Goal: Task Accomplishment & Management: Manage account settings

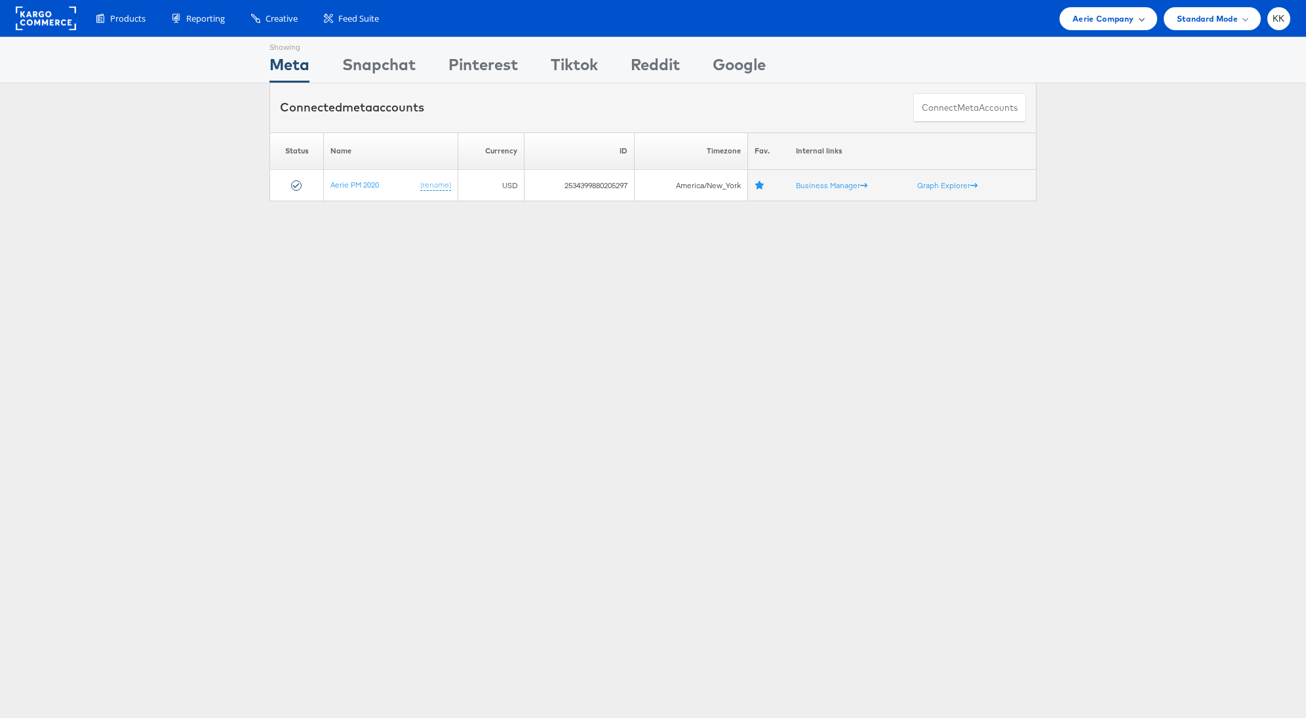
click at [1131, 12] on span "Aerie Company" at bounding box center [1102, 19] width 61 height 14
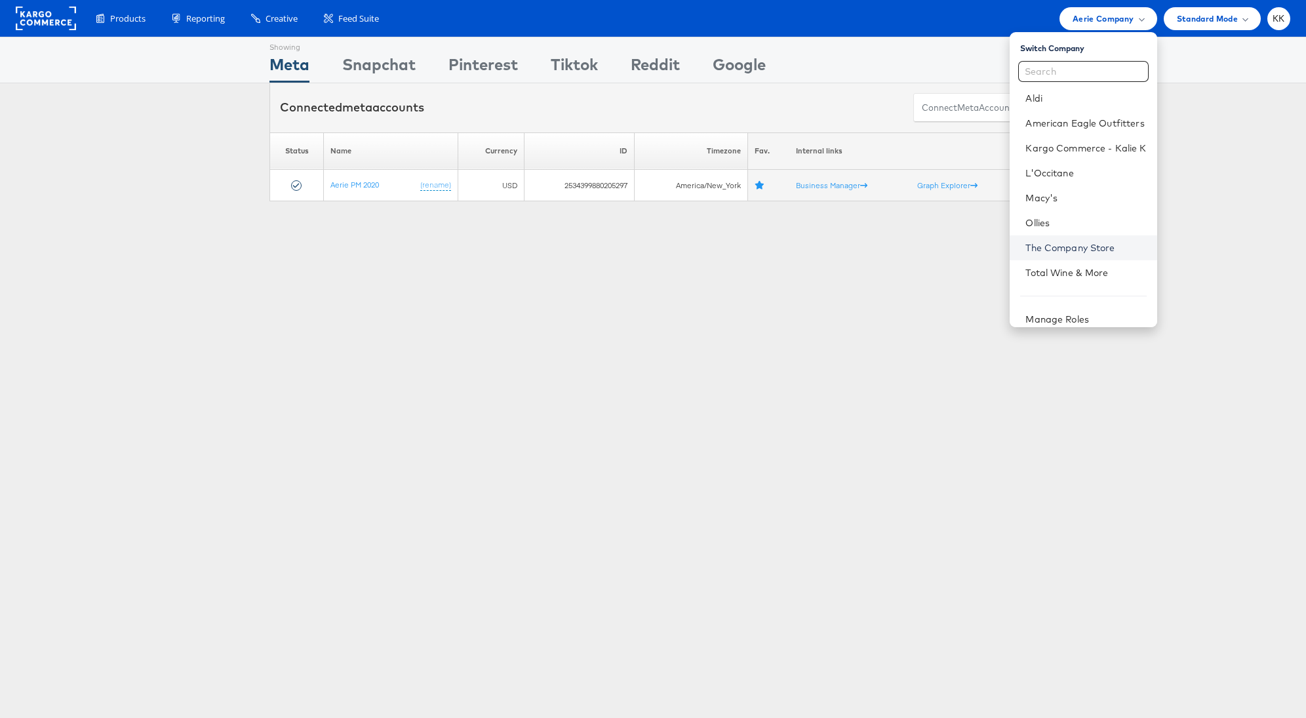
click at [1059, 253] on link "The Company Store" at bounding box center [1085, 247] width 121 height 13
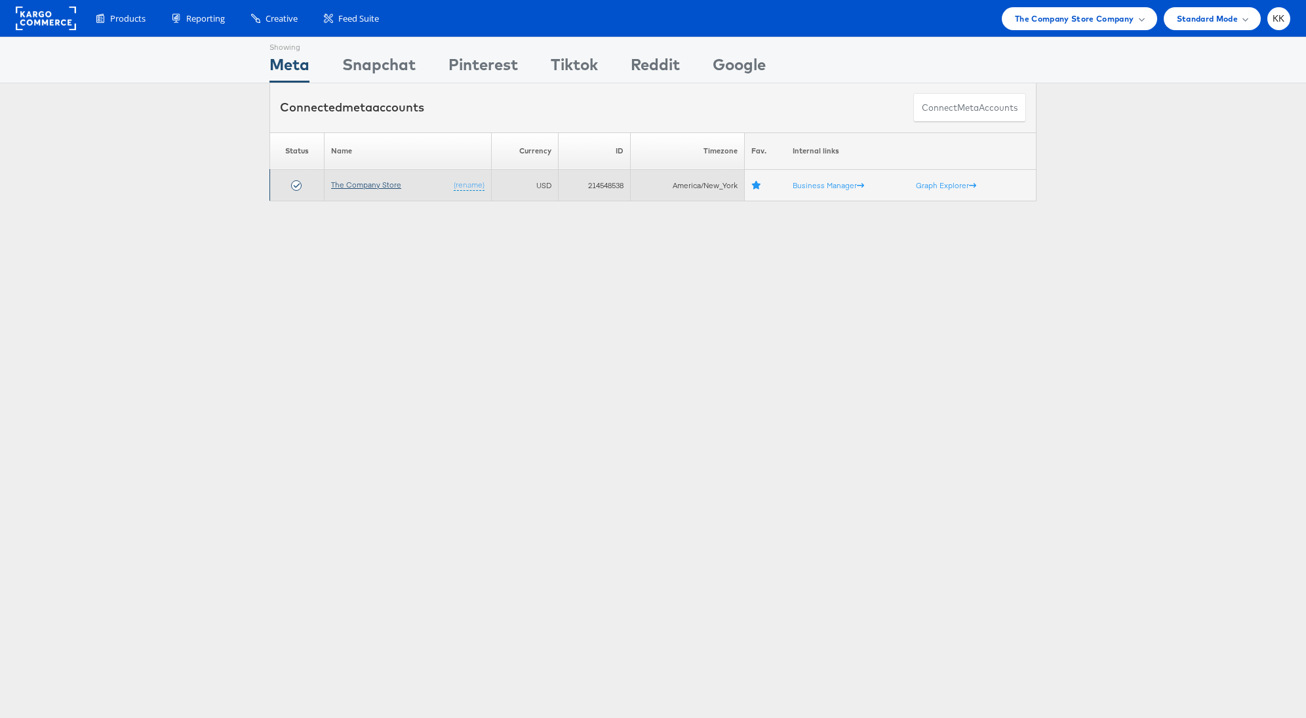
click at [363, 180] on link "The Company Store" at bounding box center [366, 185] width 70 height 10
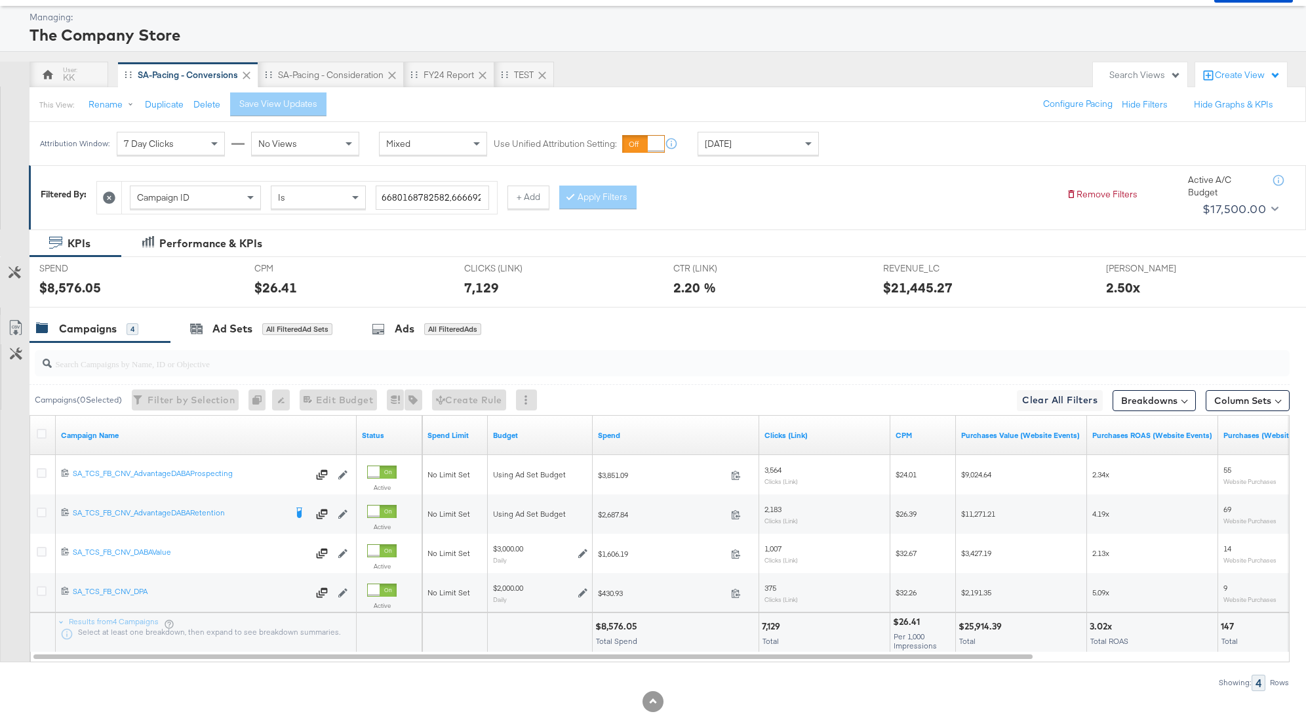
scroll to position [61, 0]
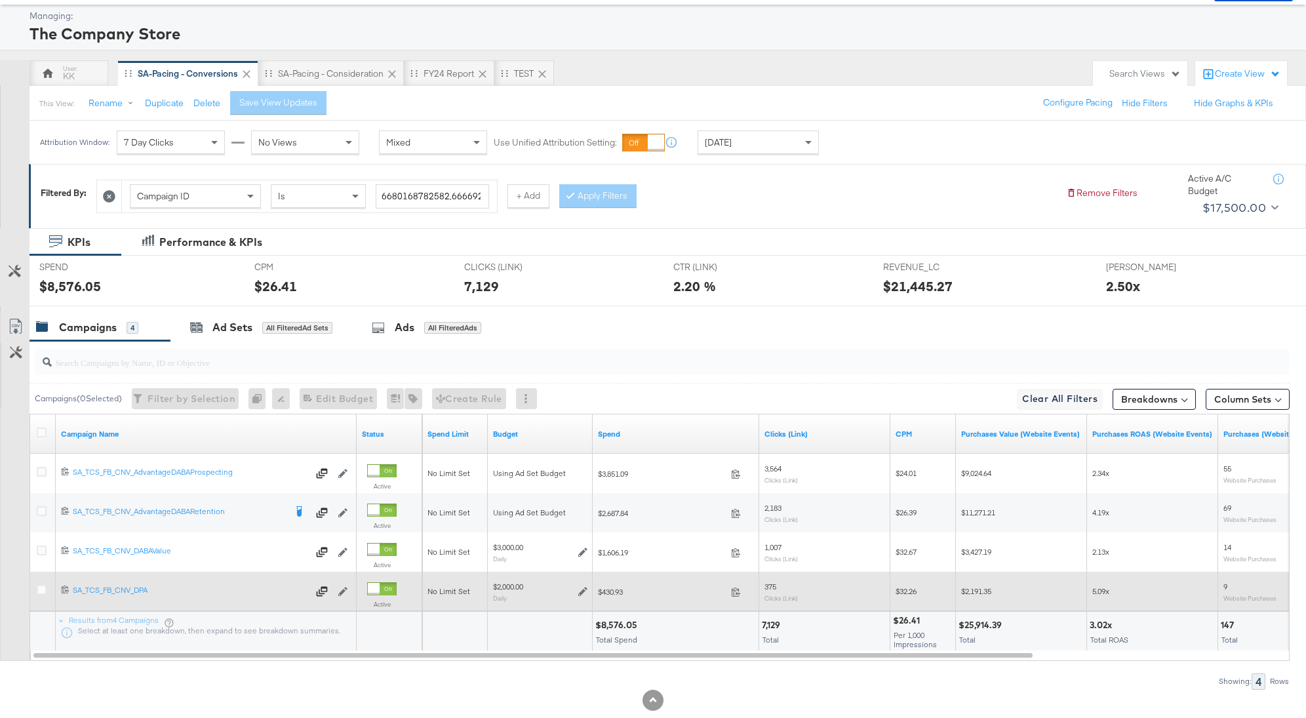
click at [43, 580] on div at bounding box center [43, 592] width 24 height 24
click at [42, 589] on icon at bounding box center [42, 590] width 10 height 10
click at [0, 0] on input "checkbox" at bounding box center [0, 0] width 0 height 0
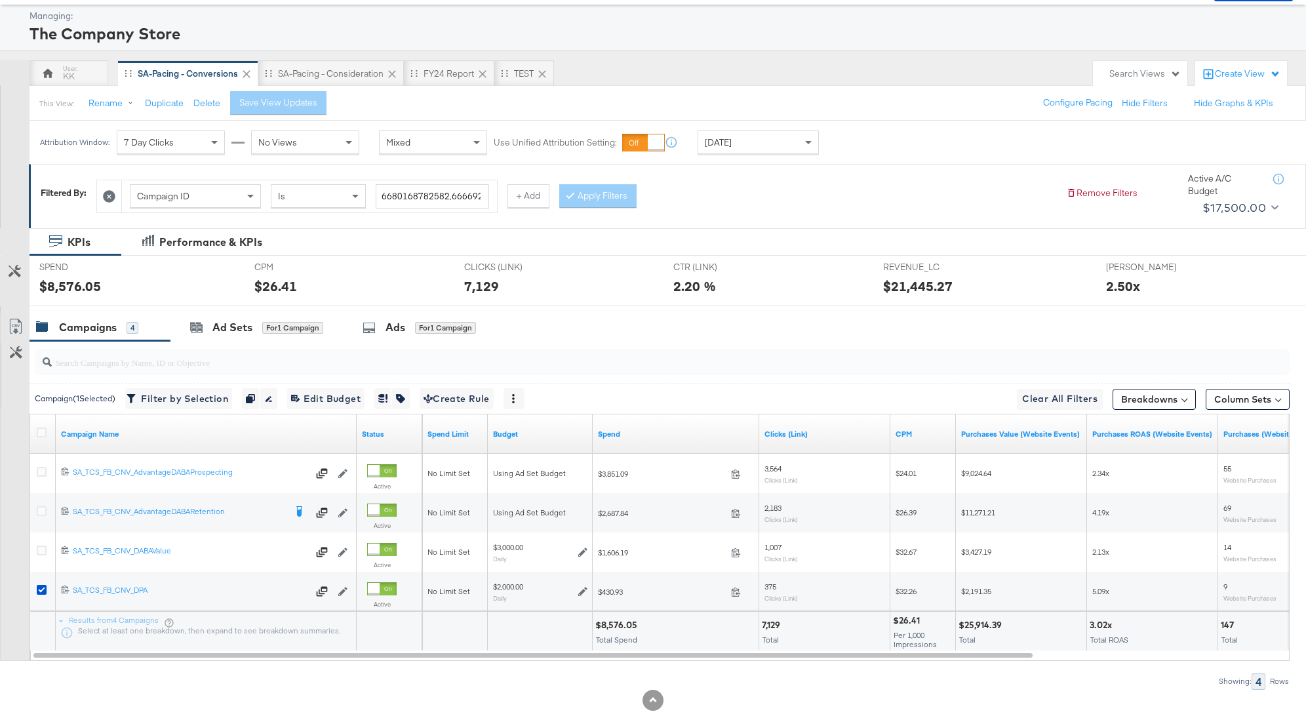
click at [237, 344] on input "search" at bounding box center [613, 357] width 1122 height 26
click at [239, 332] on div "Ad Sets" at bounding box center [232, 327] width 40 height 15
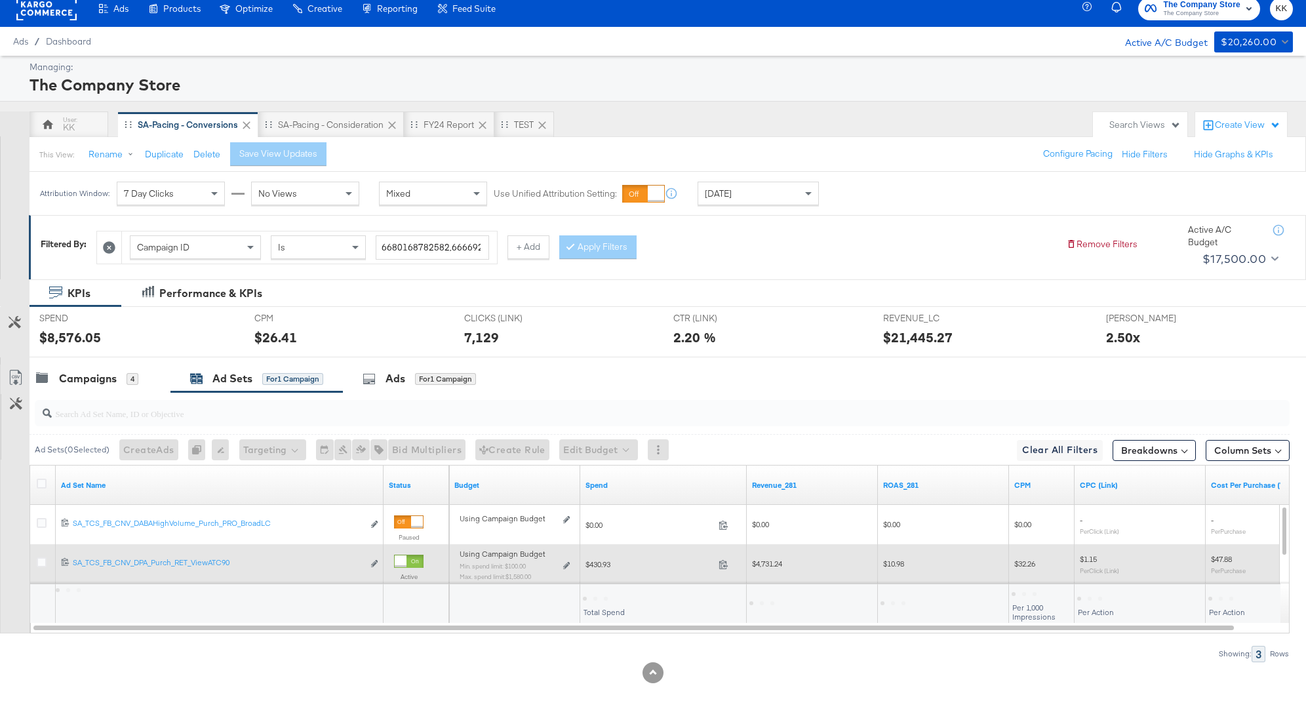
scroll to position [49, 0]
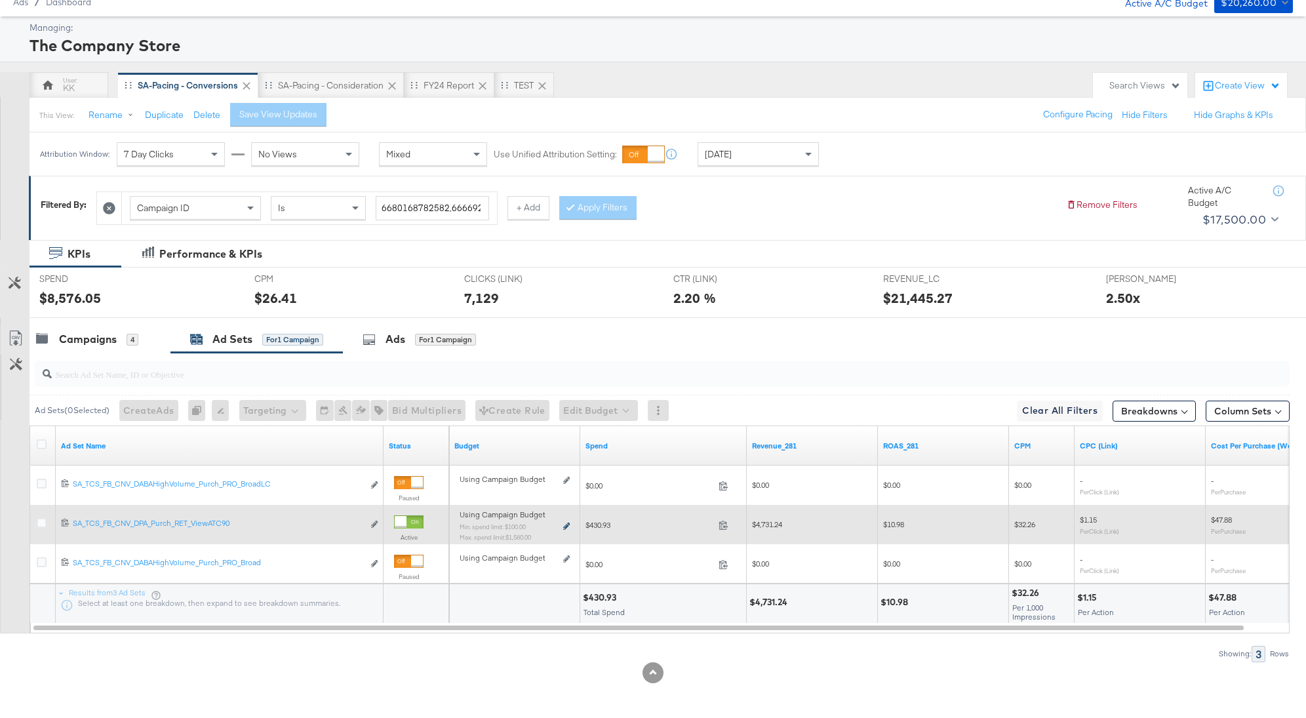
click at [566, 523] on icon at bounding box center [566, 525] width 7 height 7
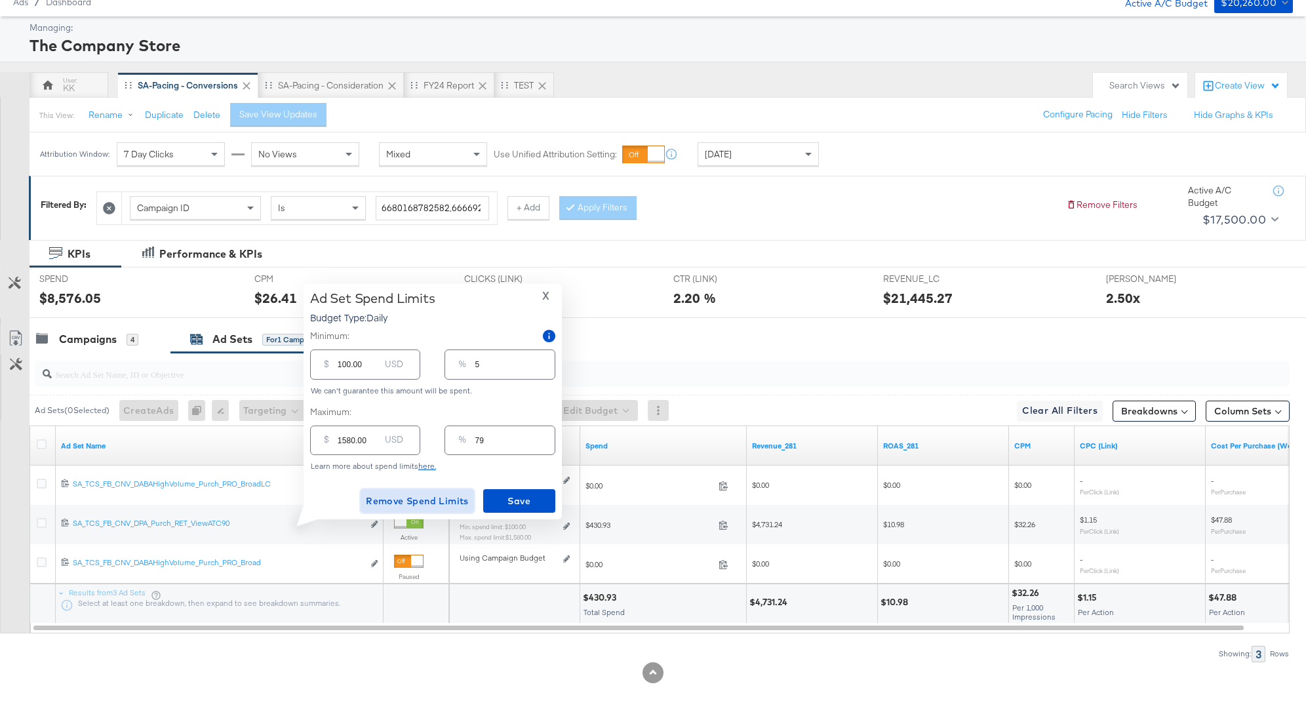
click at [448, 501] on span "Remove Spend Limits" at bounding box center [417, 501] width 103 height 16
click at [429, 502] on span "Remove Spend Limits" at bounding box center [417, 501] width 103 height 16
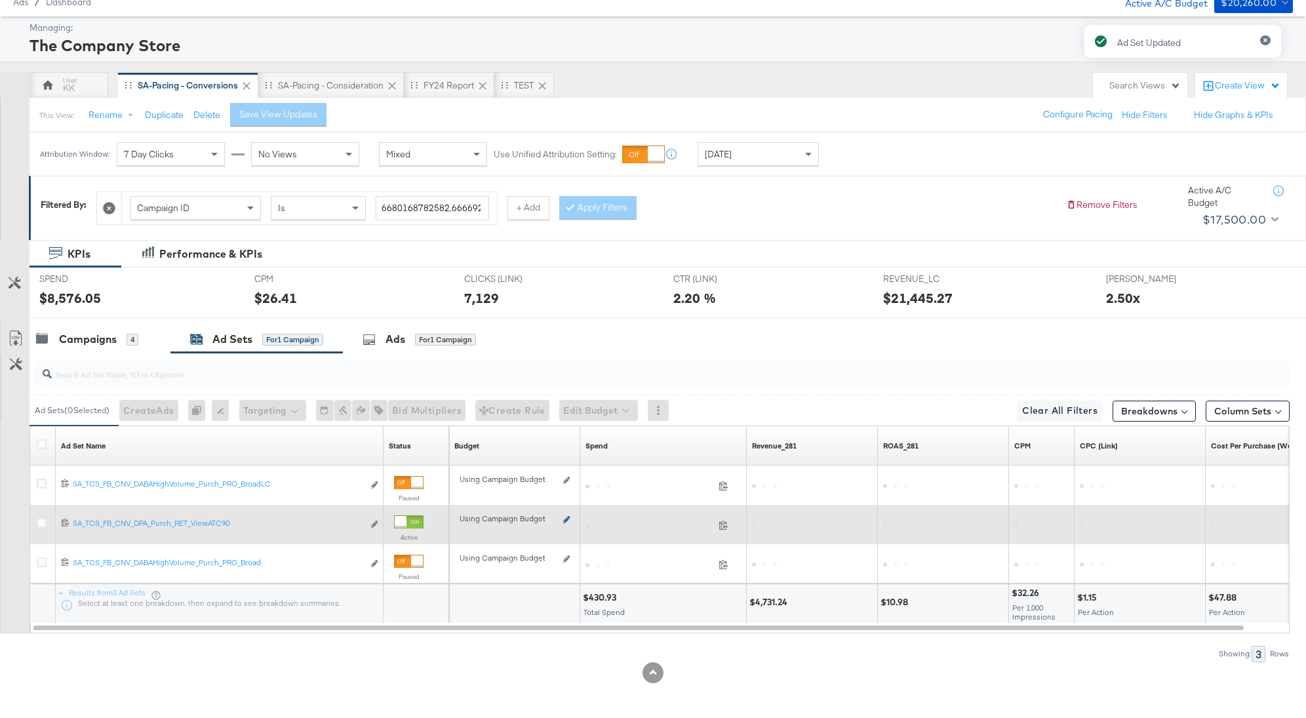
click at [564, 517] on icon at bounding box center [566, 519] width 7 height 7
click at [566, 517] on icon at bounding box center [566, 519] width 7 height 7
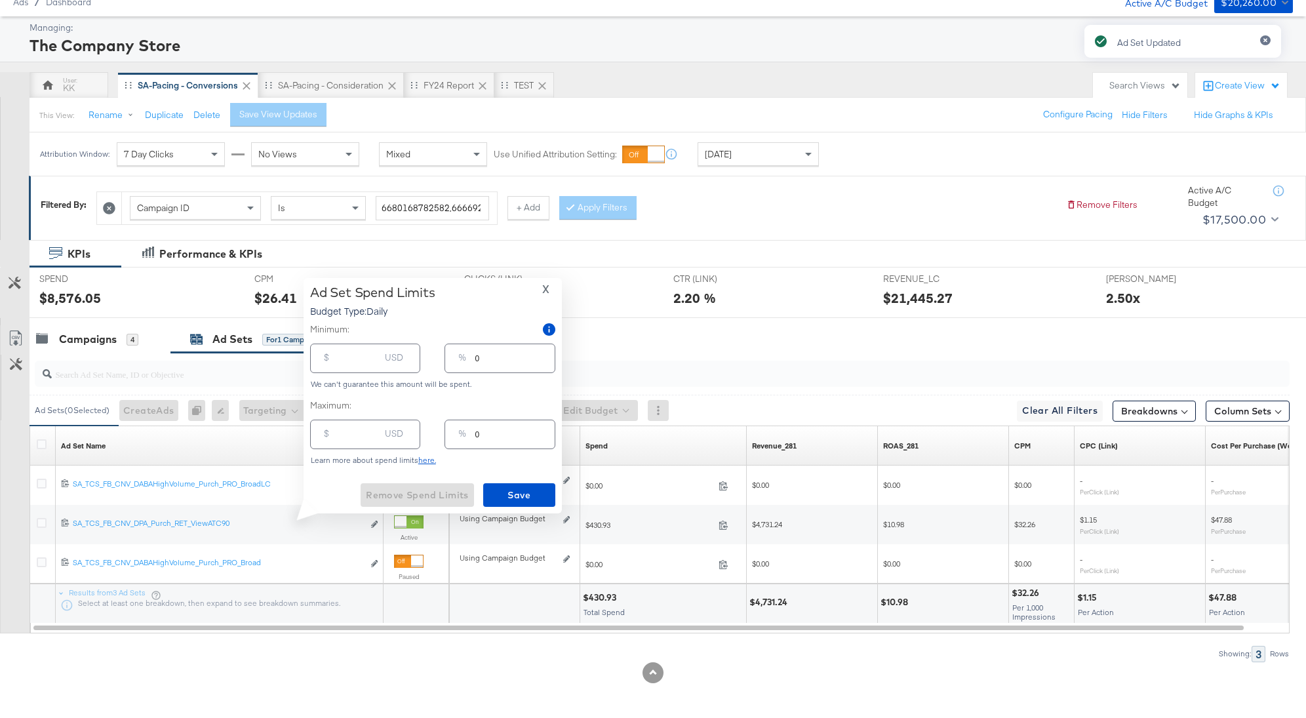
click at [344, 361] on input "number" at bounding box center [359, 353] width 42 height 28
type input "1"
type input "10"
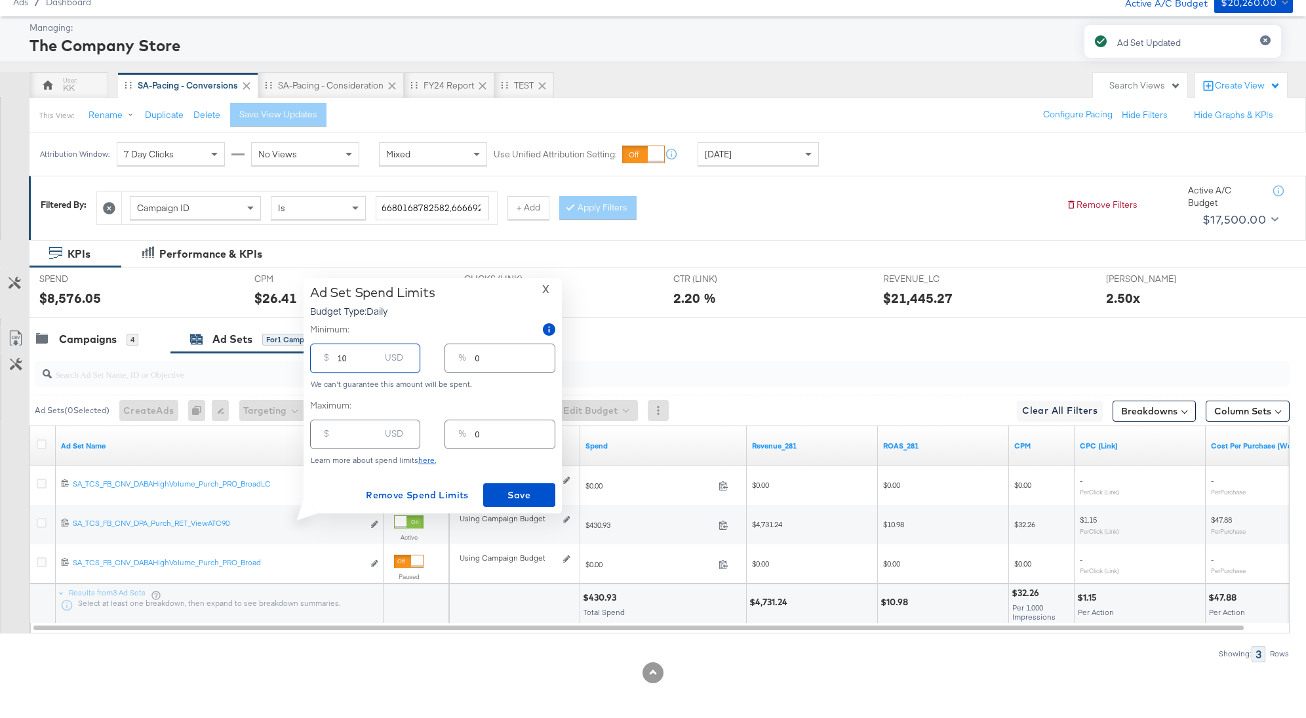
type input "1"
type input "100"
type input "5"
type input "1000"
type input "50"
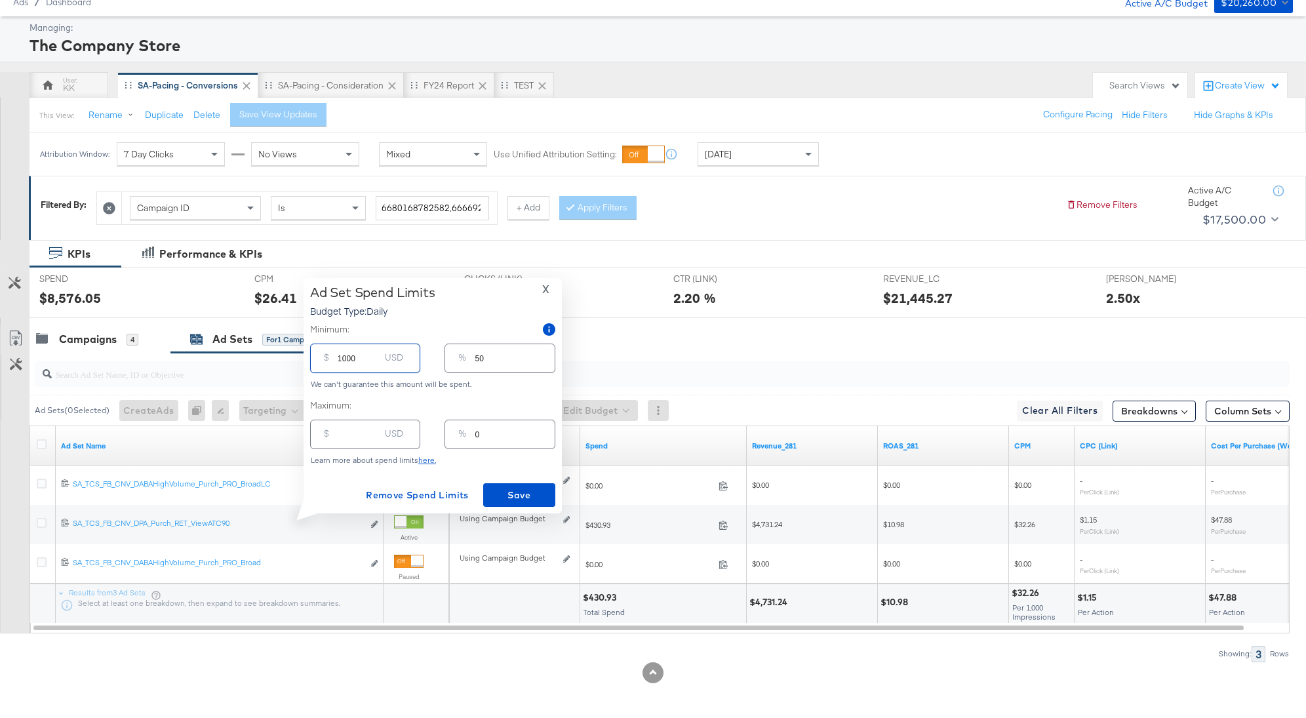
type input "100"
type input "5"
type input "10"
type input "1"
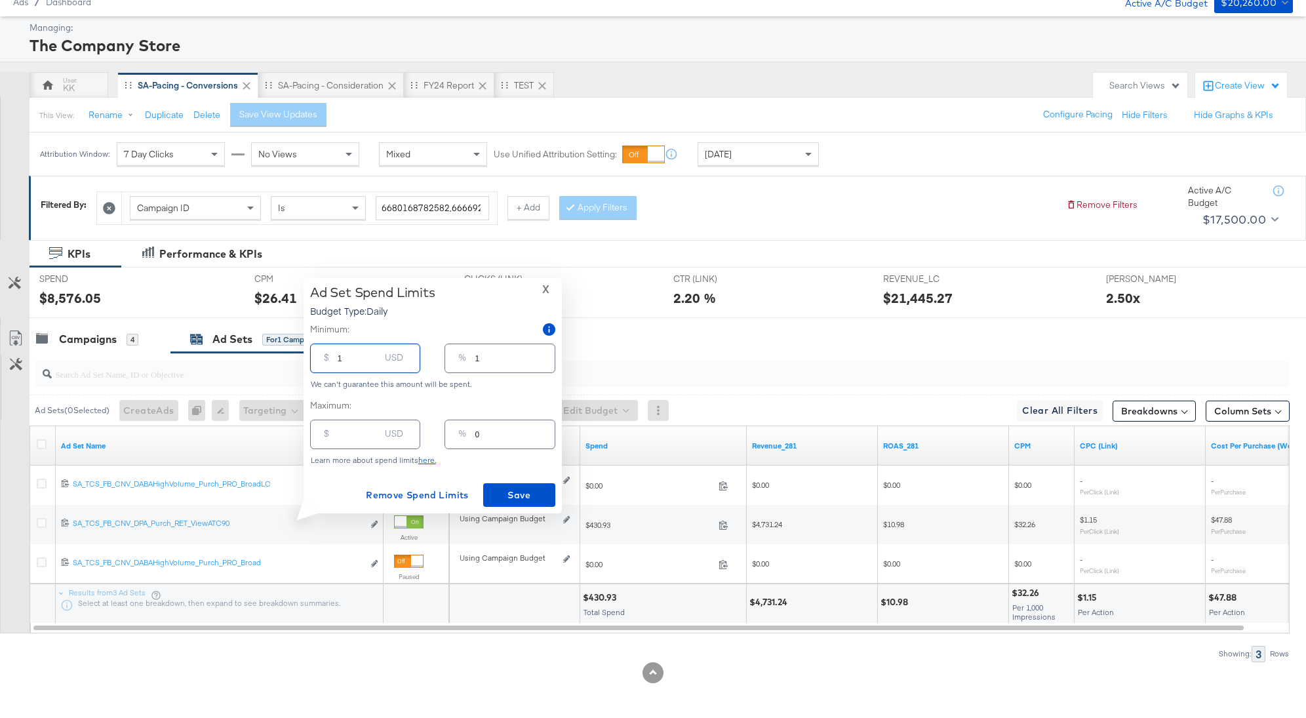
type input "0"
type input "15"
type input "1"
type input "150"
type input "8"
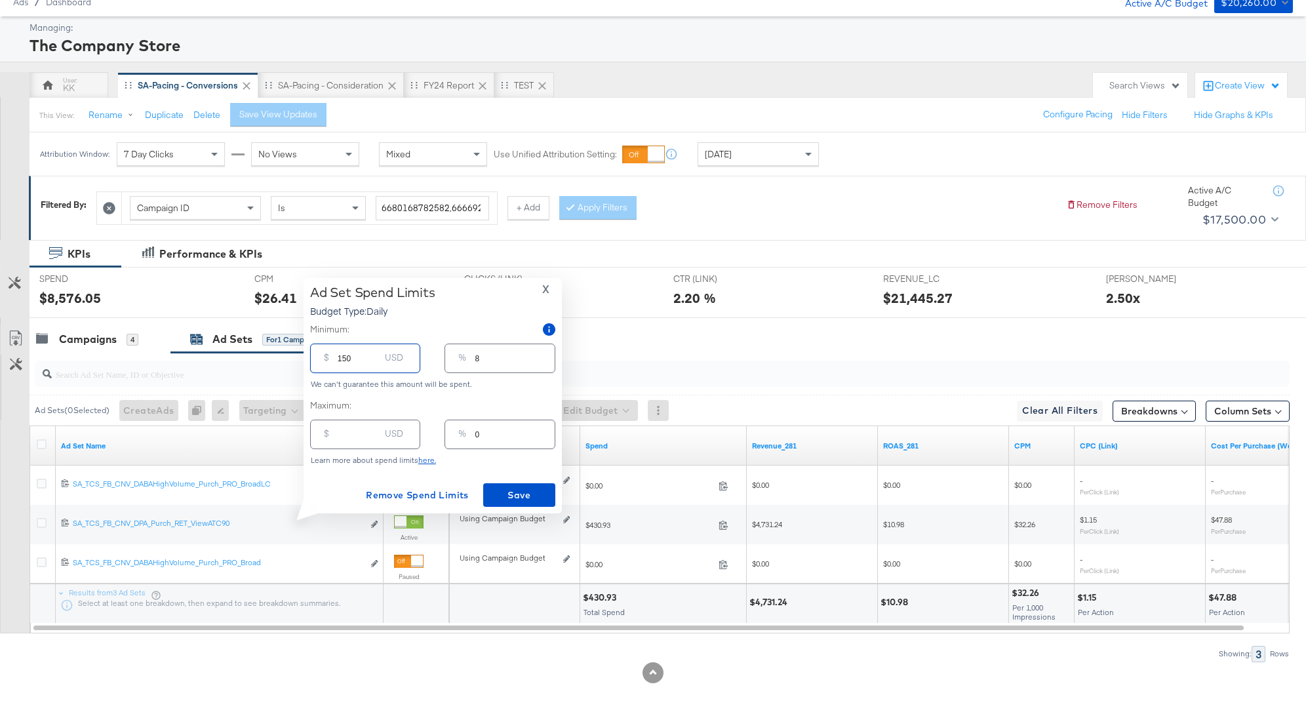
type input "1500"
type input "75"
type input "1500.00"
click at [537, 496] on span "Save" at bounding box center [519, 495] width 62 height 16
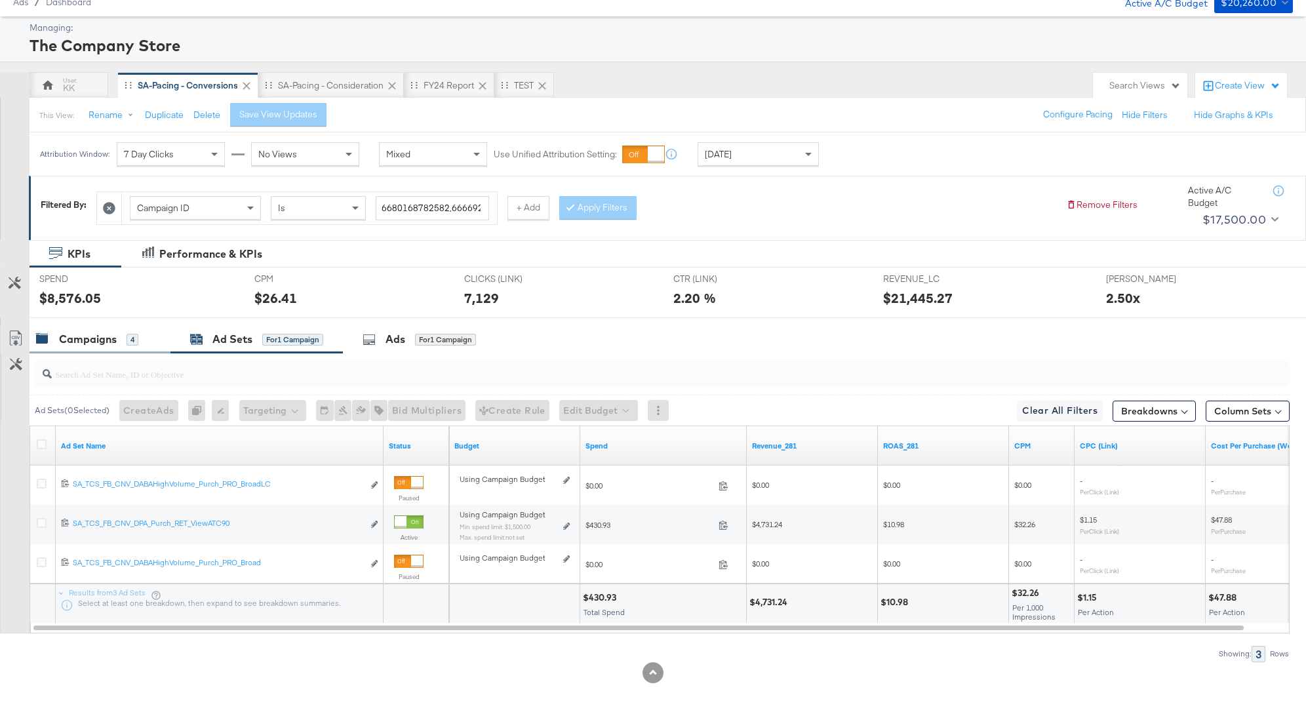
click at [75, 338] on div "Campaigns" at bounding box center [88, 339] width 58 height 15
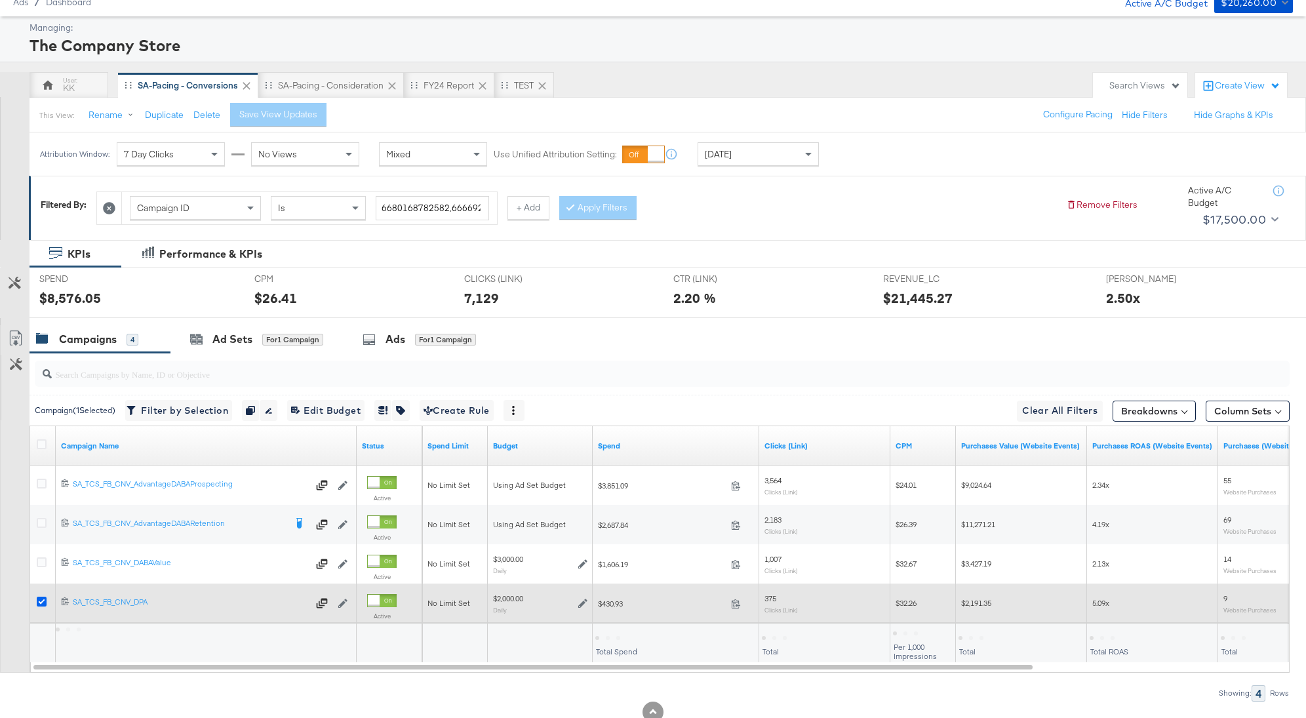
click at [42, 603] on icon at bounding box center [42, 602] width 10 height 10
click at [0, 0] on input "checkbox" at bounding box center [0, 0] width 0 height 0
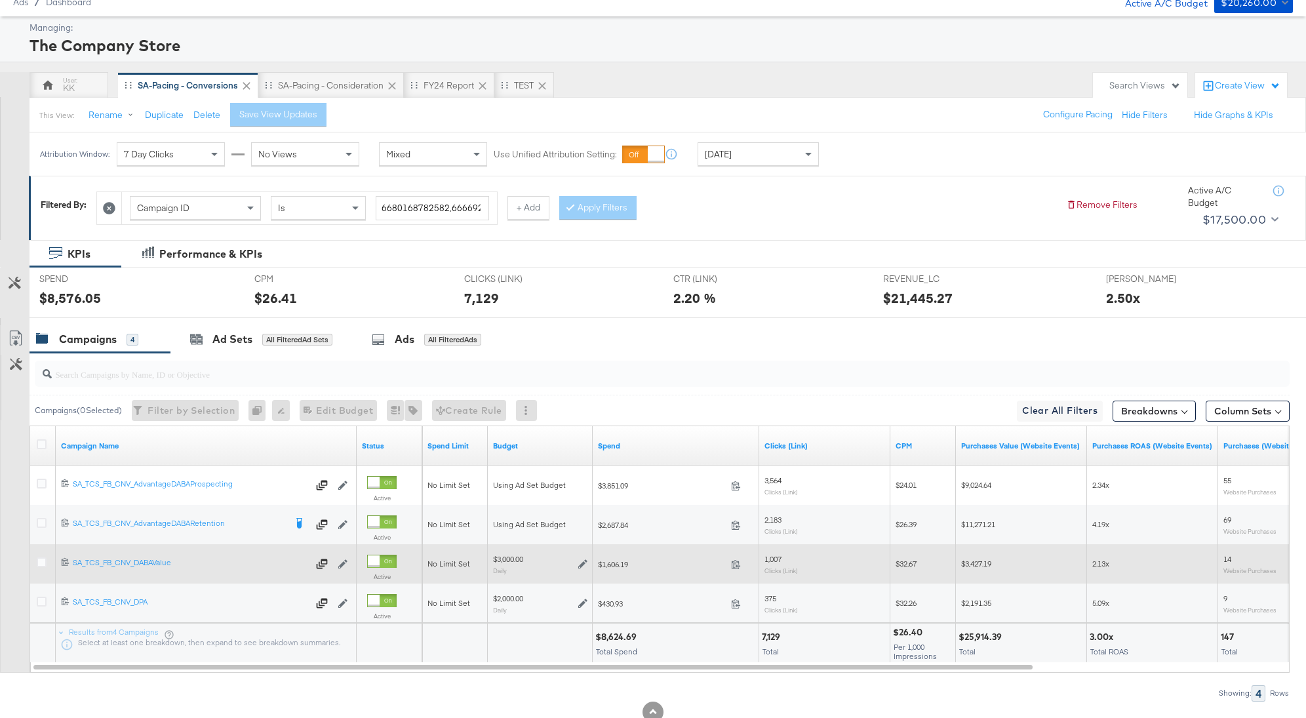
click at [49, 558] on div at bounding box center [44, 563] width 14 height 13
click at [40, 561] on icon at bounding box center [42, 562] width 10 height 10
click at [0, 0] on input "checkbox" at bounding box center [0, 0] width 0 height 0
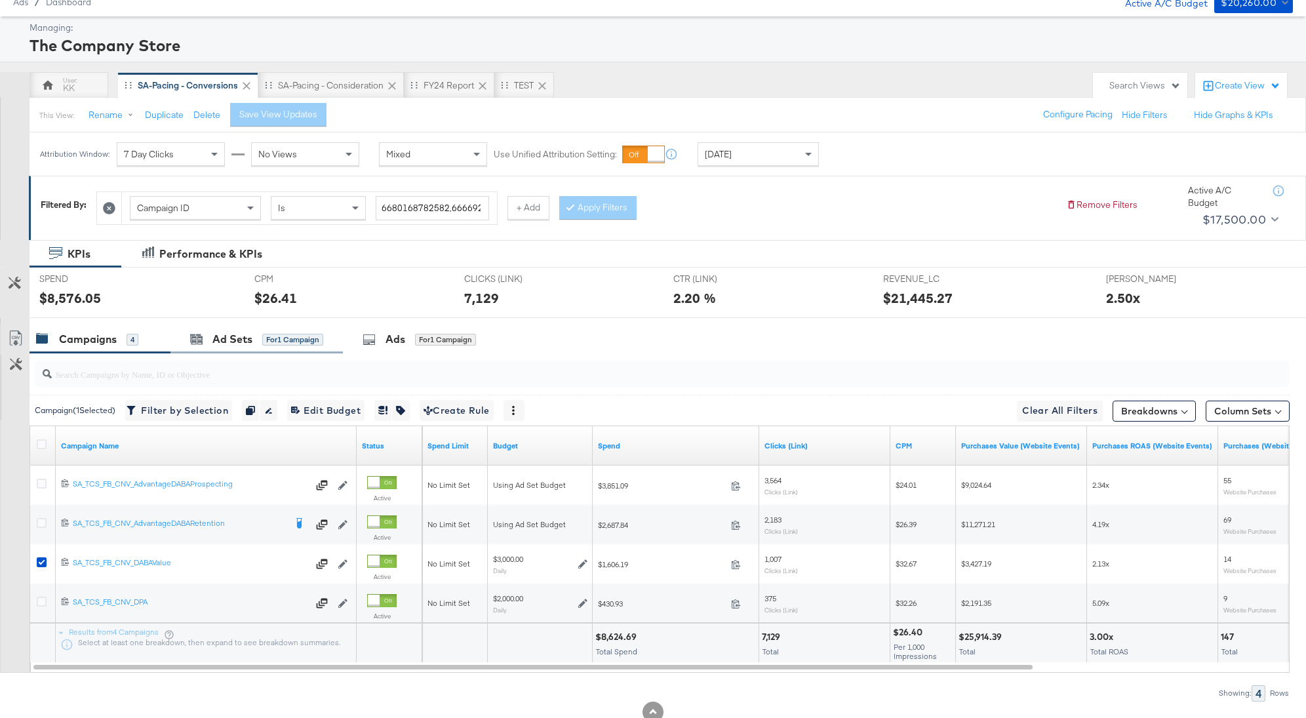
click at [285, 350] on div "Ad Sets for 1 Campaign" at bounding box center [256, 339] width 172 height 28
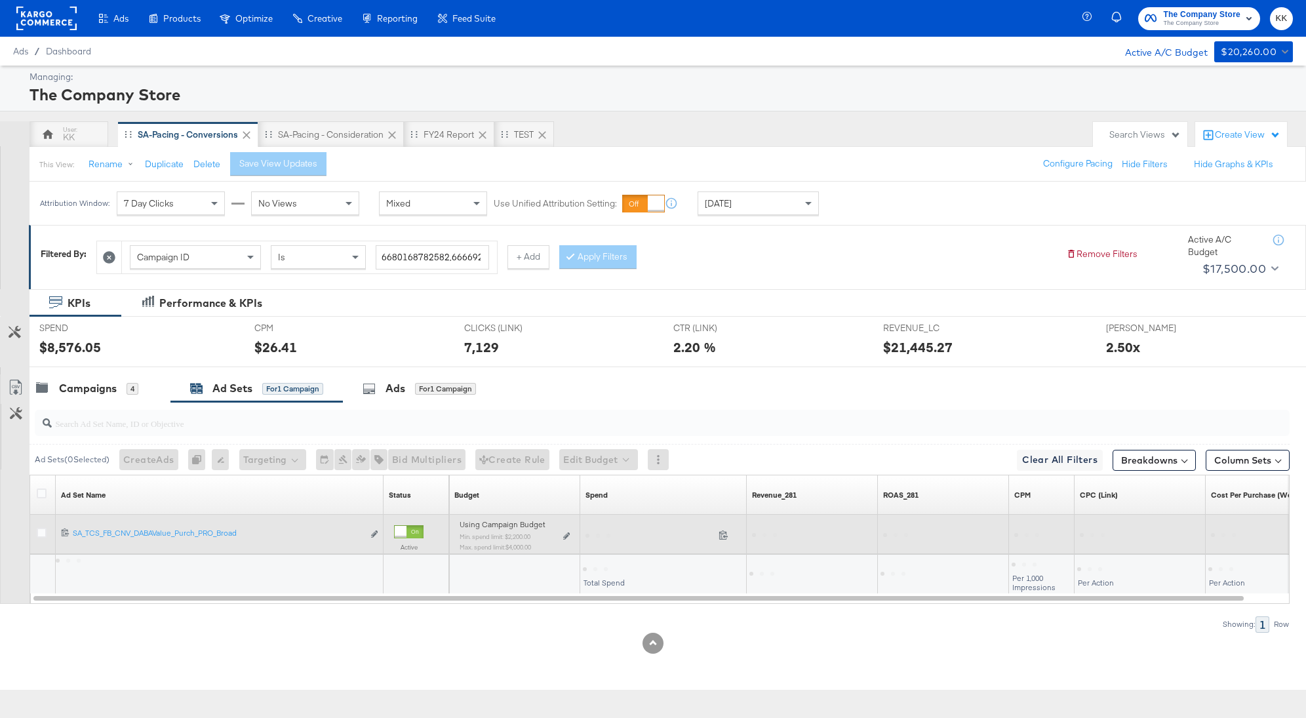
scroll to position [0, 0]
click at [570, 535] on div "Using Campaign Budget Min. spend limit: $2,200.00 Max. spend limit : $4,000.00 …" at bounding box center [514, 540] width 121 height 41
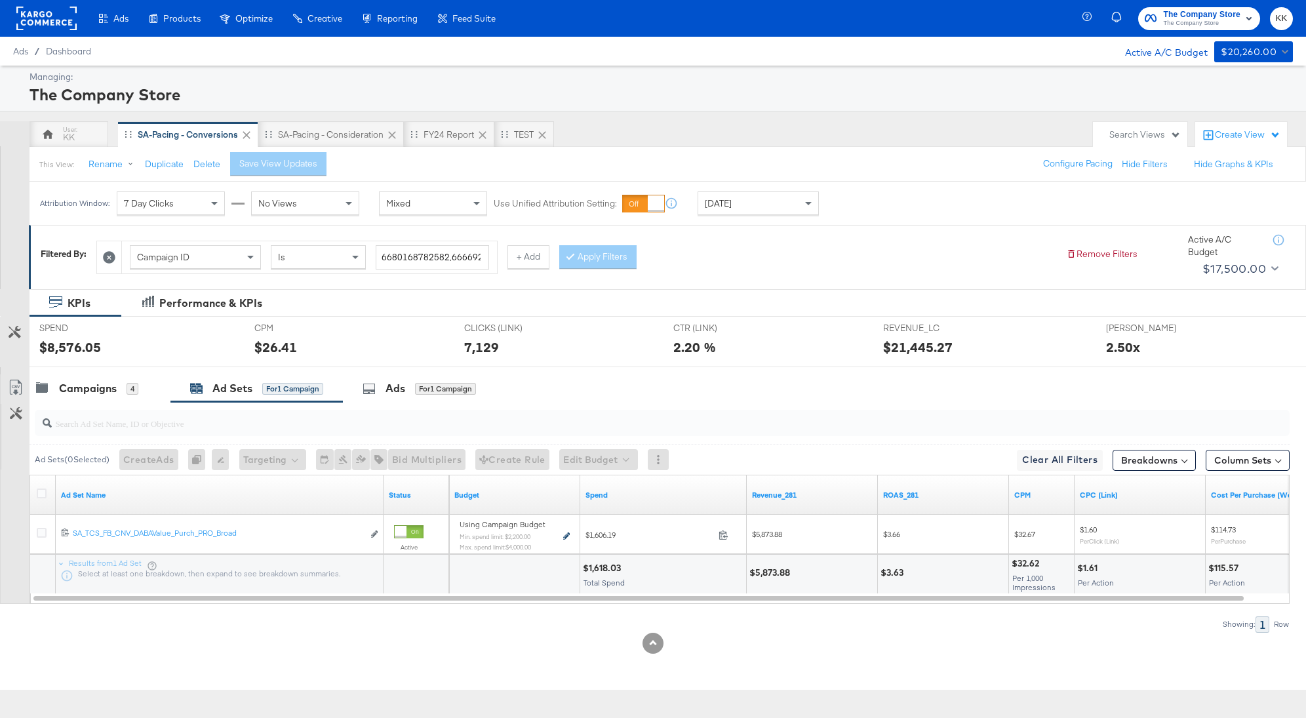
click at [566, 532] on icon at bounding box center [566, 535] width 7 height 7
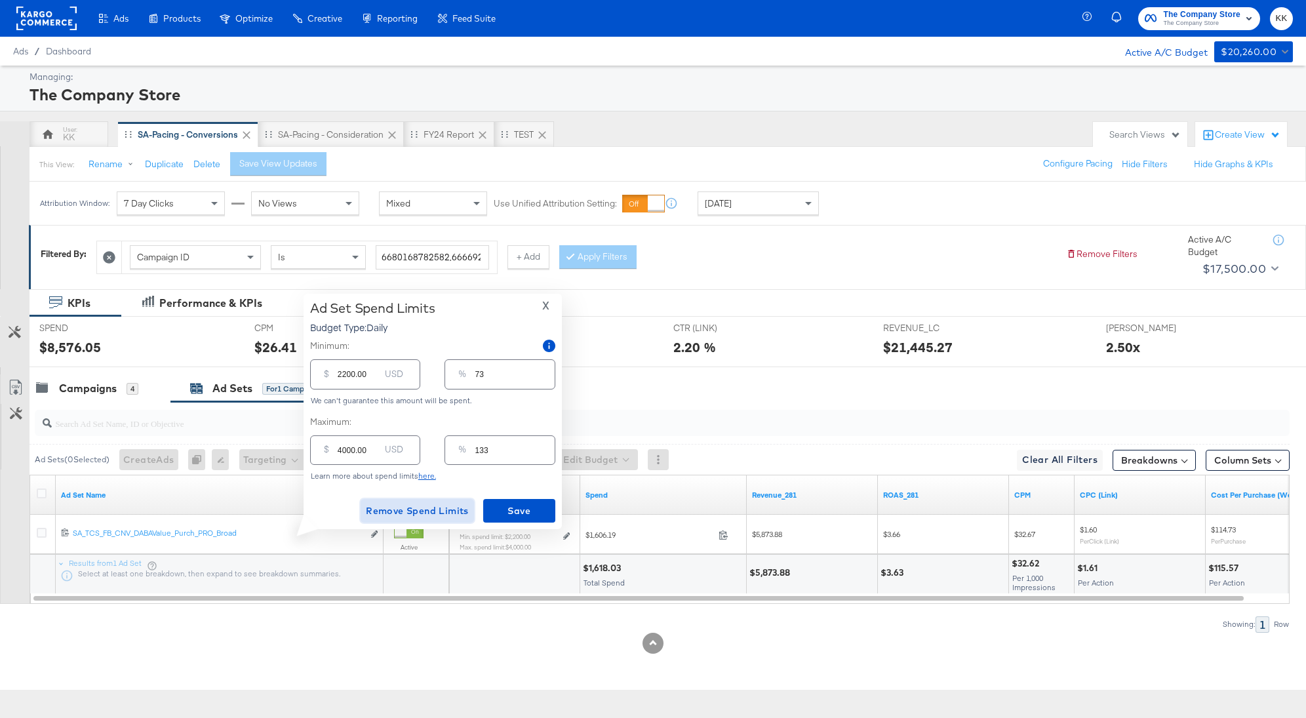
click at [452, 509] on span "Remove Spend Limits" at bounding box center [417, 511] width 103 height 16
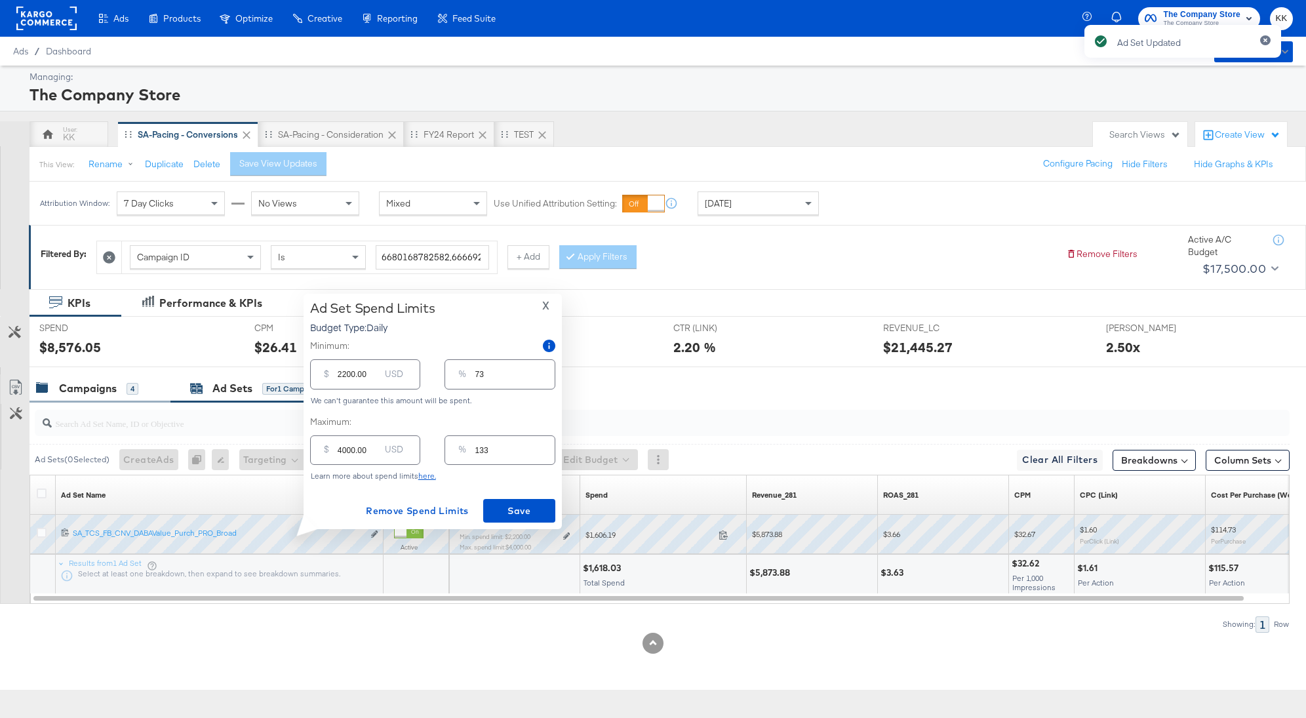
click at [112, 382] on div "Campaigns" at bounding box center [88, 388] width 58 height 15
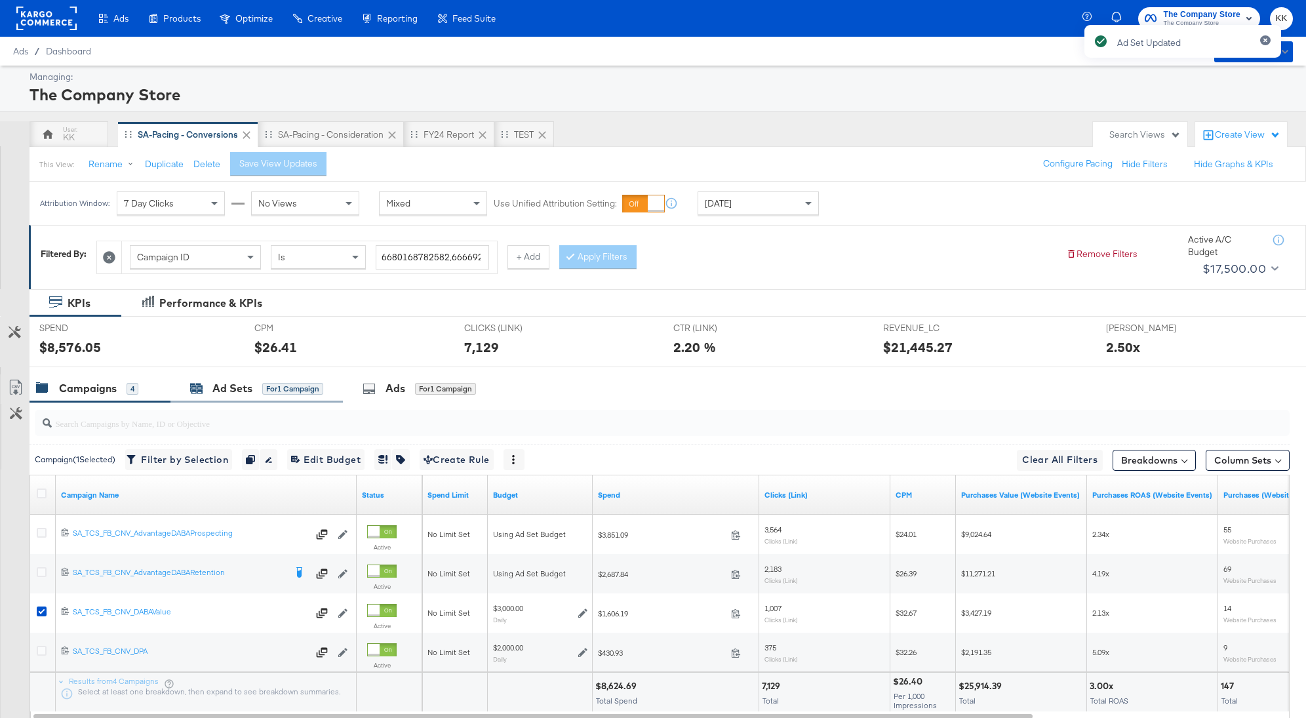
click at [210, 391] on div "Ad Sets for 1 Campaign" at bounding box center [256, 388] width 133 height 15
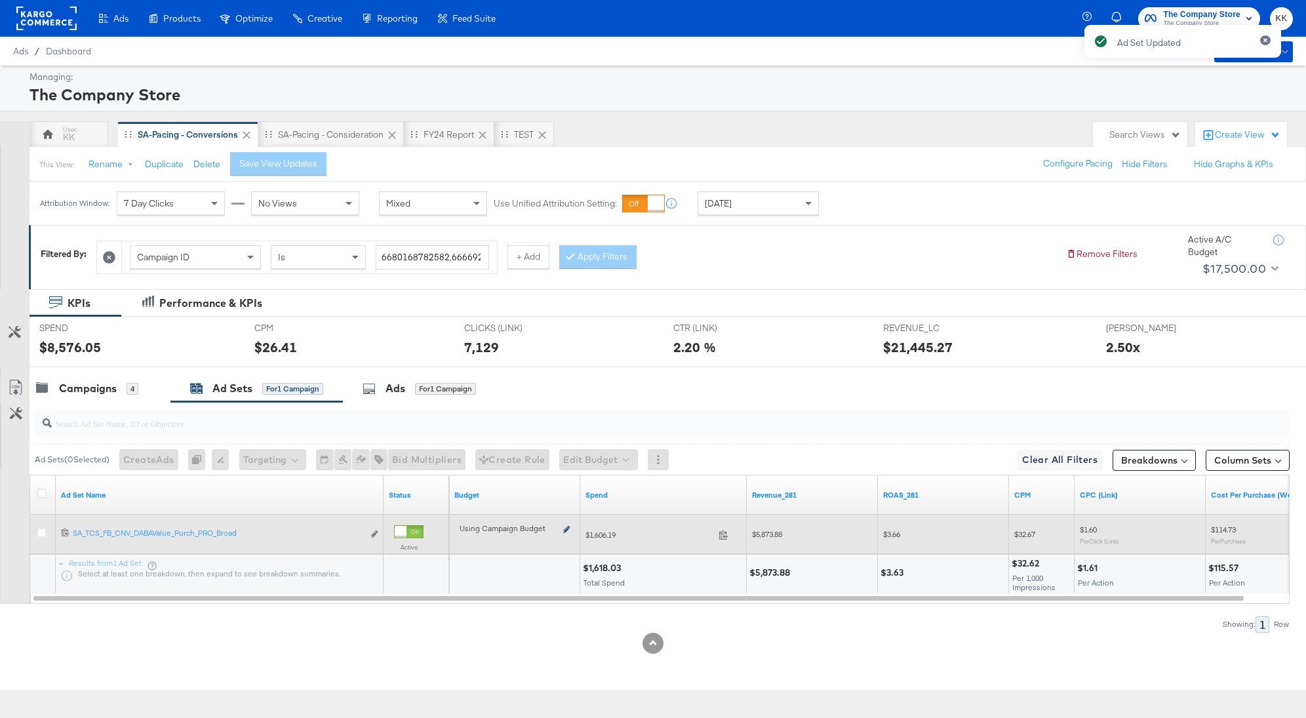
click at [563, 527] on icon at bounding box center [566, 529] width 7 height 7
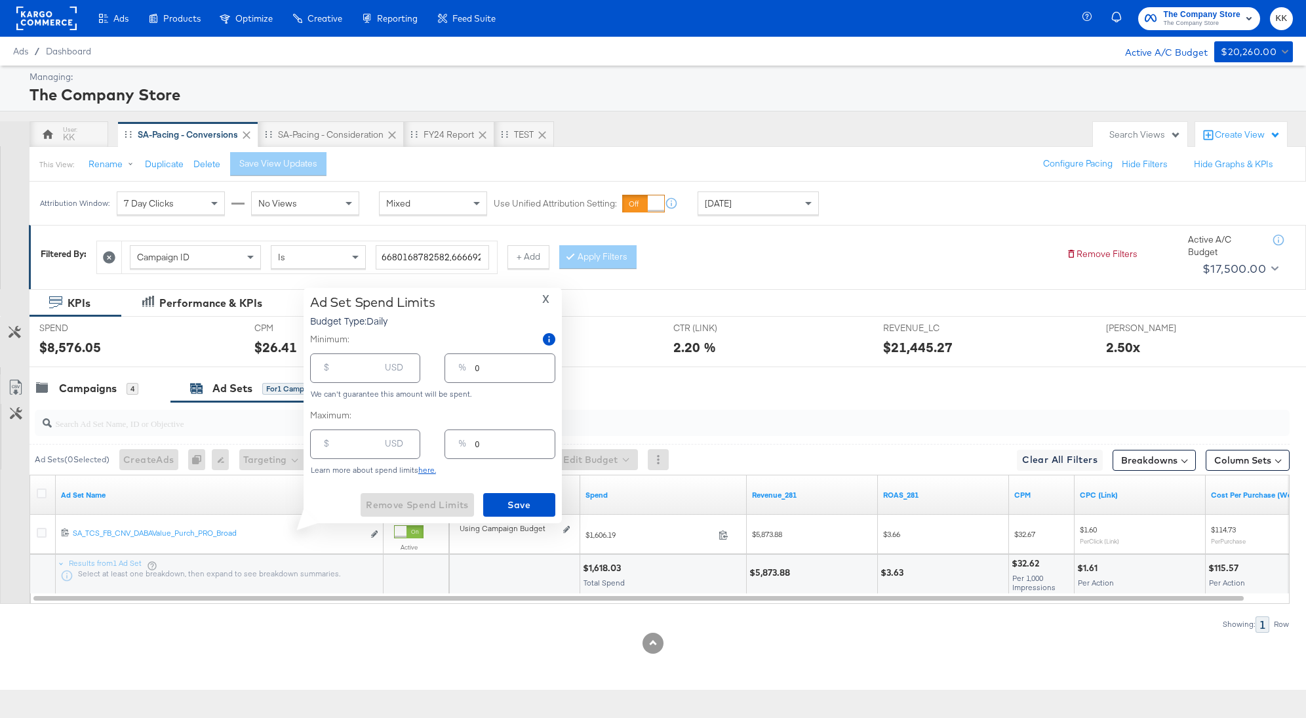
click at [344, 372] on input "number" at bounding box center [359, 363] width 42 height 28
type input "2"
type input "28"
type input "1"
type input "280"
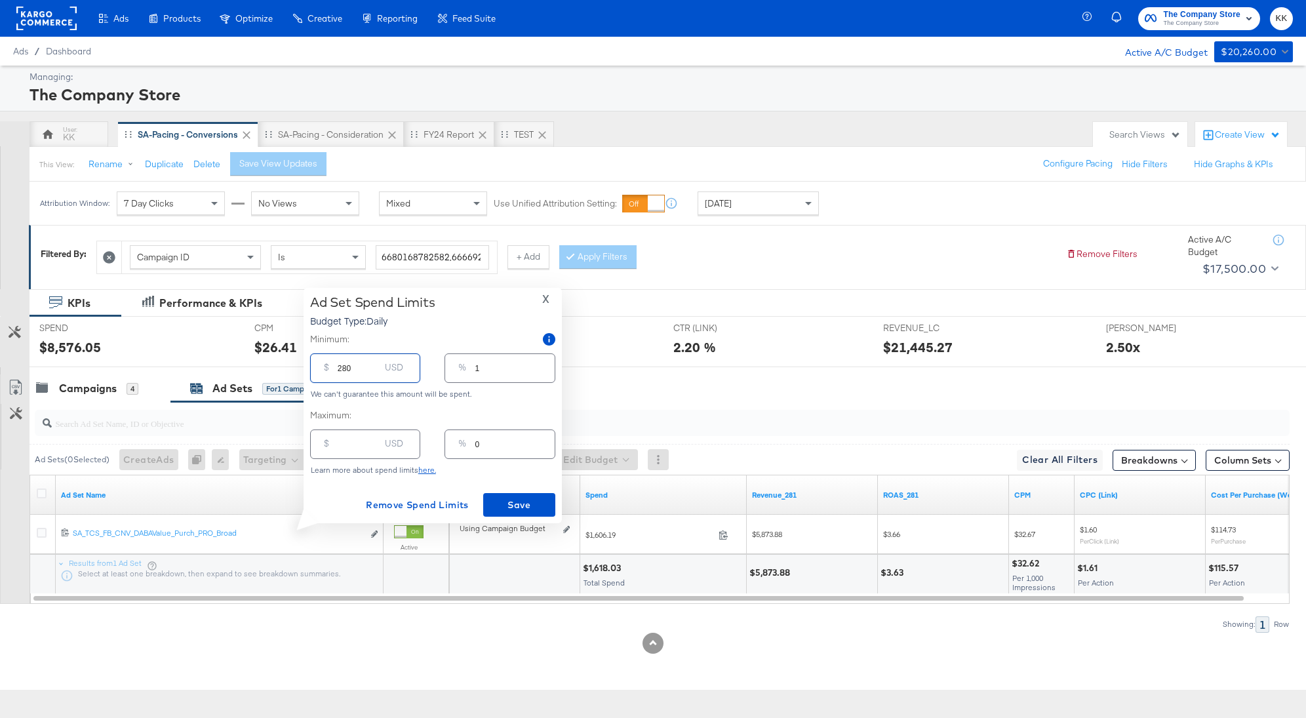
type input "9"
type input "2800"
type input "93"
type input "2800.00"
click at [519, 494] on button "Save" at bounding box center [519, 505] width 72 height 24
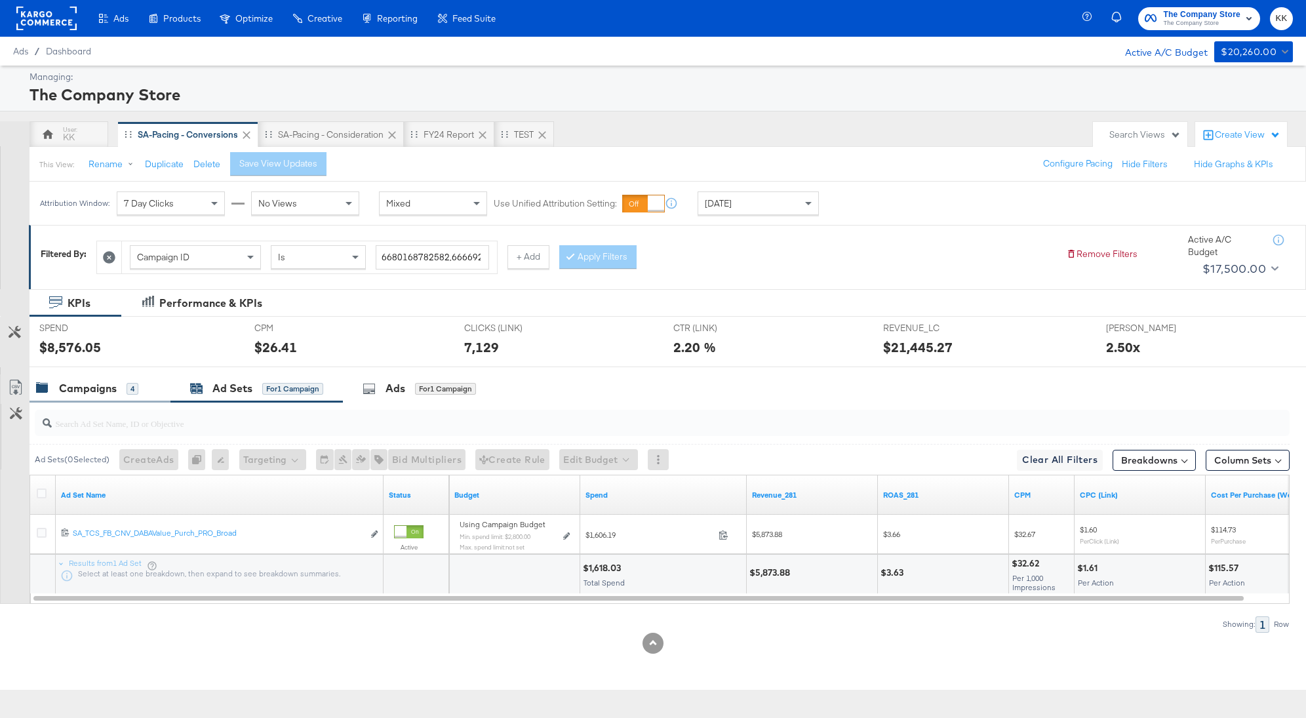
click at [100, 391] on div "Campaigns" at bounding box center [88, 388] width 58 height 15
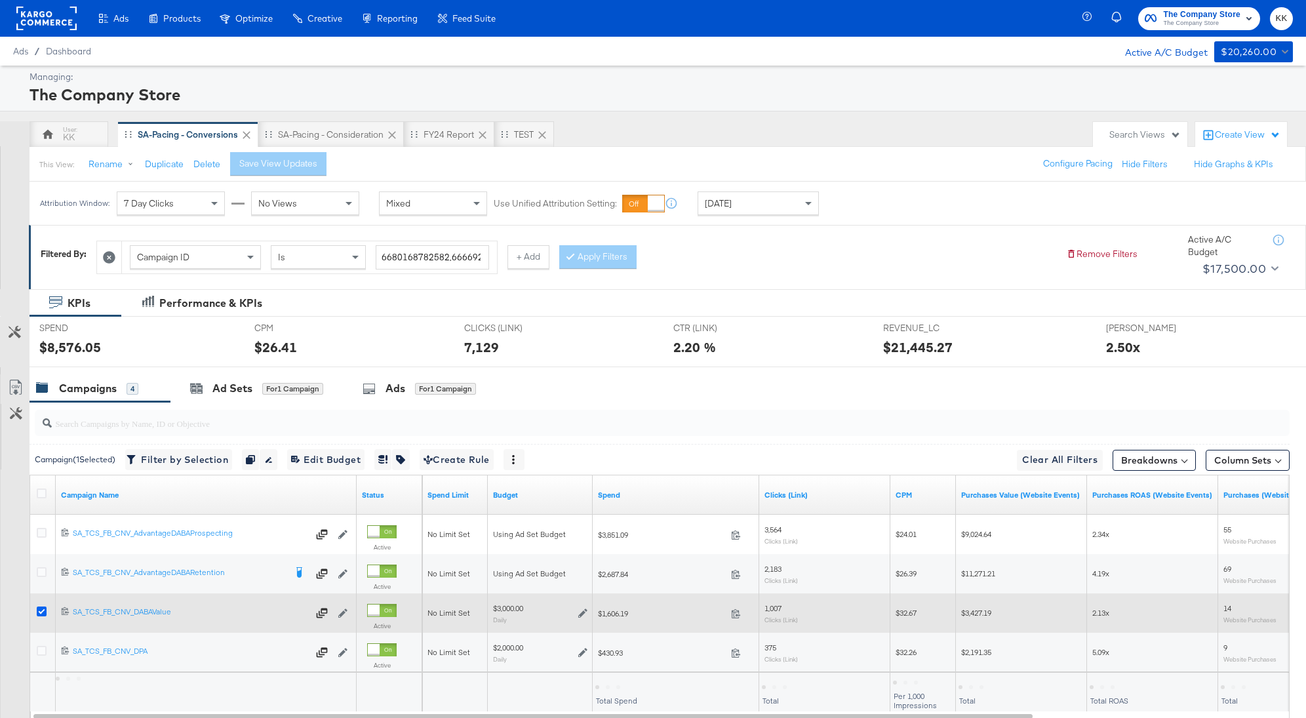
click at [40, 610] on icon at bounding box center [42, 611] width 10 height 10
click at [0, 0] on input "checkbox" at bounding box center [0, 0] width 0 height 0
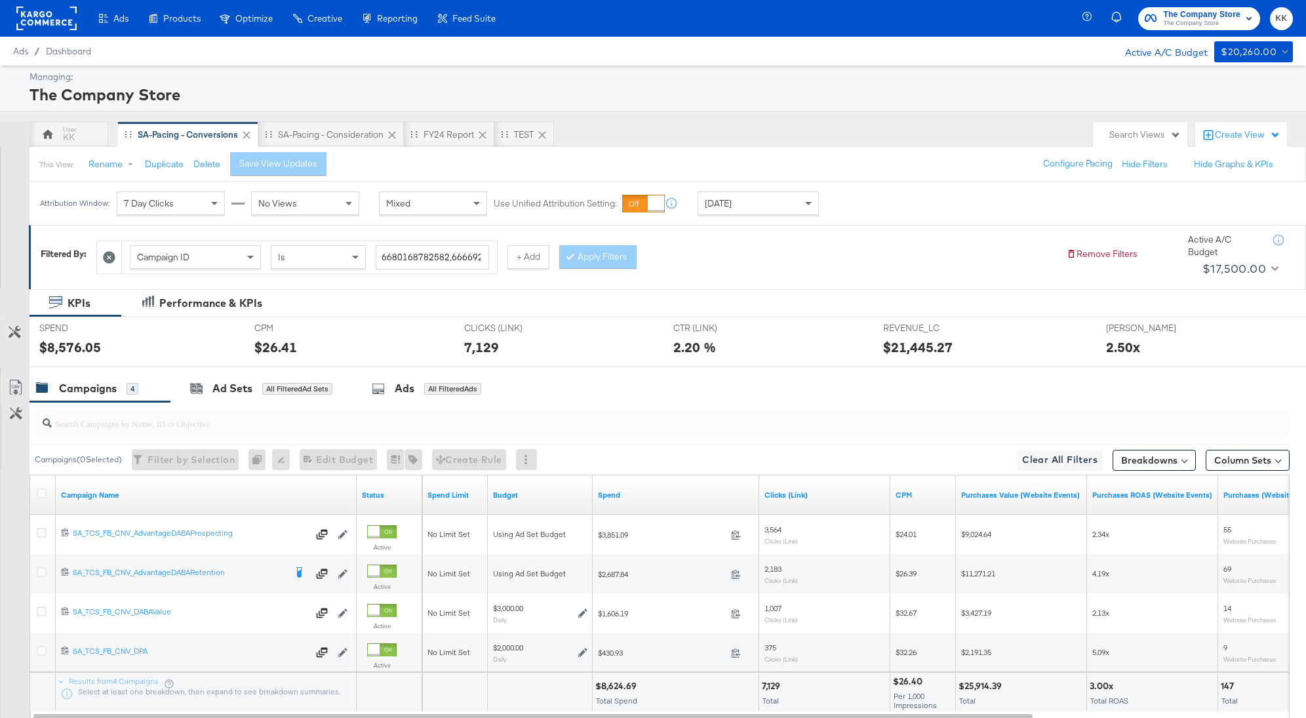
scroll to position [22, 0]
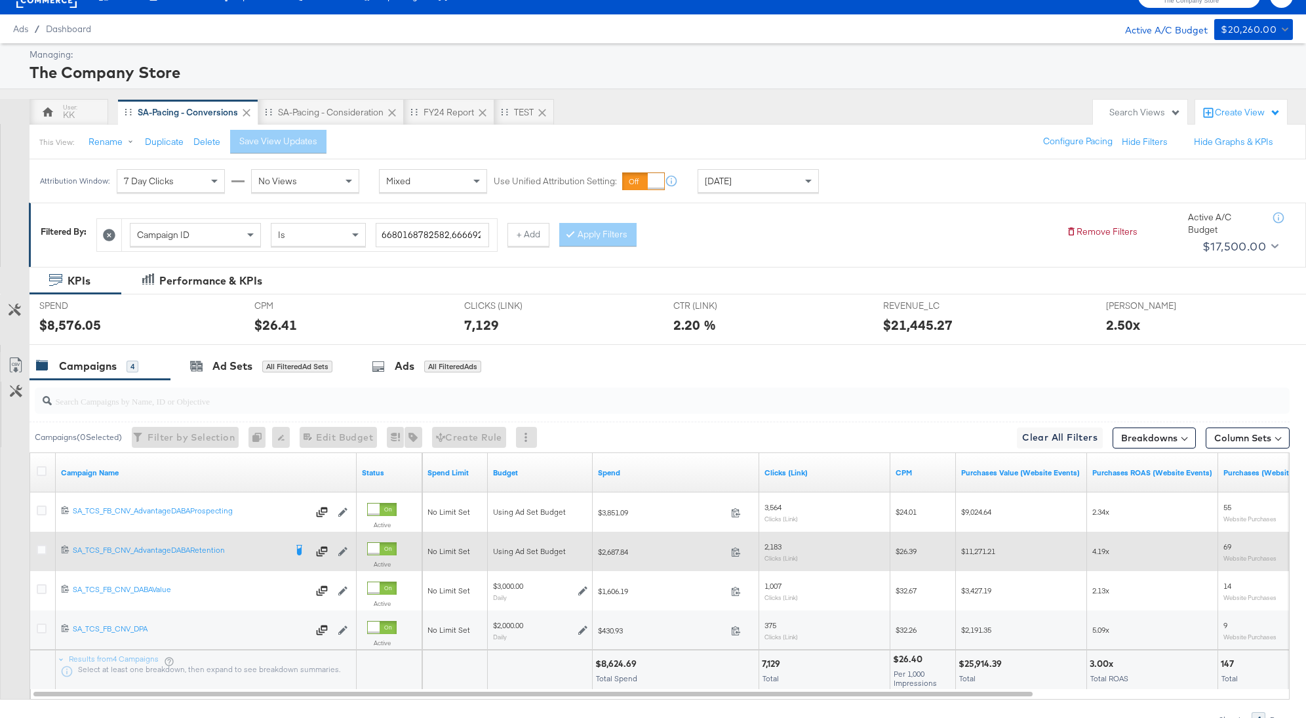
click at [33, 543] on div at bounding box center [43, 552] width 24 height 24
click at [37, 545] on icon at bounding box center [42, 550] width 10 height 10
click at [0, 0] on input "checkbox" at bounding box center [0, 0] width 0 height 0
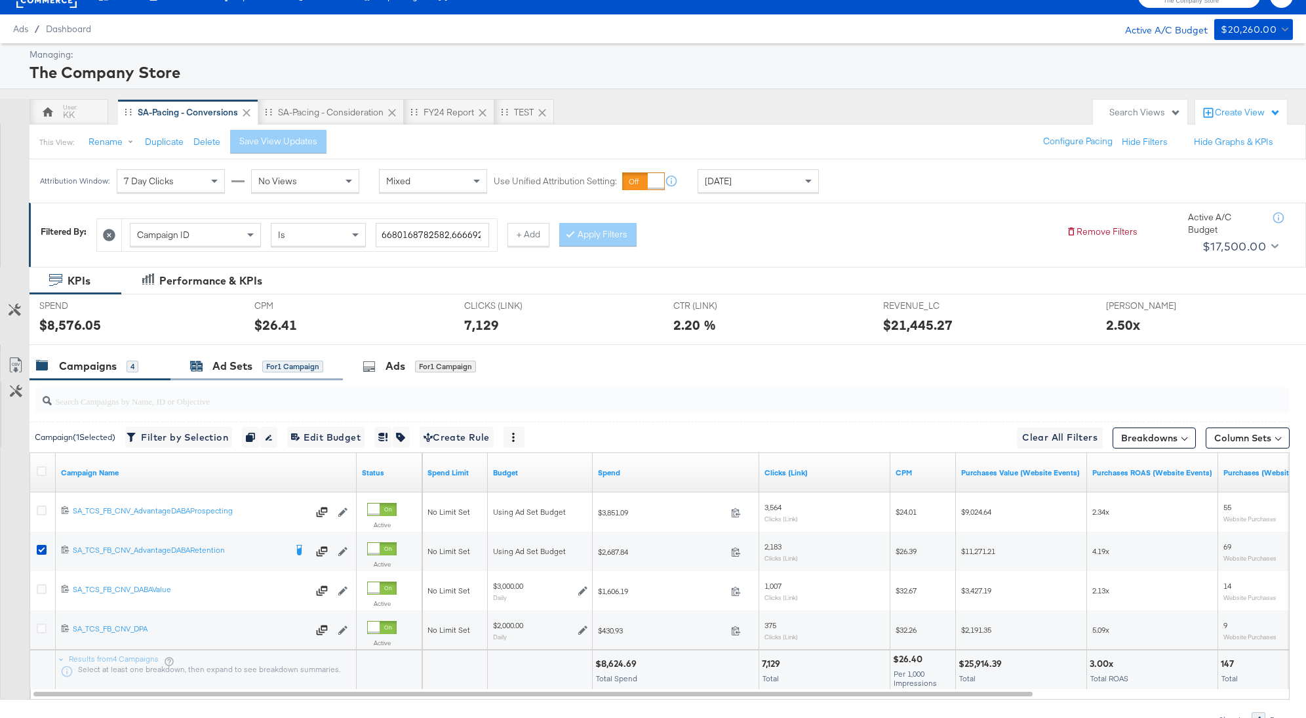
click at [250, 366] on div "Ad Sets" at bounding box center [232, 366] width 40 height 15
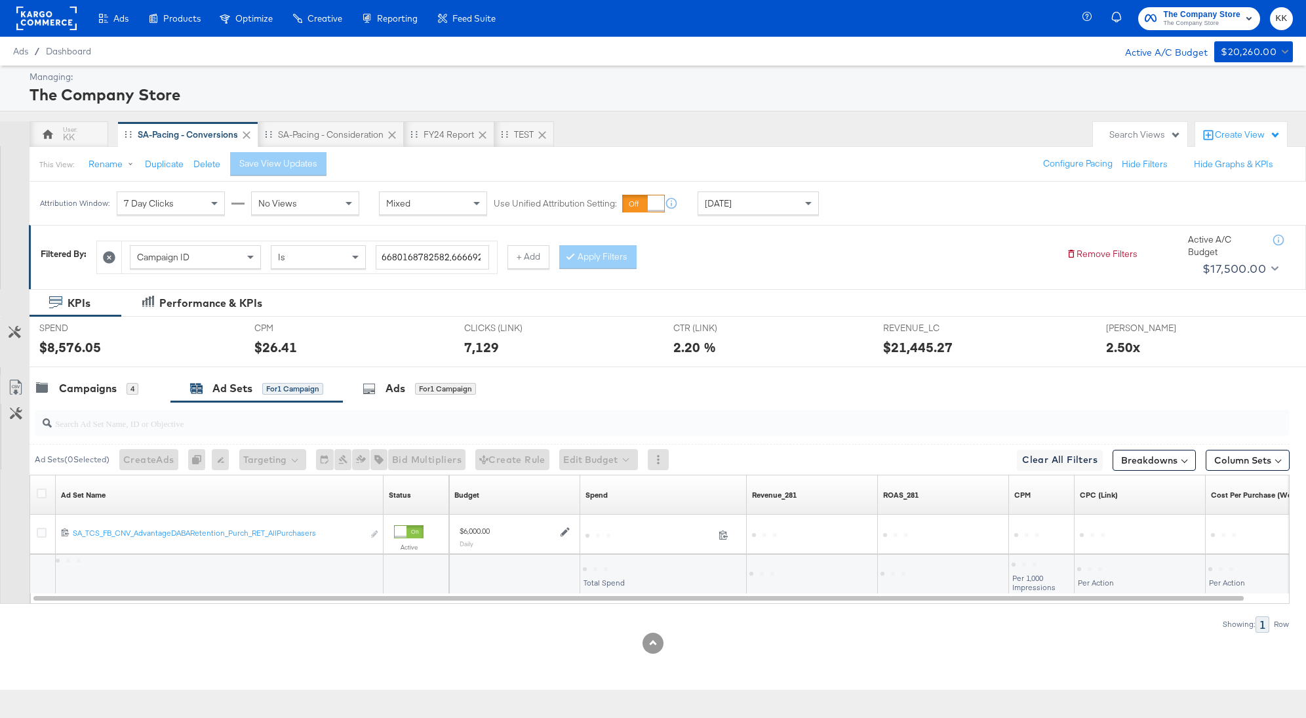
click at [35, 489] on div at bounding box center [43, 495] width 24 height 24
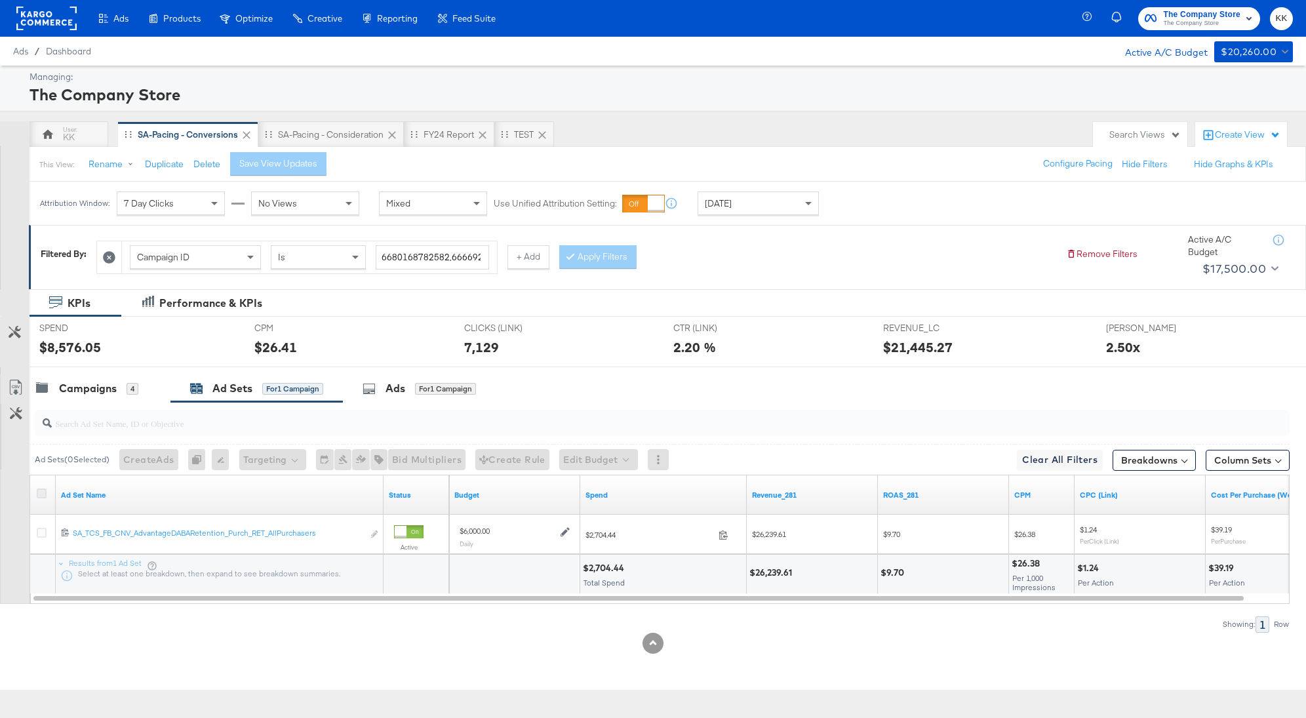
click at [41, 496] on icon at bounding box center [42, 493] width 10 height 10
click at [0, 0] on input "checkbox" at bounding box center [0, 0] width 0 height 0
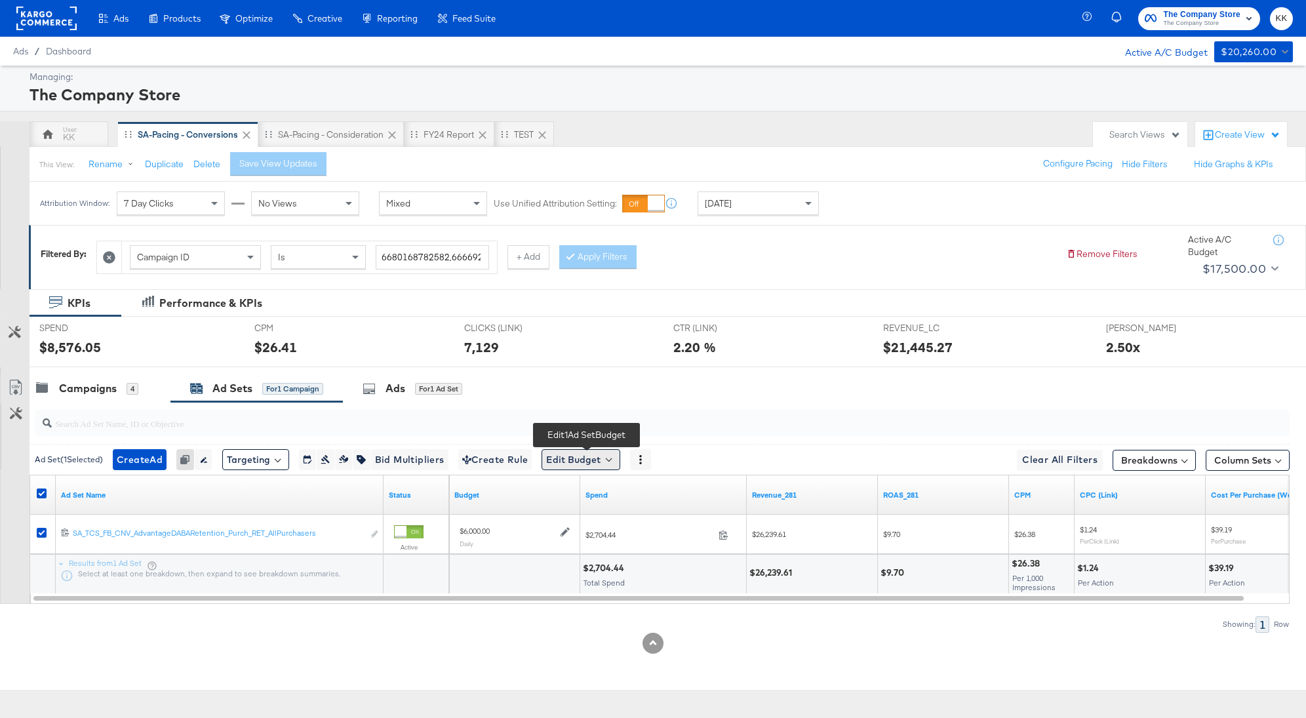
click at [576, 454] on button "Edit Budget" at bounding box center [580, 459] width 79 height 21
click at [579, 493] on span "Edit Ad Set Budget" at bounding box center [584, 493] width 75 height 17
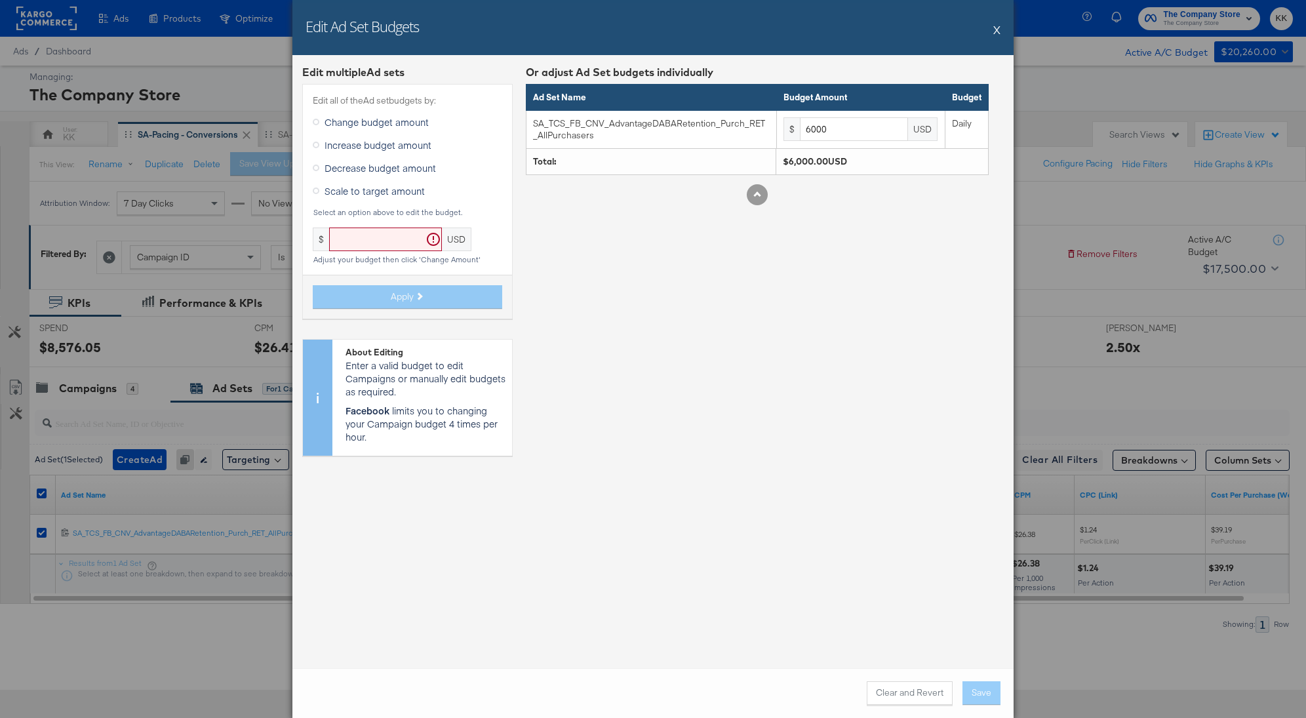
click at [332, 136] on label "Increase budget amount" at bounding box center [375, 145] width 124 height 20
click at [0, 0] on input "Increase budget amount" at bounding box center [0, 0] width 0 height 0
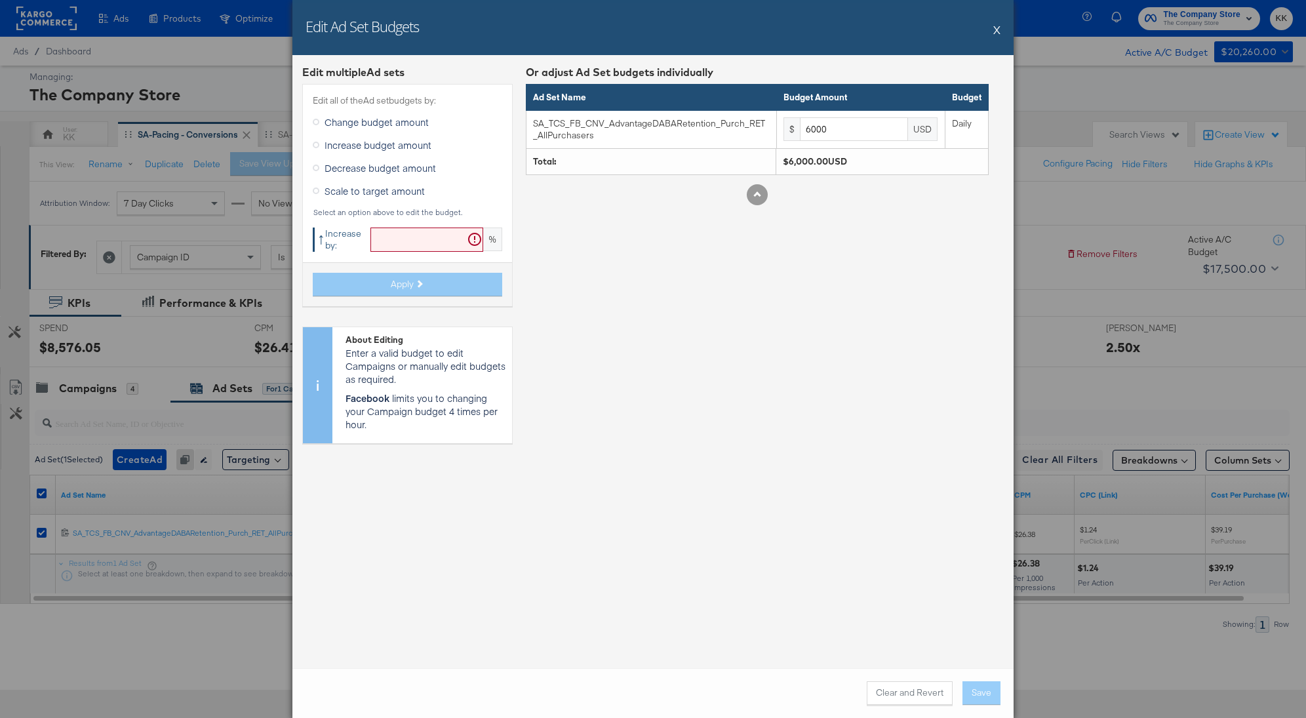
click at [414, 252] on div "Edit all of the Ad set budgets by: Change budget amount Increase budget amount …" at bounding box center [407, 195] width 210 height 222
click at [406, 246] on input "text" at bounding box center [426, 239] width 113 height 24
type input "19"
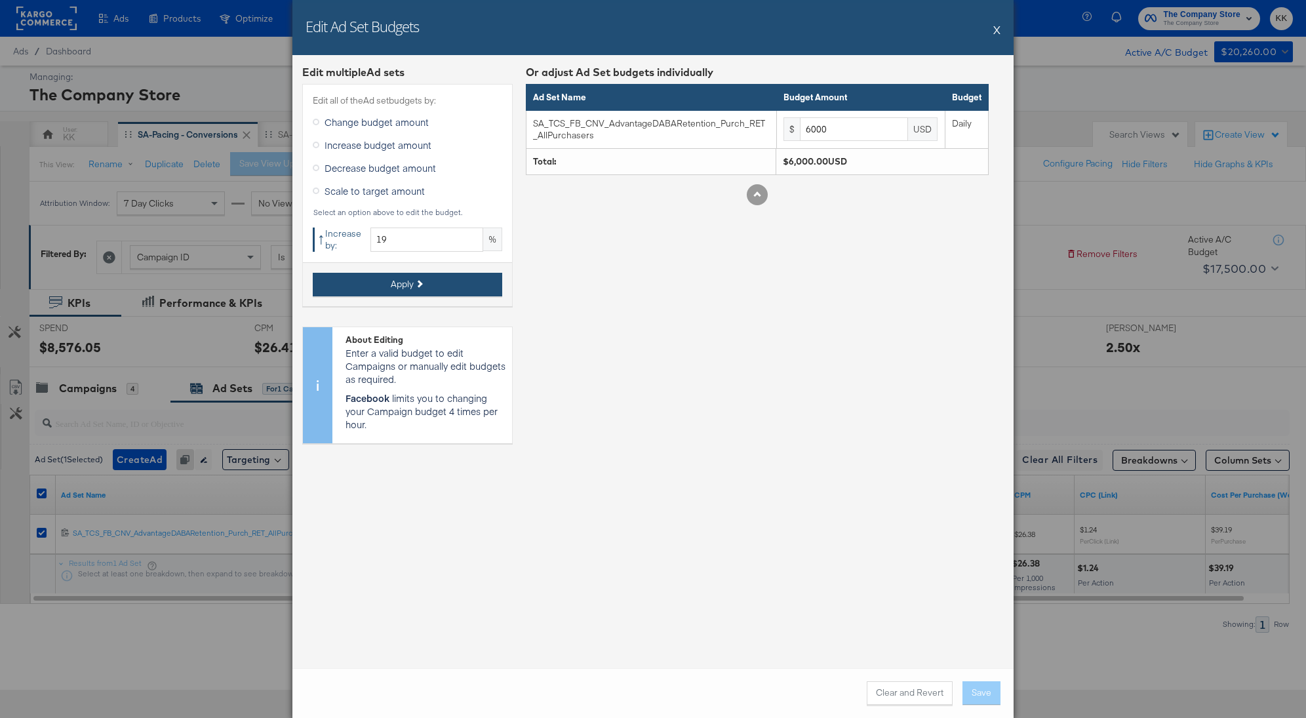
click at [408, 282] on span "Apply" at bounding box center [402, 284] width 23 height 12
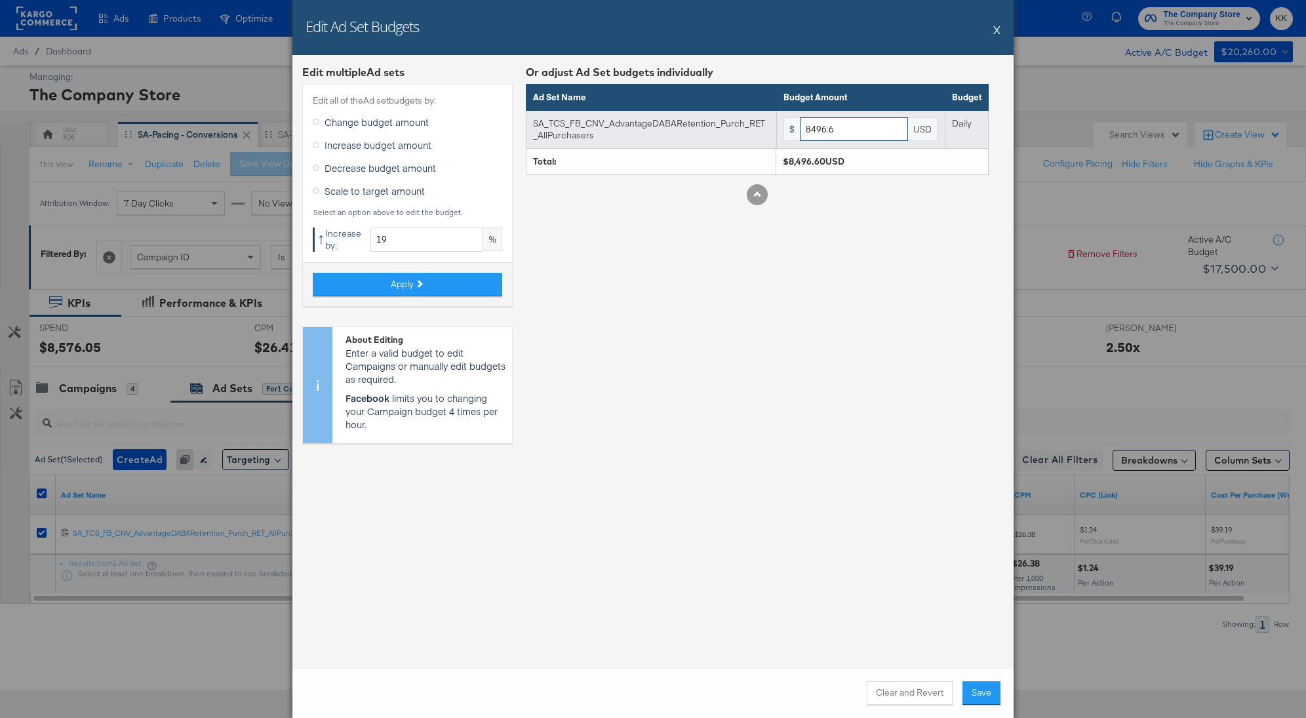
drag, startPoint x: 865, startPoint y: 125, endPoint x: 747, endPoint y: 126, distance: 117.3
click at [747, 126] on tr "SA_TCS_FB_CNV_AdvantageDABARetention_Purch_RET_AllPurchasers $ 8496.6 USD Daily" at bounding box center [757, 129] width 462 height 38
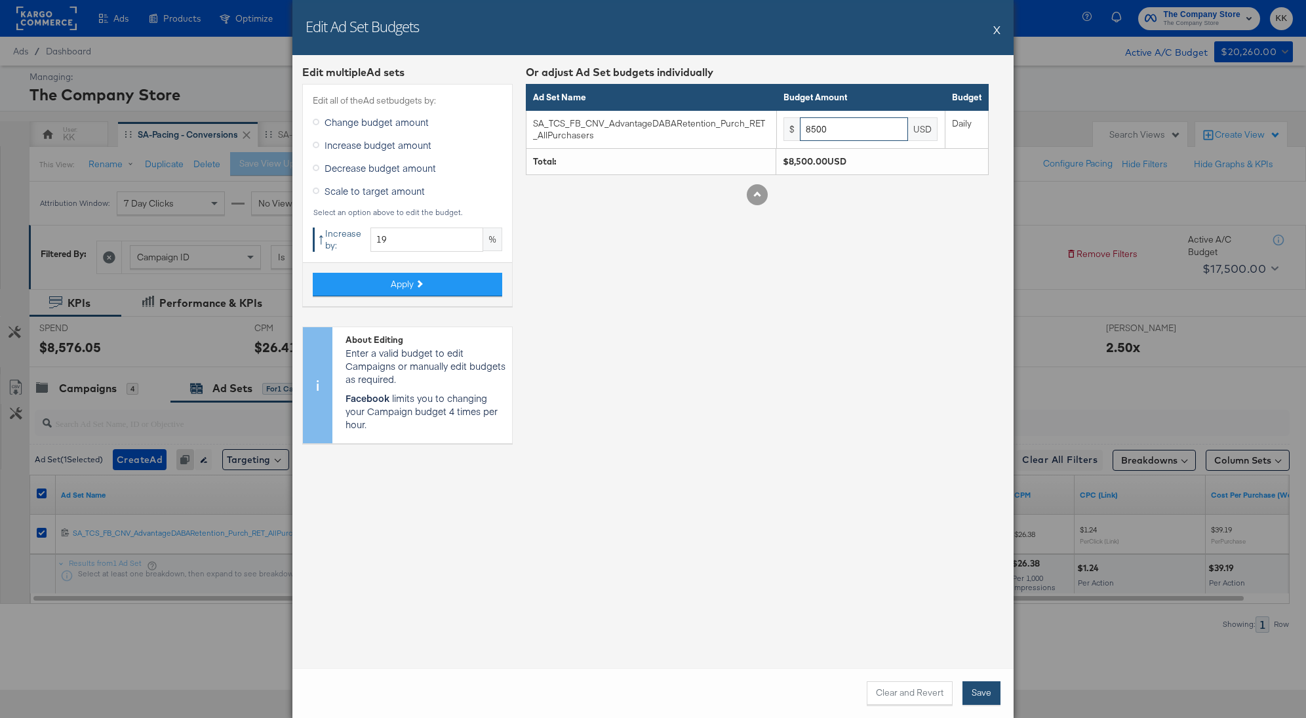
type input "8500"
click at [979, 696] on button "Save" at bounding box center [981, 693] width 38 height 24
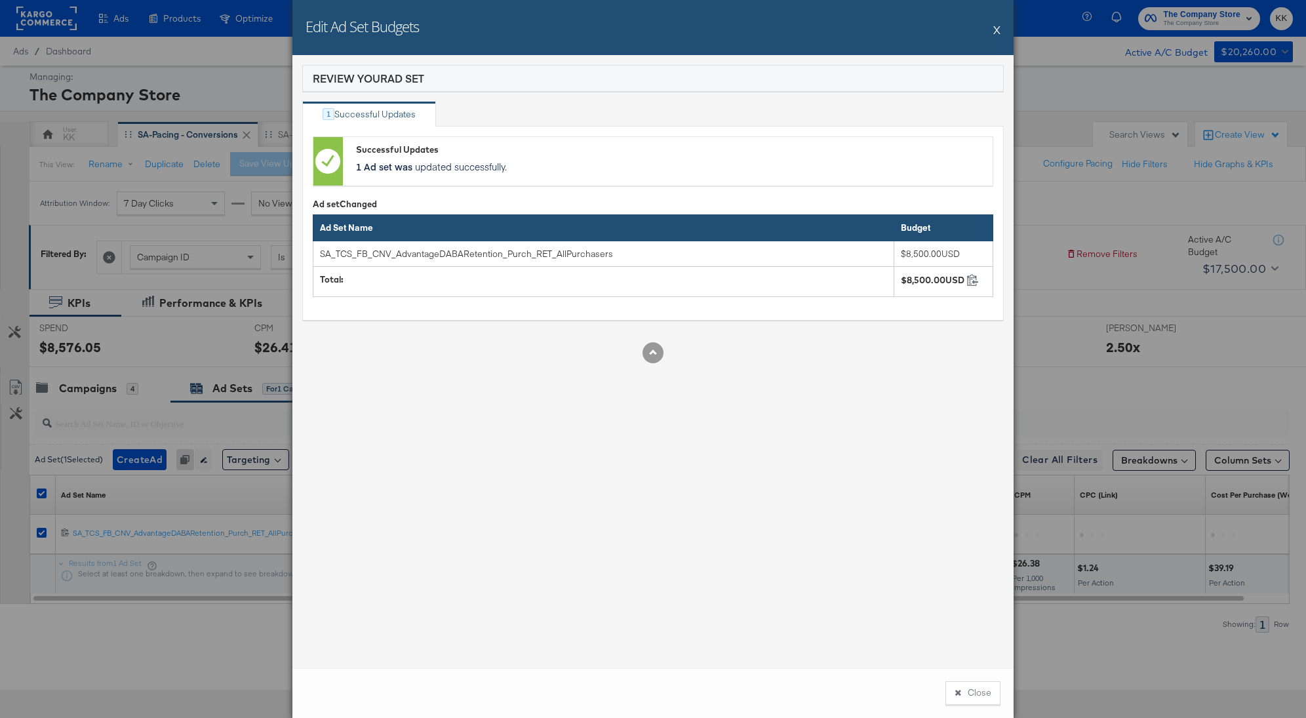
click at [972, 695] on button "Close" at bounding box center [972, 693] width 55 height 24
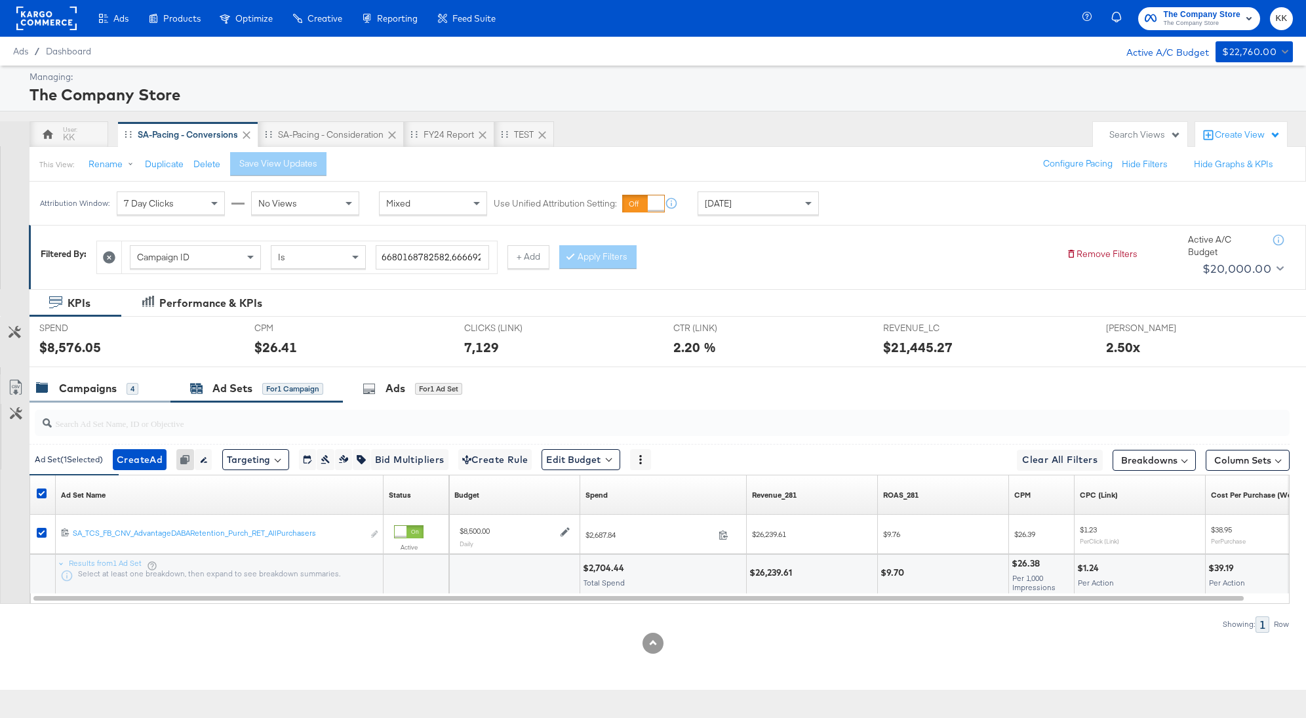
click at [123, 389] on div "Campaigns 4" at bounding box center [87, 388] width 102 height 15
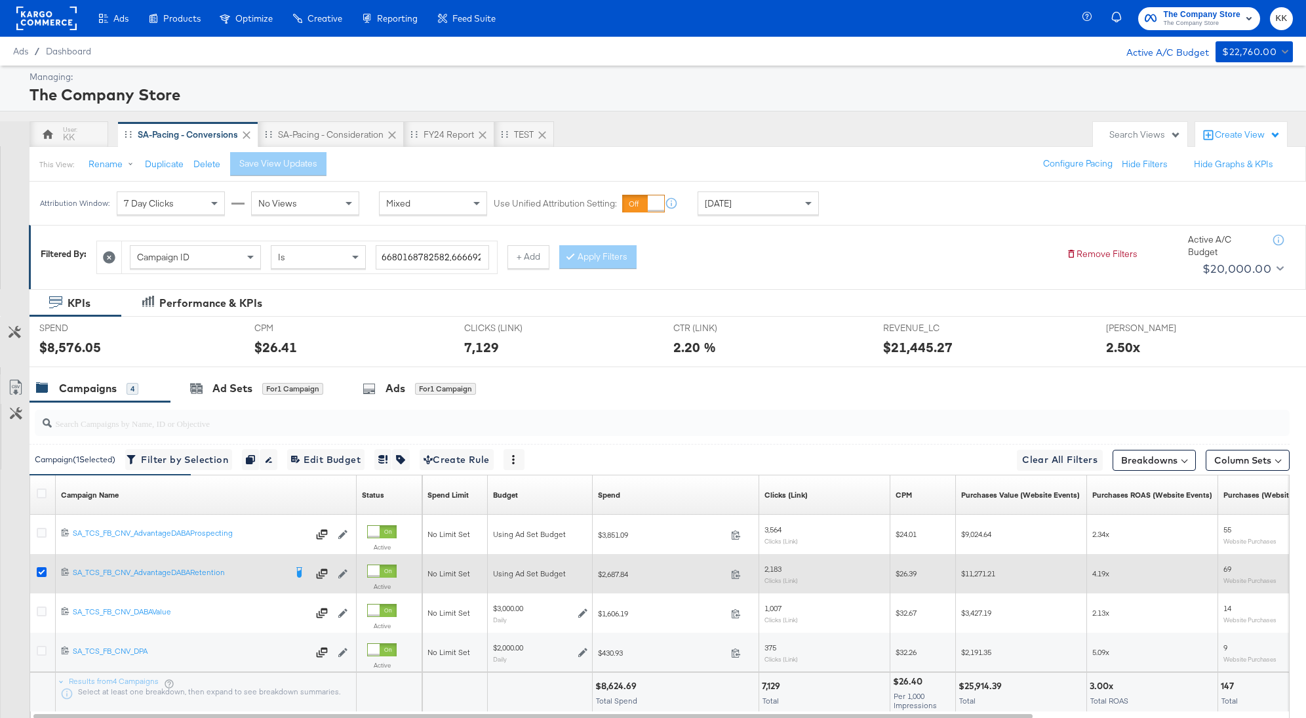
click at [38, 571] on icon at bounding box center [42, 572] width 10 height 10
click at [0, 0] on input "checkbox" at bounding box center [0, 0] width 0 height 0
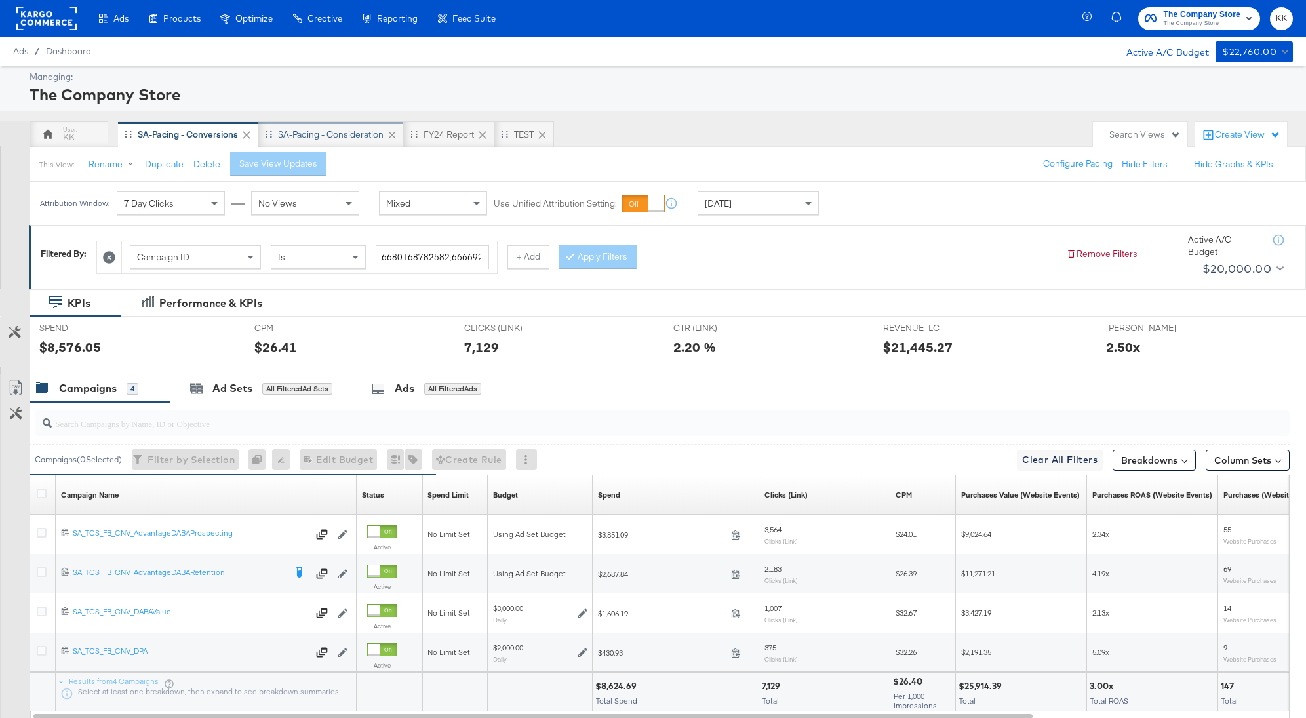
click at [307, 138] on div "SA-Pacing - Consideration" at bounding box center [331, 134] width 106 height 12
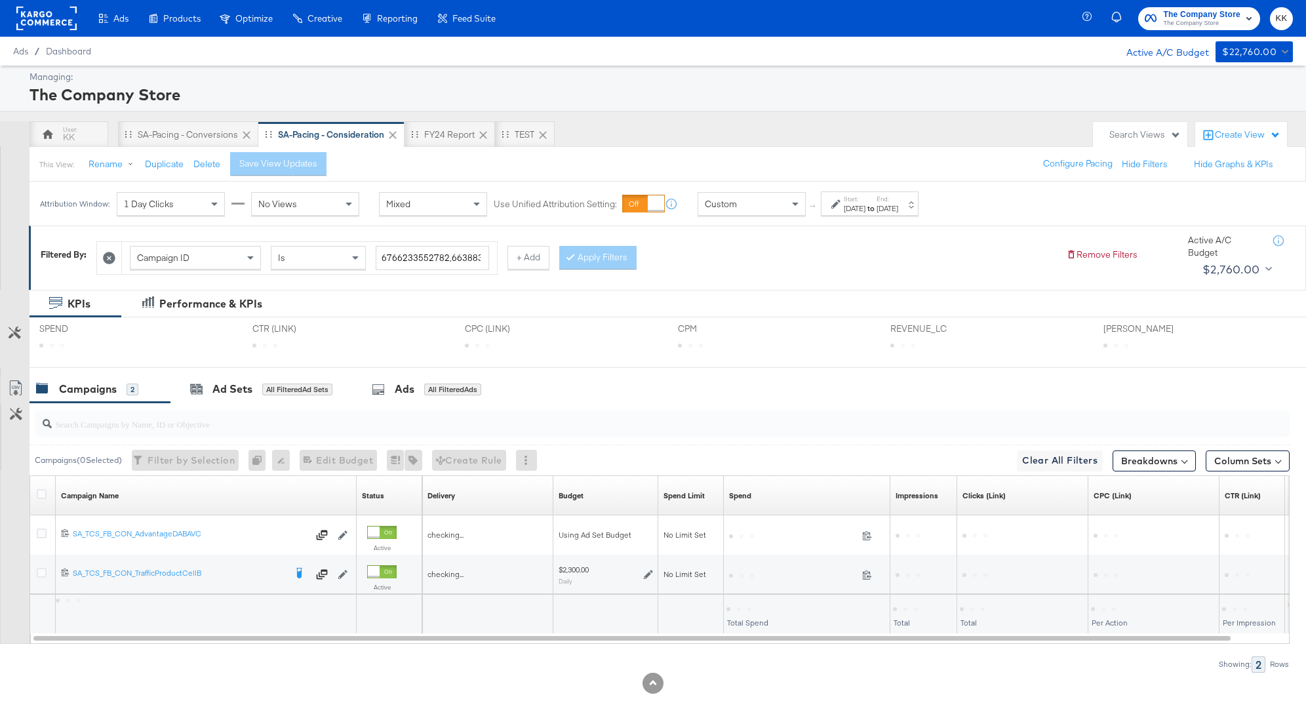
click at [828, 207] on div "Start: Aug 4th 2025 to End: Aug 12th 2025" at bounding box center [870, 203] width 98 height 24
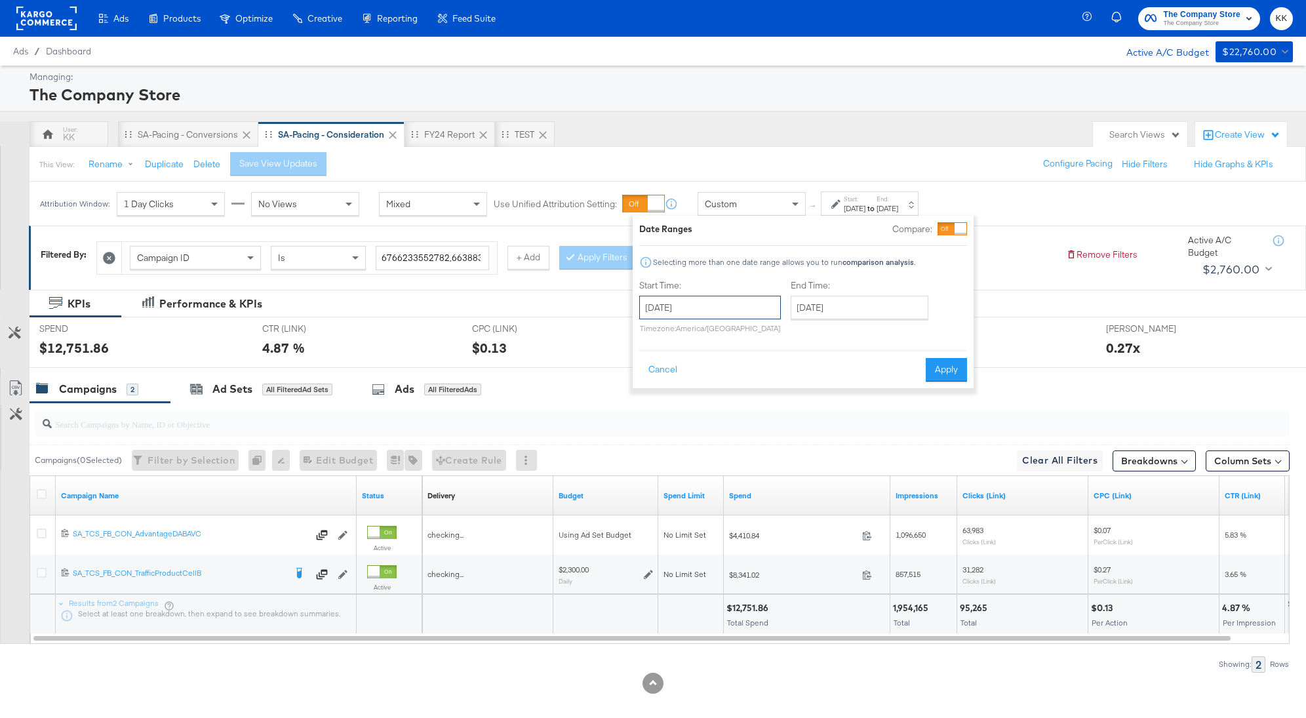
click at [719, 296] on input "August 4th 2025" at bounding box center [710, 308] width 142 height 24
click at [656, 341] on span "‹" at bounding box center [654, 334] width 20 height 20
click at [656, 342] on span "‹" at bounding box center [654, 334] width 20 height 20
click at [677, 384] on td "5" at bounding box center [676, 392] width 22 height 18
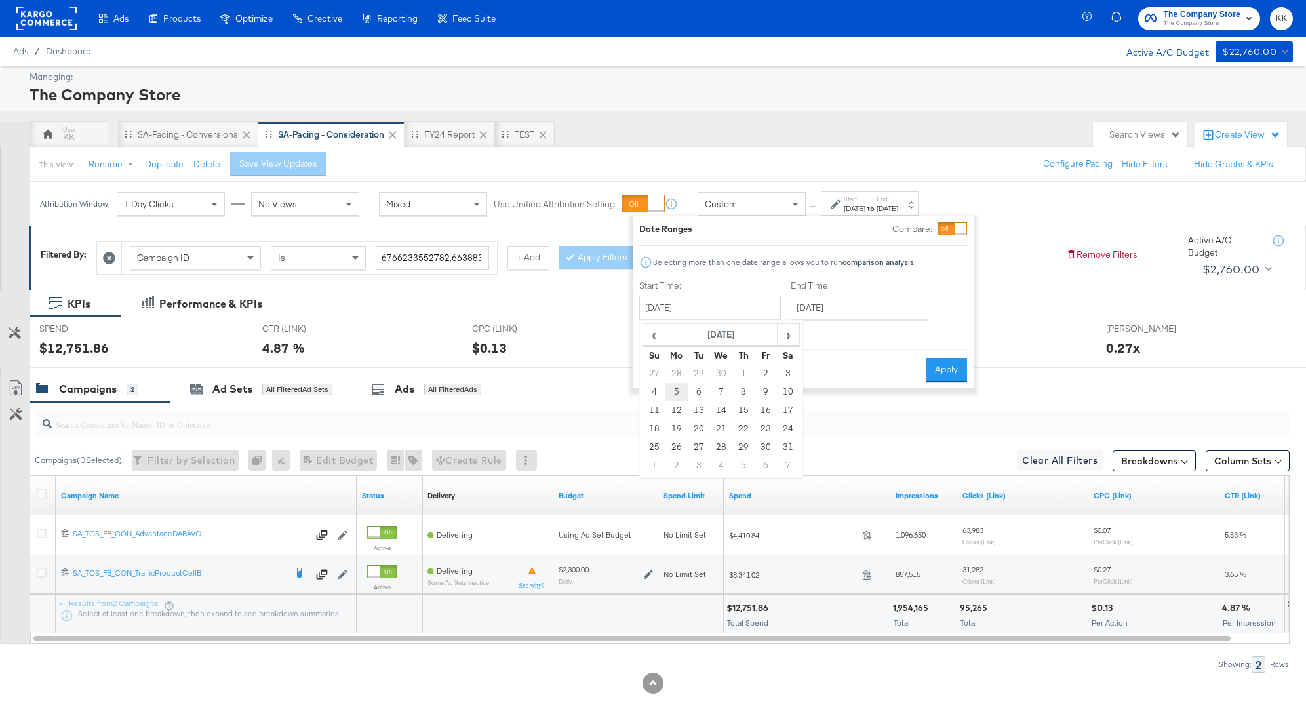
type input "May 5th 2025"
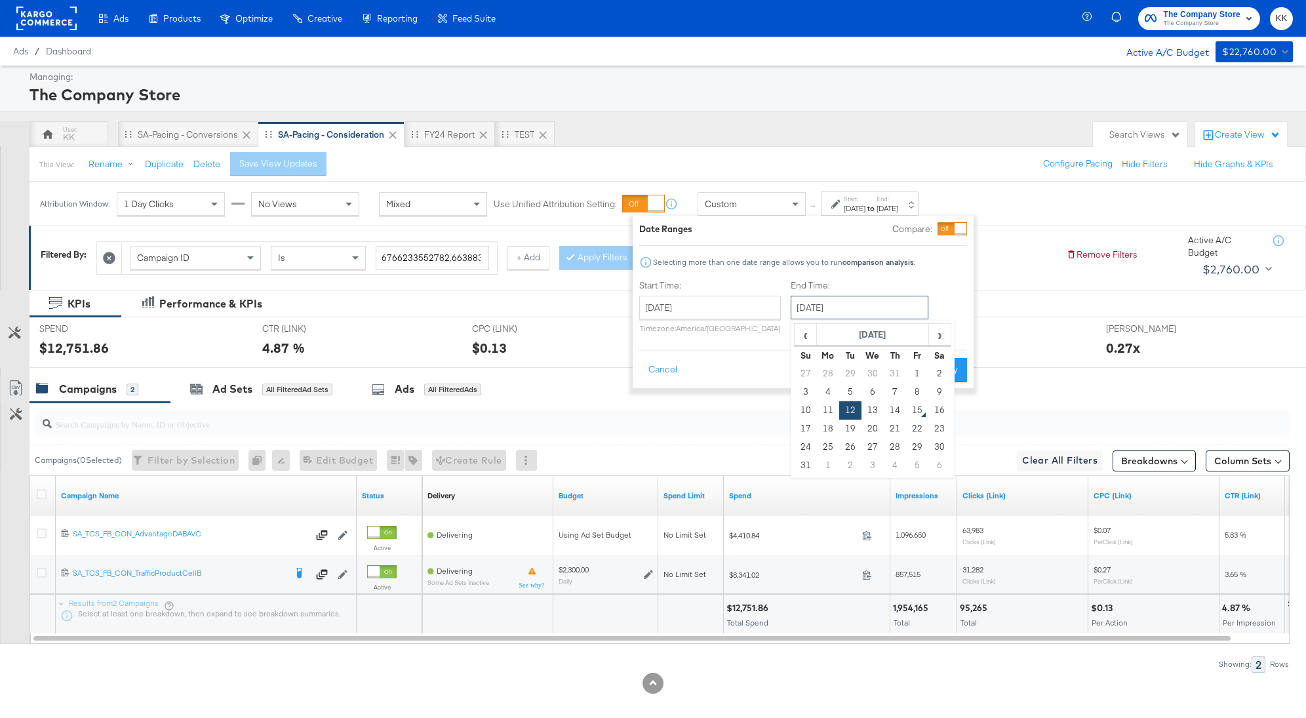
click at [829, 311] on input "August 12th 2025" at bounding box center [860, 308] width 138 height 24
click at [906, 406] on td "15" at bounding box center [917, 410] width 22 height 18
click at [830, 304] on input "August 15th 2025" at bounding box center [860, 308] width 138 height 24
click at [896, 409] on td "14" at bounding box center [895, 410] width 22 height 18
type input "August 14th 2025"
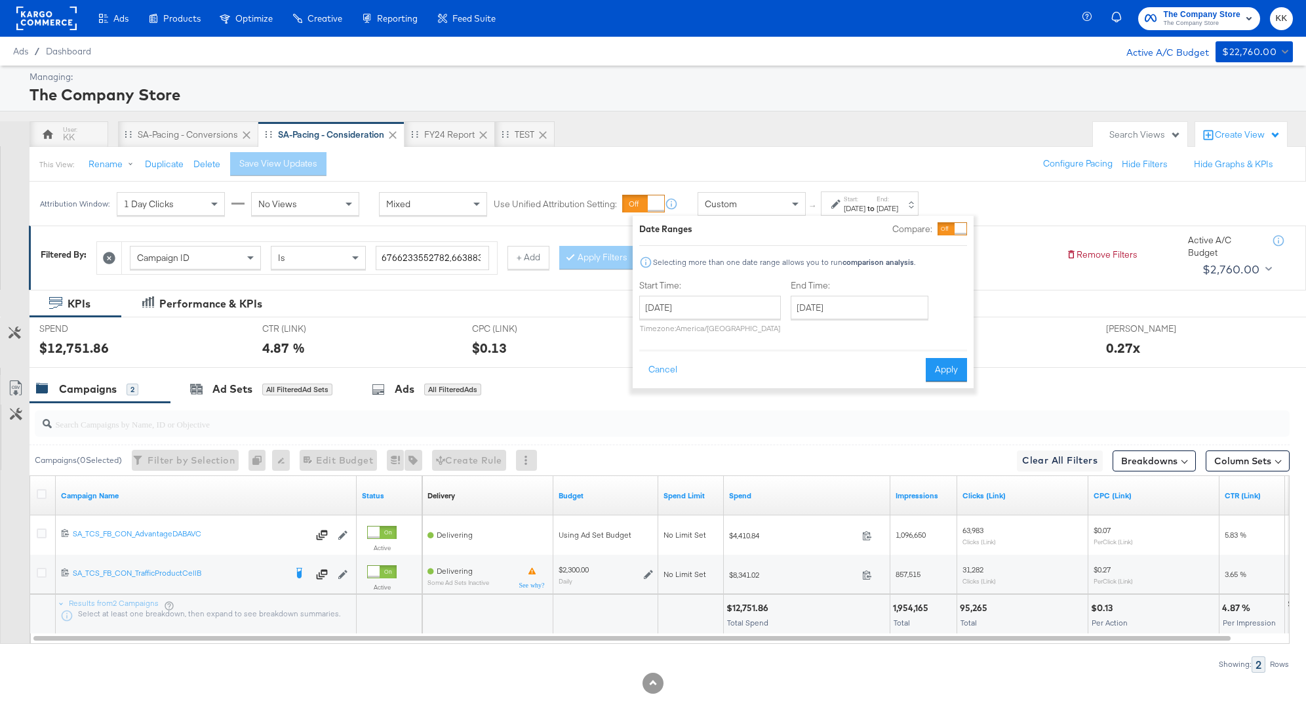
click at [936, 385] on div "Date Ranges Compare: Selecting more than one date range allows you to run compa…" at bounding box center [803, 302] width 341 height 172
click at [941, 372] on button "Apply" at bounding box center [946, 370] width 41 height 24
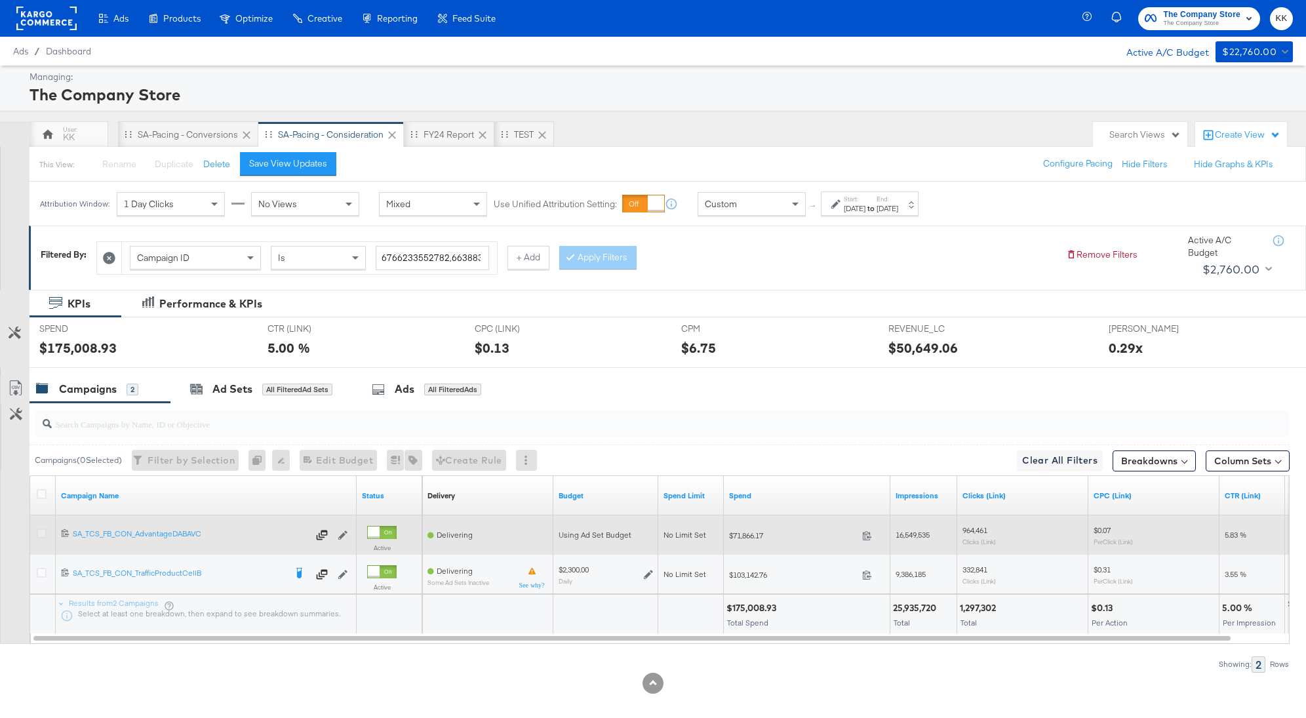
click at [40, 530] on icon at bounding box center [42, 533] width 10 height 10
click at [0, 0] on input "checkbox" at bounding box center [0, 0] width 0 height 0
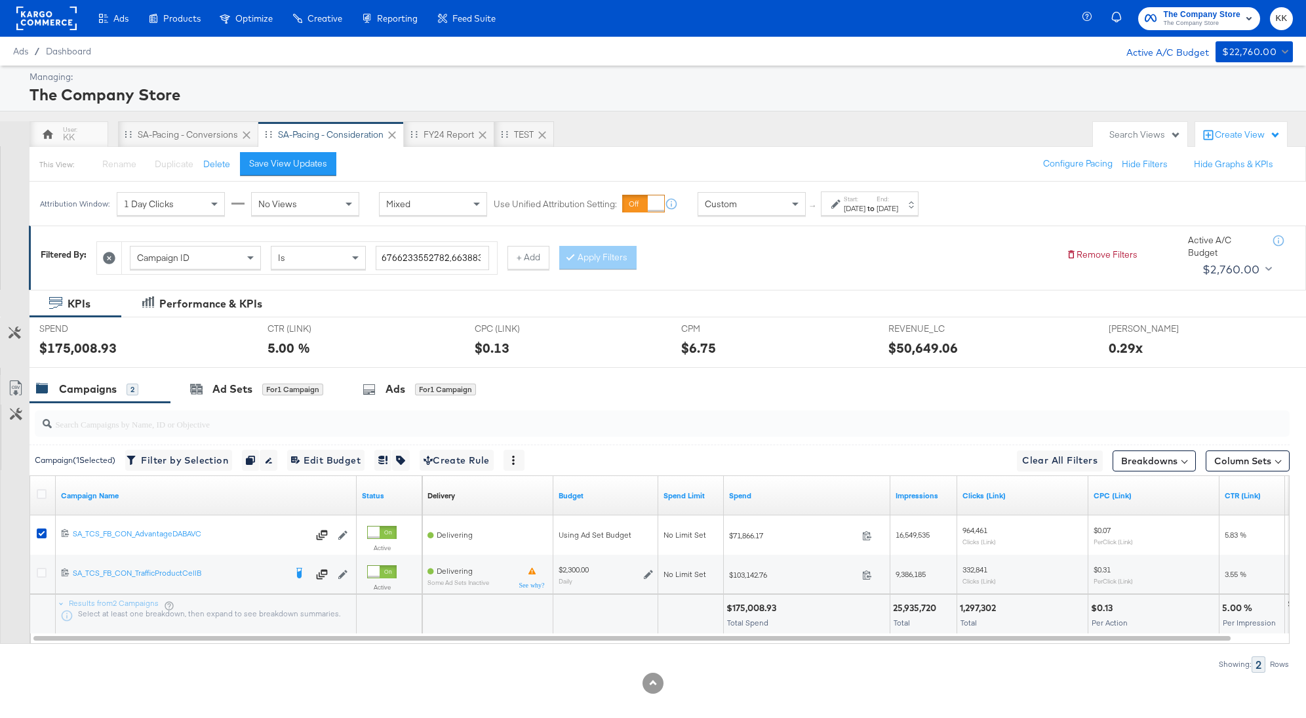
click at [444, 350] on div "5.00 %" at bounding box center [360, 347] width 187 height 19
click at [439, 383] on div "for 1 Campaign" at bounding box center [445, 389] width 61 height 12
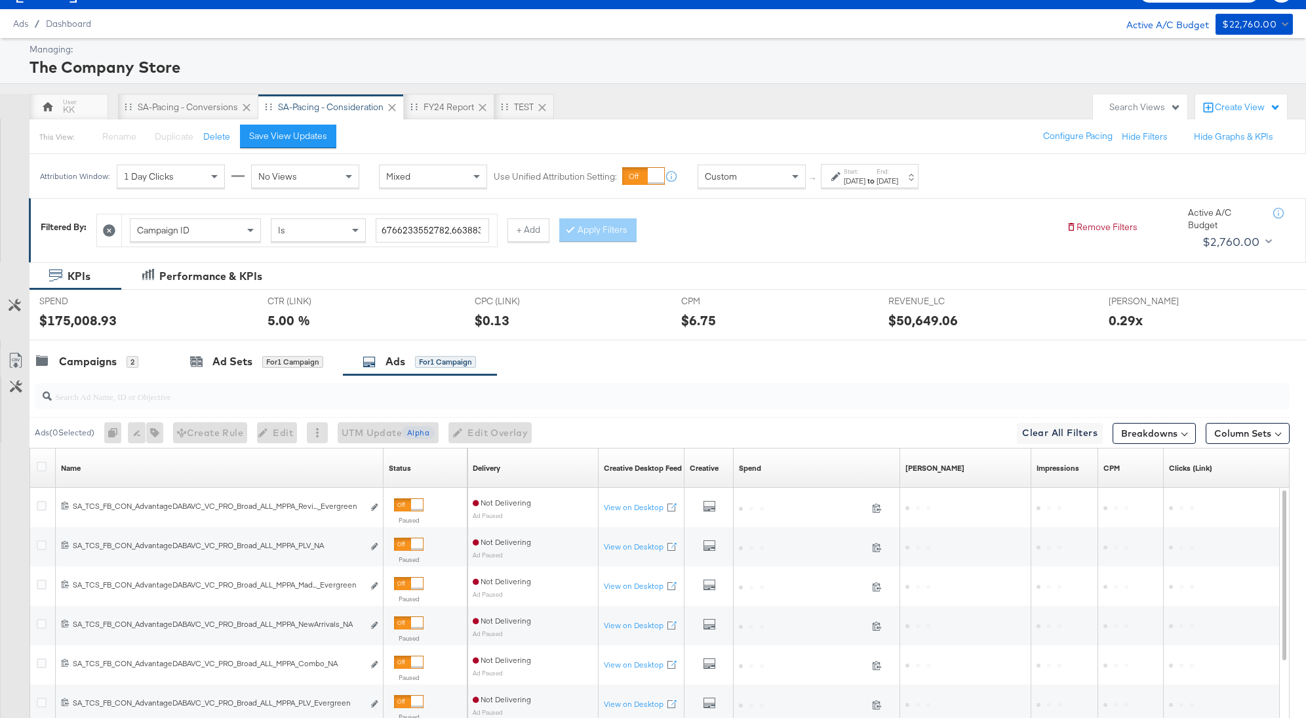
scroll to position [35, 0]
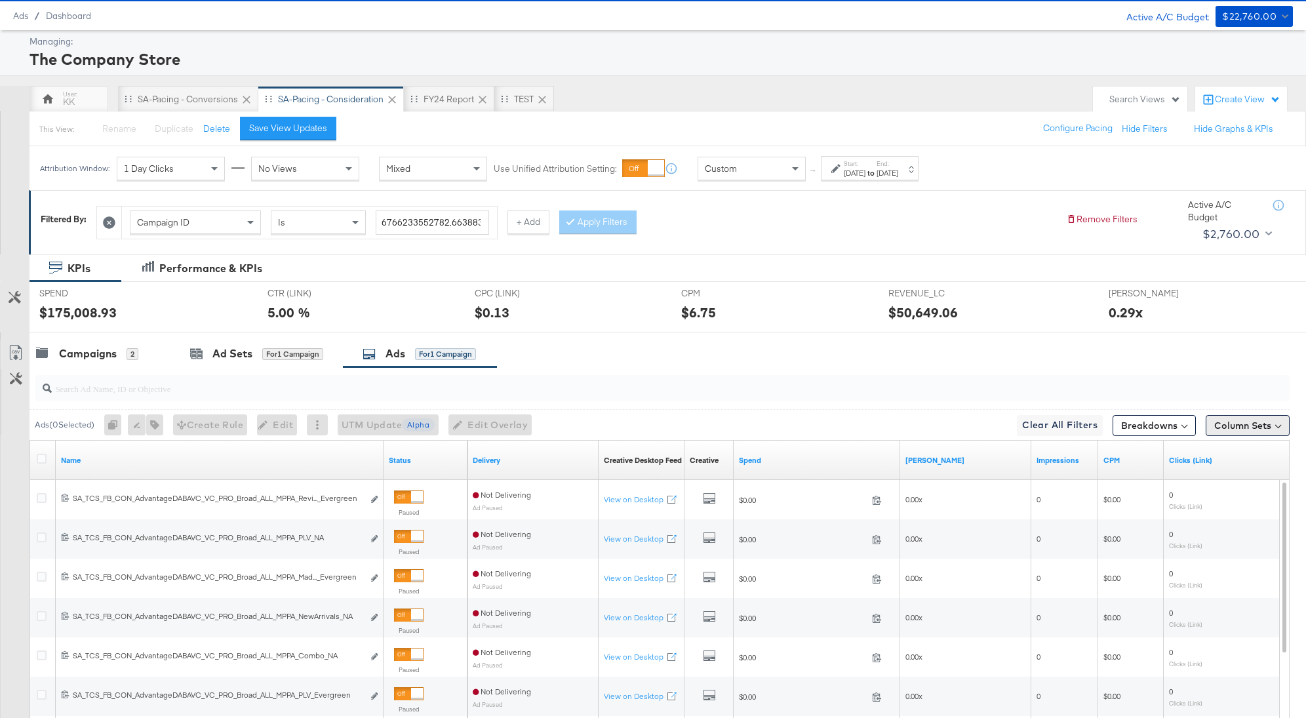
click at [1248, 430] on button "Column Sets" at bounding box center [1248, 425] width 84 height 21
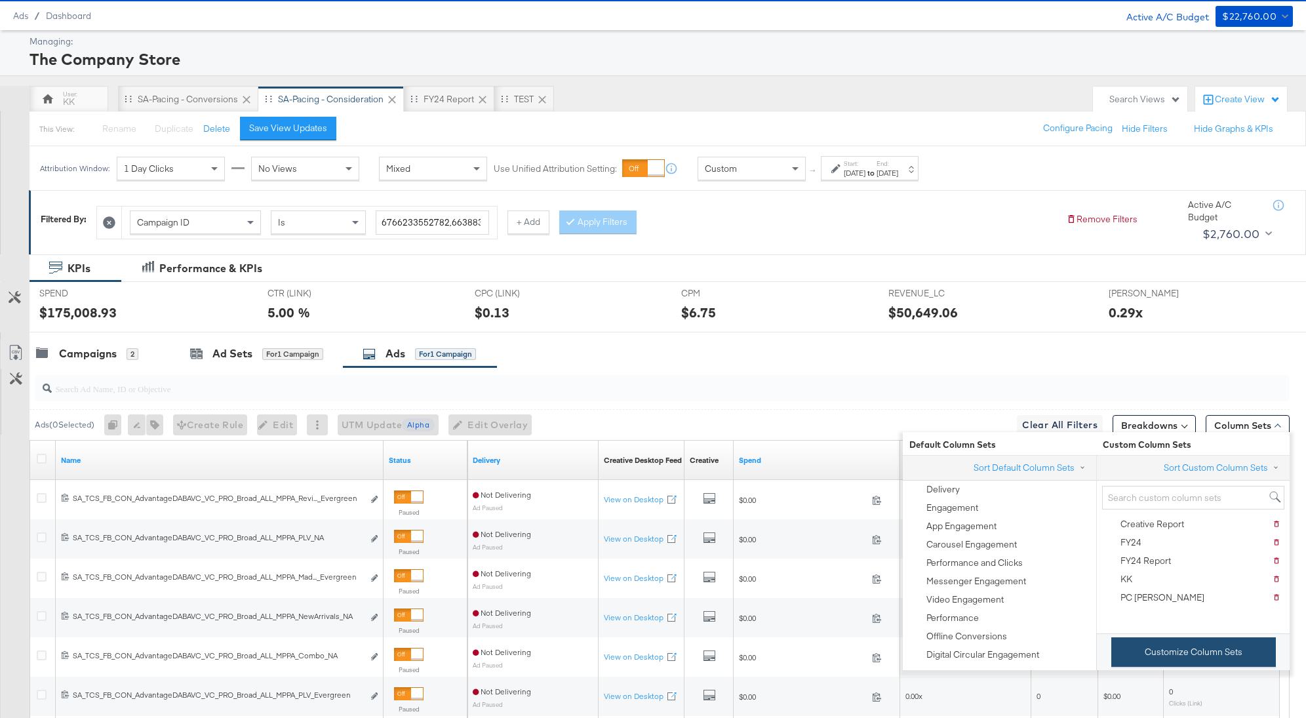
click at [1160, 652] on button "Customize Column Sets" at bounding box center [1193, 651] width 165 height 29
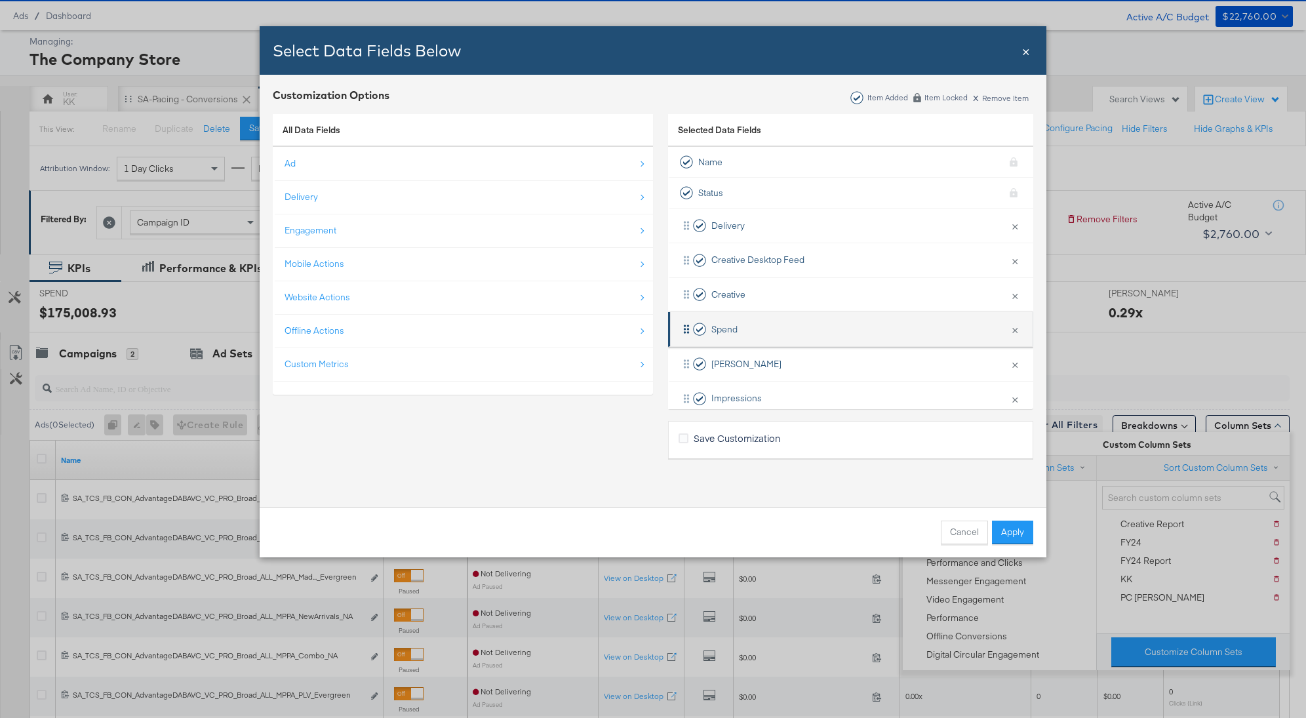
scroll to position [56, 0]
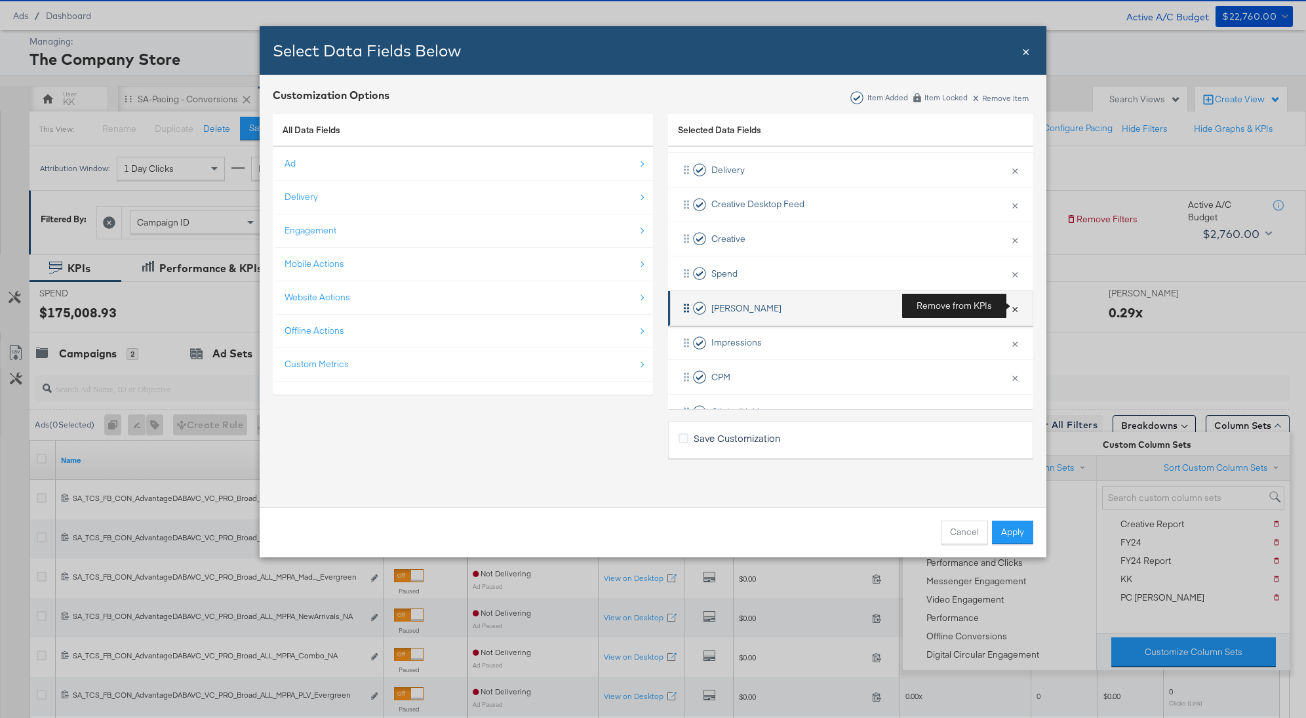
click at [1014, 304] on button "×" at bounding box center [1014, 308] width 17 height 28
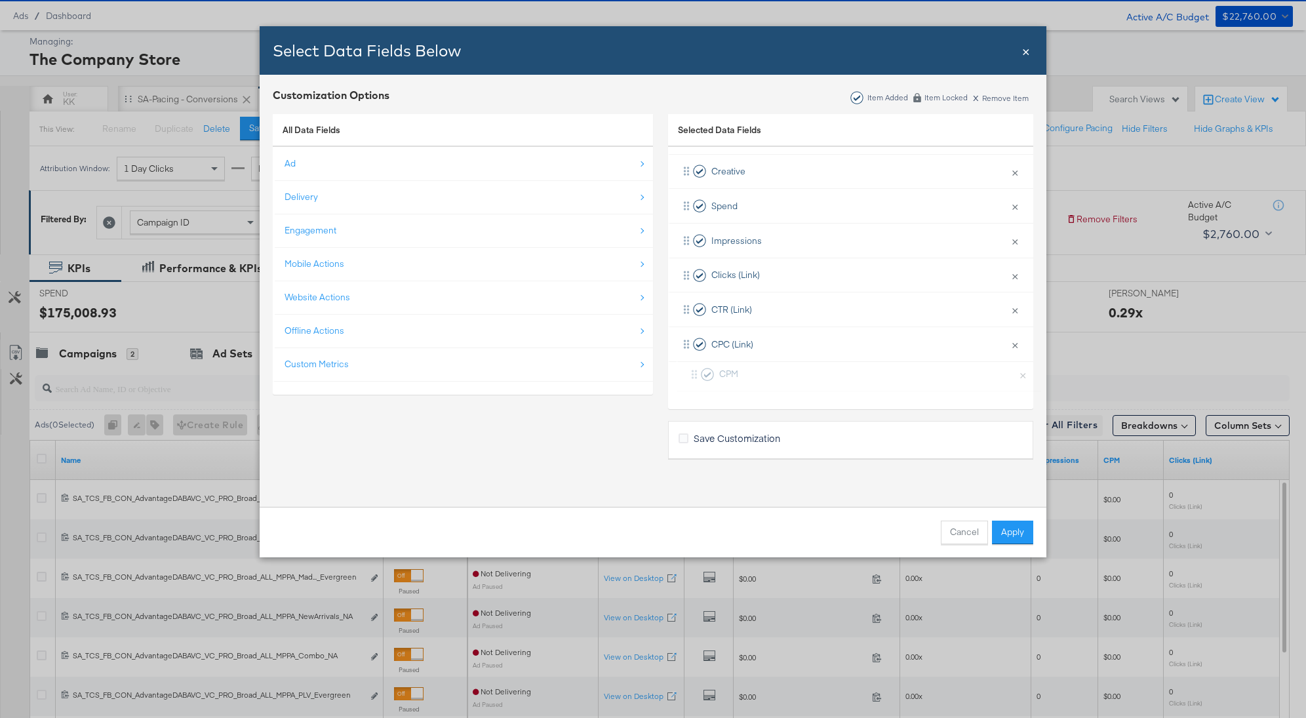
scroll to position [121, 0]
drag, startPoint x: 947, startPoint y: 347, endPoint x: 954, endPoint y: 385, distance: 39.5
click at [954, 385] on div "Delivery × Remove from KPIs Creative Desktop Feed × Remove from KPIs Creative ×…" at bounding box center [850, 242] width 365 height 311
click at [346, 193] on div "Delivery" at bounding box center [464, 197] width 359 height 27
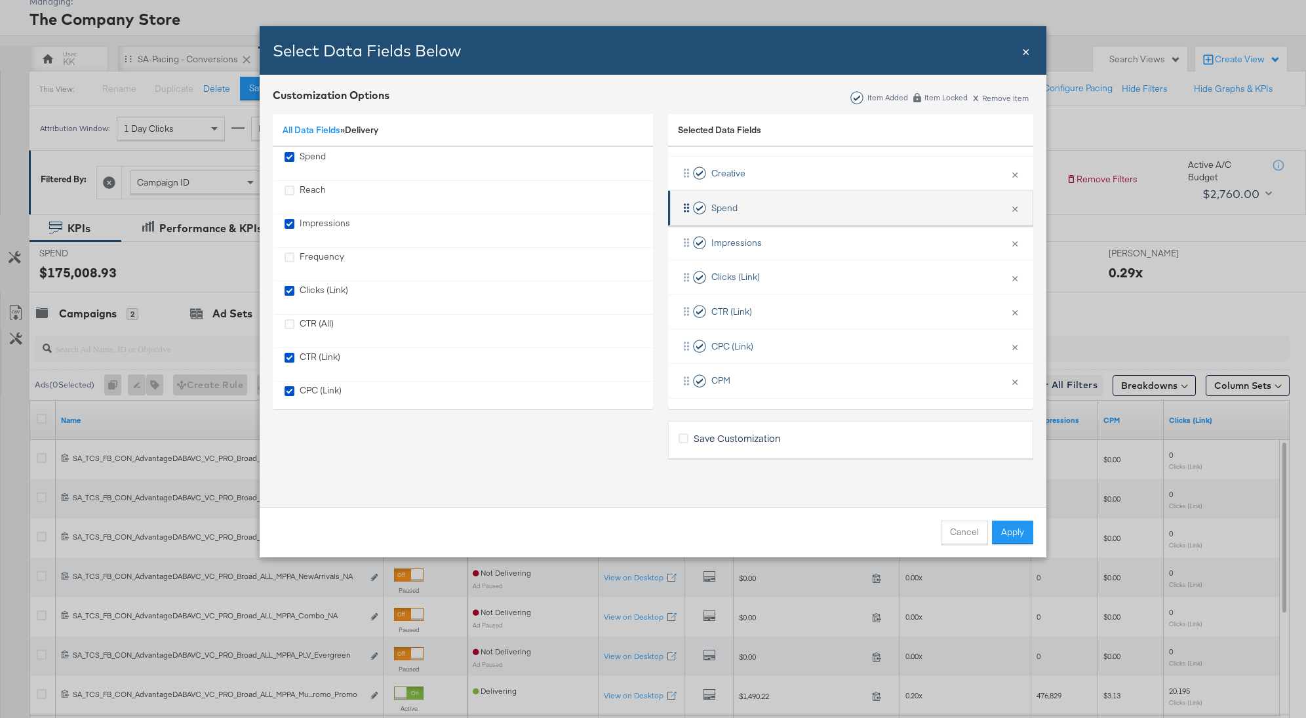
scroll to position [90, 0]
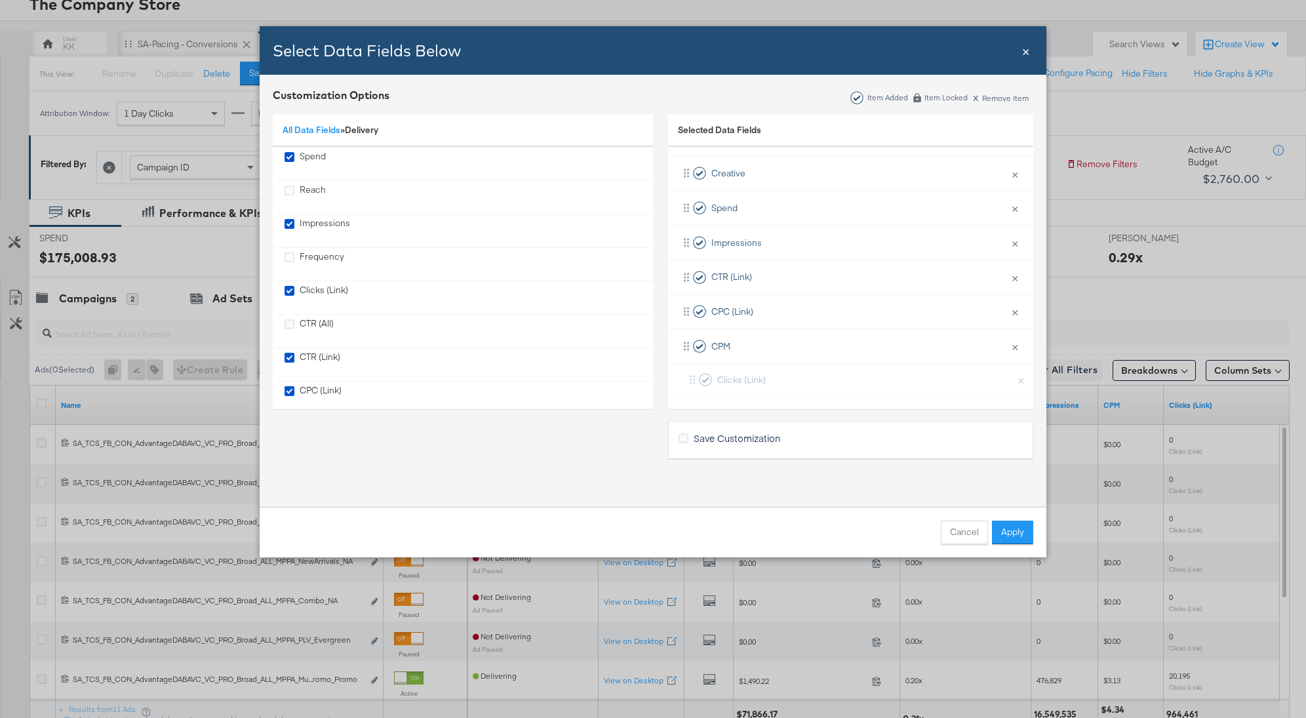
drag, startPoint x: 769, startPoint y: 265, endPoint x: 772, endPoint y: 373, distance: 108.2
click at [772, 373] on div "Delivery × Remove from KPIs Creative Desktop Feed × Remove from KPIs Creative ×…" at bounding box center [850, 242] width 365 height 311
drag, startPoint x: 757, startPoint y: 375, endPoint x: 757, endPoint y: 283, distance: 92.4
click at [757, 283] on div "Delivery × Remove from KPIs Creative Desktop Feed × Remove from KPIs Creative ×…" at bounding box center [850, 242] width 365 height 311
click at [312, 125] on link "All Data Fields" at bounding box center [312, 130] width 58 height 12
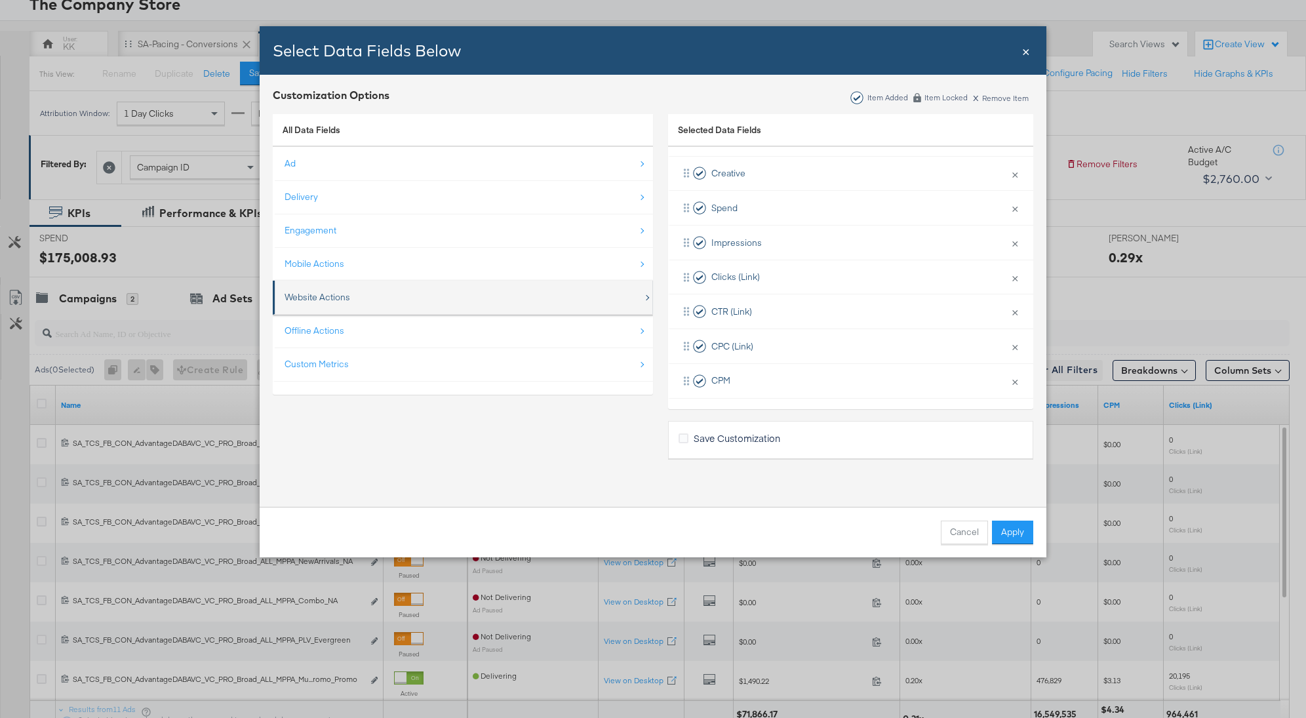
click at [364, 292] on div "Website Actions" at bounding box center [464, 297] width 359 height 27
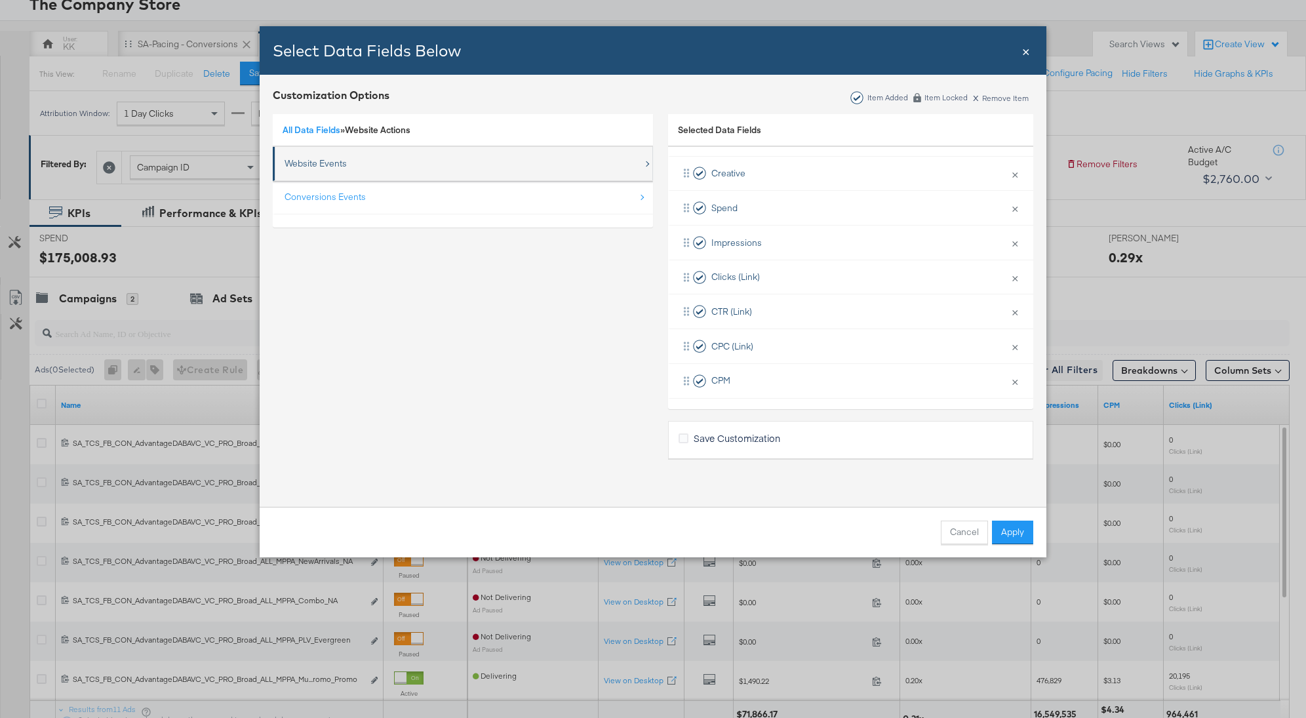
click at [359, 164] on div "Website Events" at bounding box center [464, 163] width 359 height 27
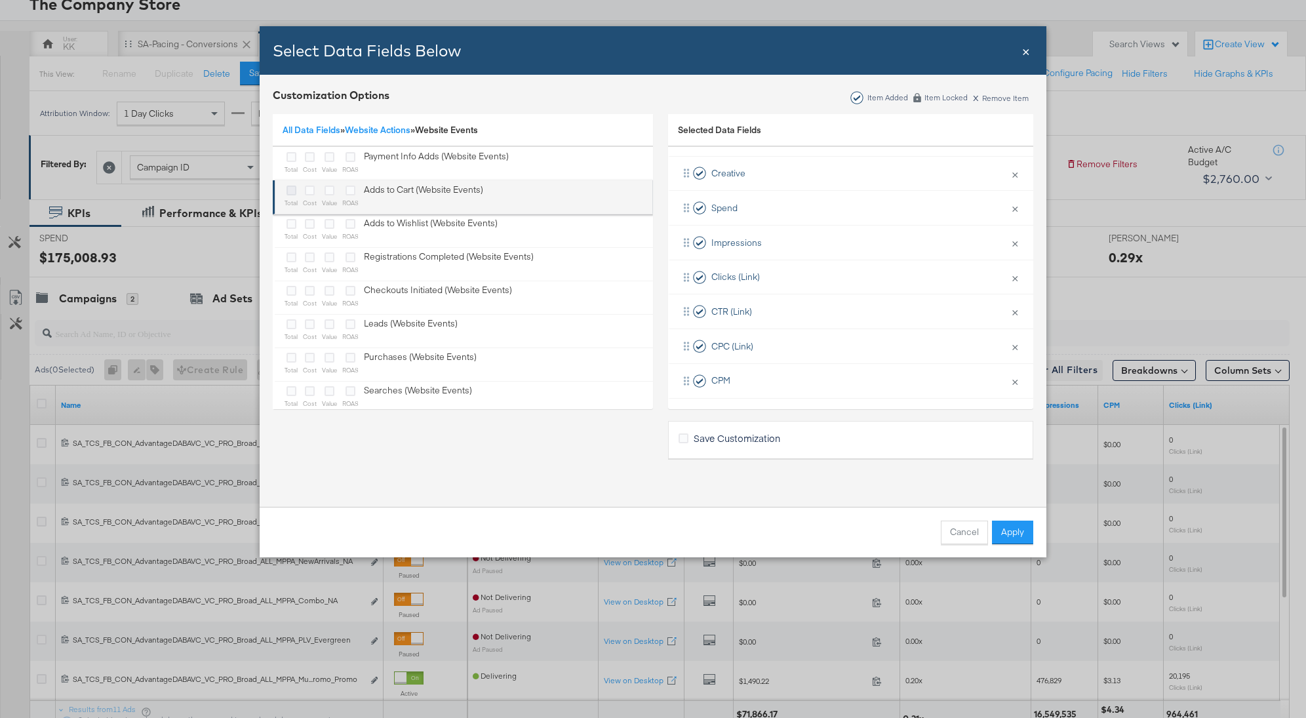
click at [293, 190] on icon "Bulk Add Locations Modal" at bounding box center [291, 191] width 10 height 10
click at [0, 0] on input "Bulk Add Locations Modal" at bounding box center [0, 0] width 0 height 0
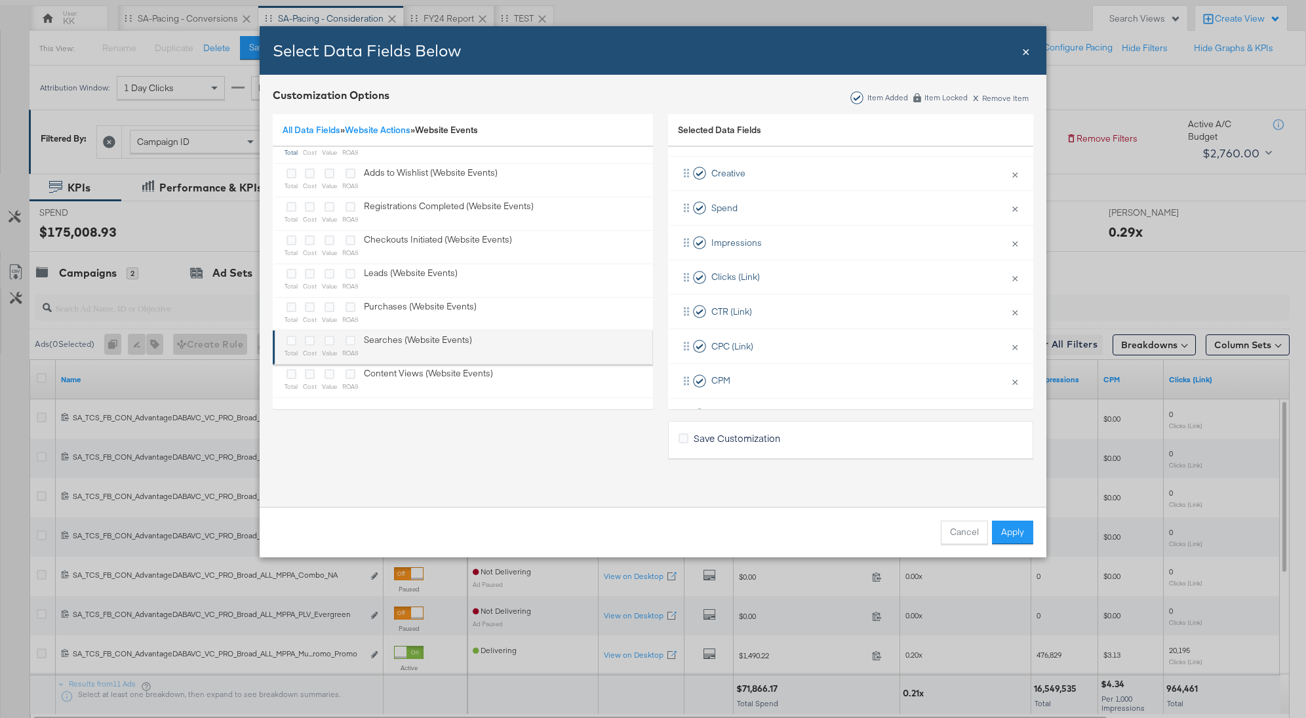
scroll to position [121, 0]
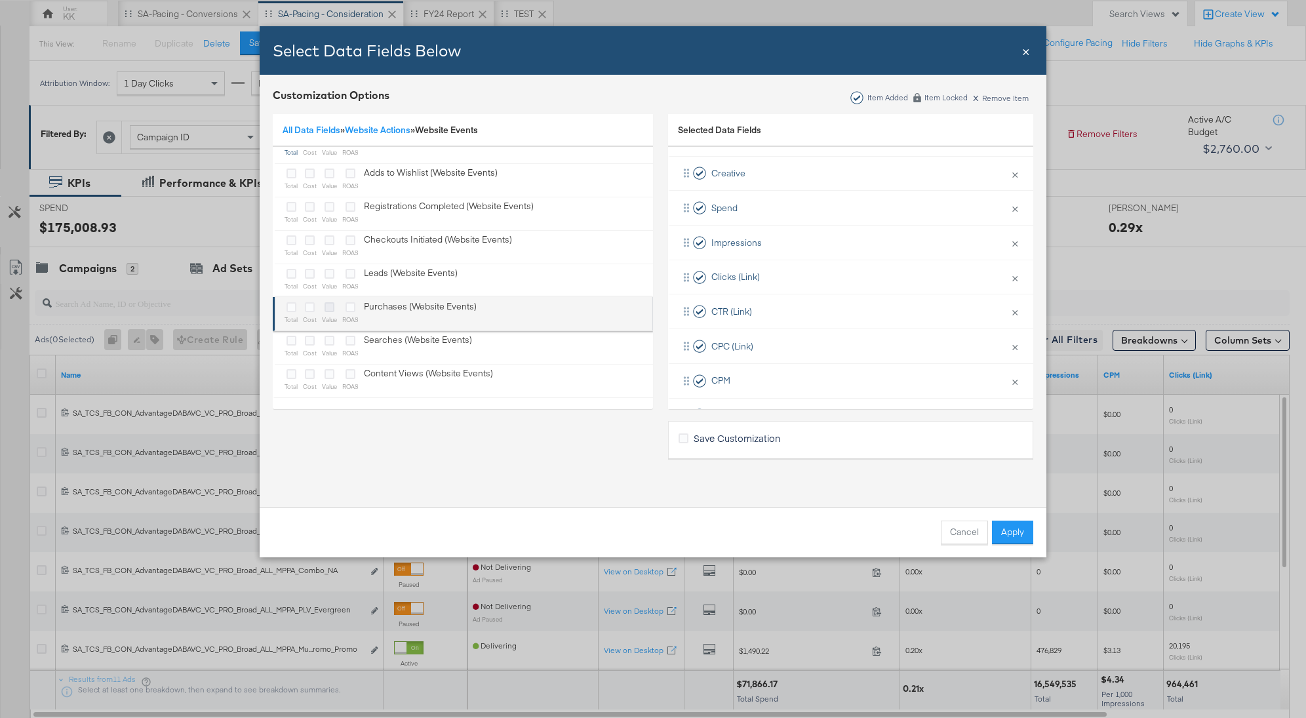
click at [329, 306] on icon "Bulk Add Locations Modal" at bounding box center [329, 307] width 10 height 10
click at [0, 0] on input "Bulk Add Locations Modal" at bounding box center [0, 0] width 0 height 0
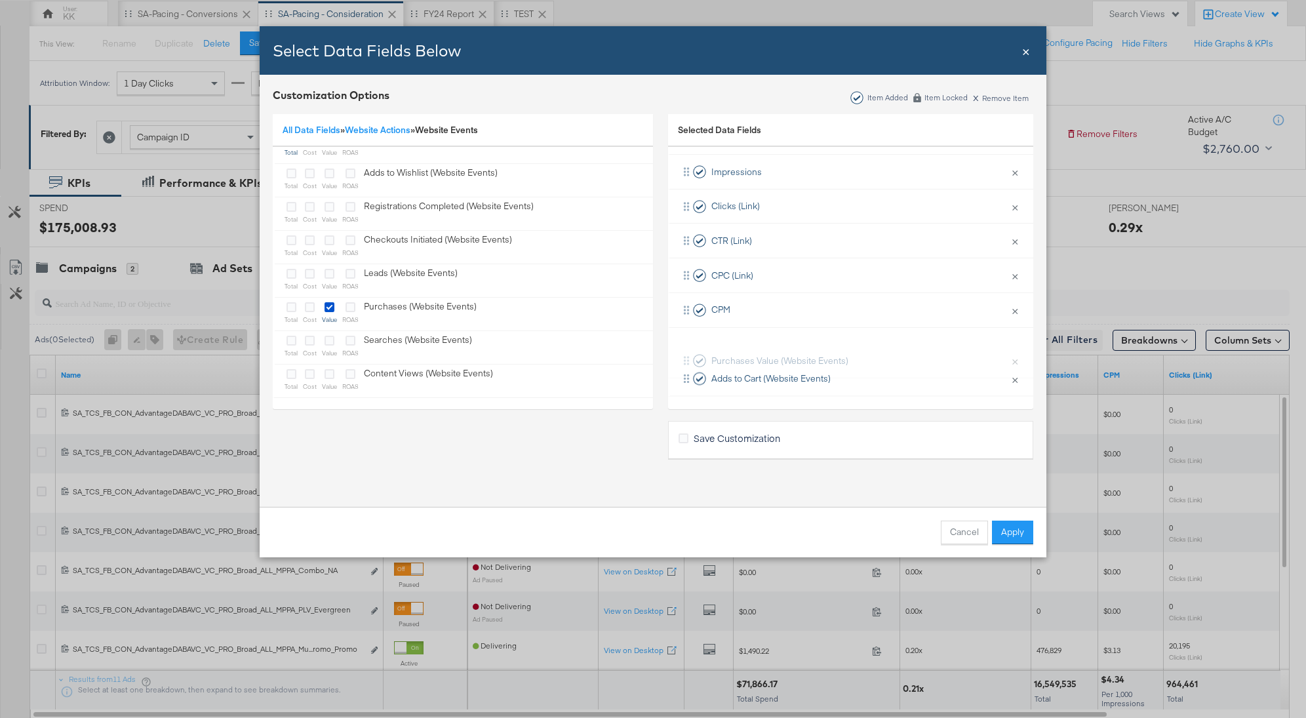
scroll to position [190, 0]
drag, startPoint x: 816, startPoint y: 324, endPoint x: 816, endPoint y: 382, distance: 57.7
click at [816, 383] on div "Delivery × Remove from KPIs Creative Desktop Feed × Remove from KPIs Creative ×…" at bounding box center [850, 208] width 365 height 380
click at [1014, 532] on button "Apply" at bounding box center [1012, 533] width 41 height 24
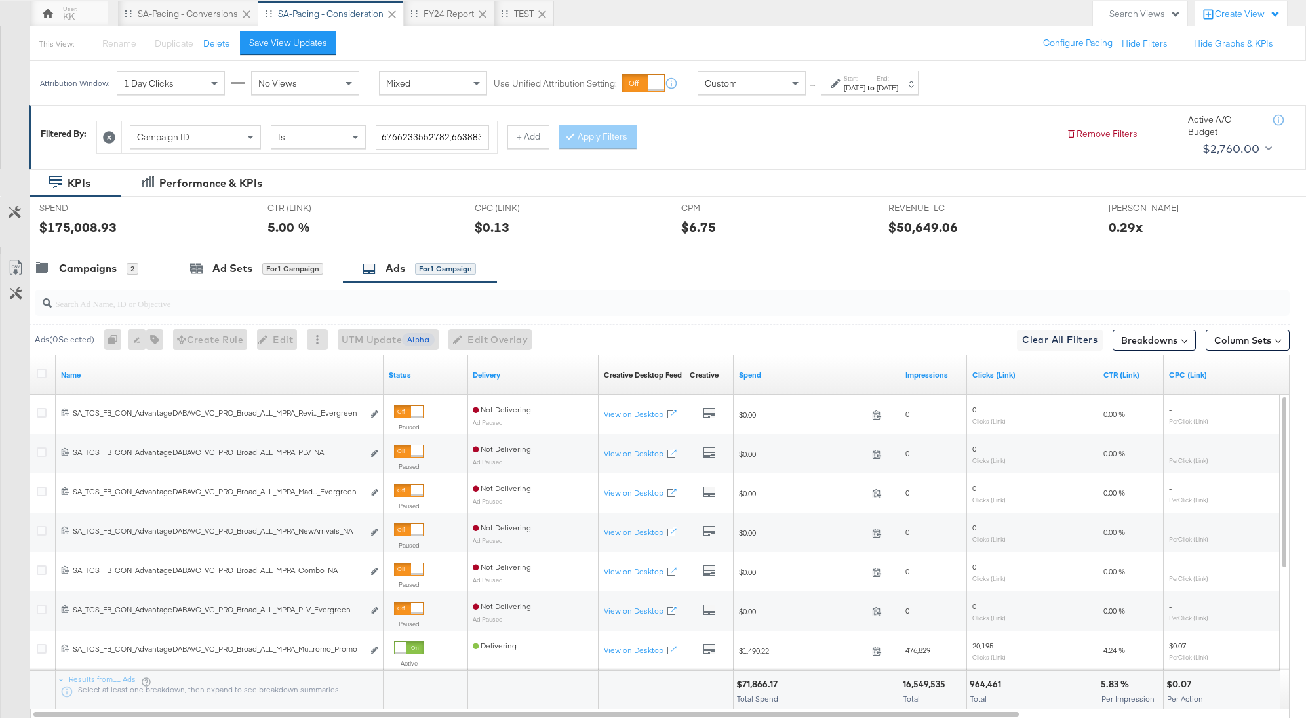
click at [753, 378] on div "Spend" at bounding box center [817, 374] width 167 height 21
click at [752, 378] on link "Spend" at bounding box center [817, 375] width 156 height 10
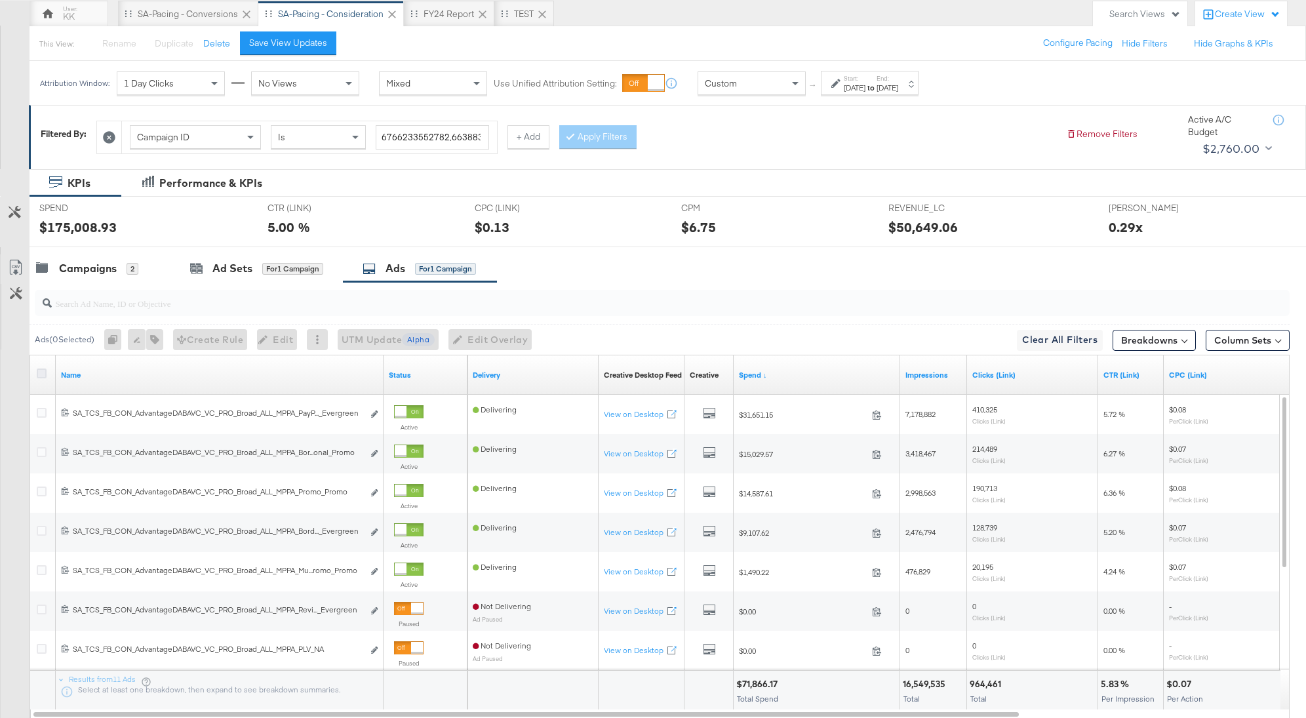
click at [39, 370] on icon at bounding box center [42, 373] width 10 height 10
click at [0, 0] on input "checkbox" at bounding box center [0, 0] width 0 height 0
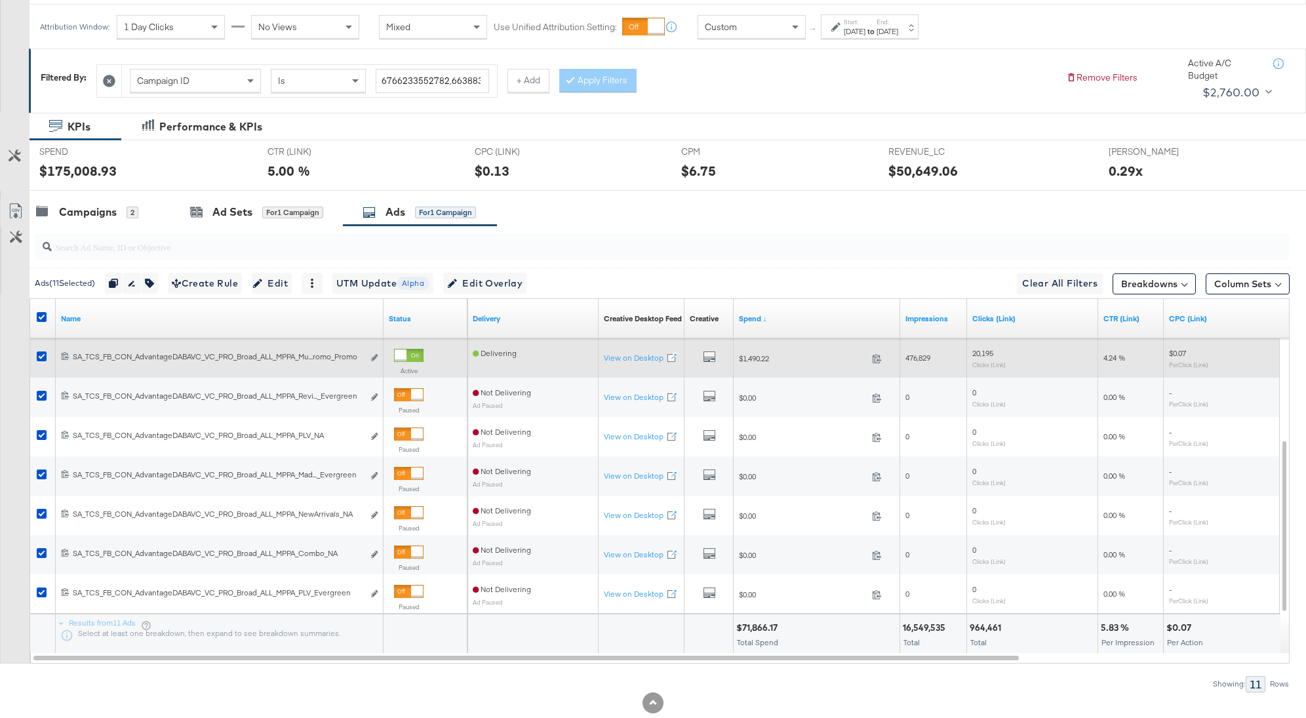
scroll to position [193, 0]
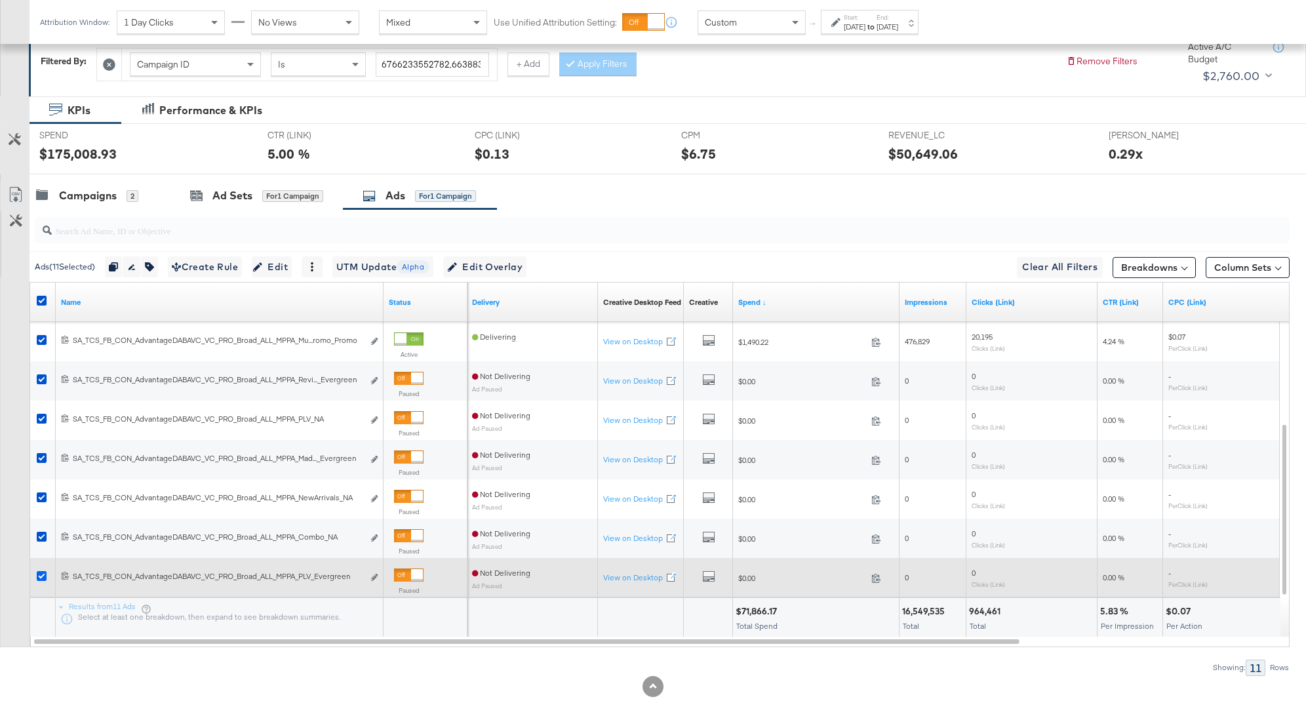
click at [37, 577] on icon at bounding box center [42, 576] width 10 height 10
click at [0, 0] on input "checkbox" at bounding box center [0, 0] width 0 height 0
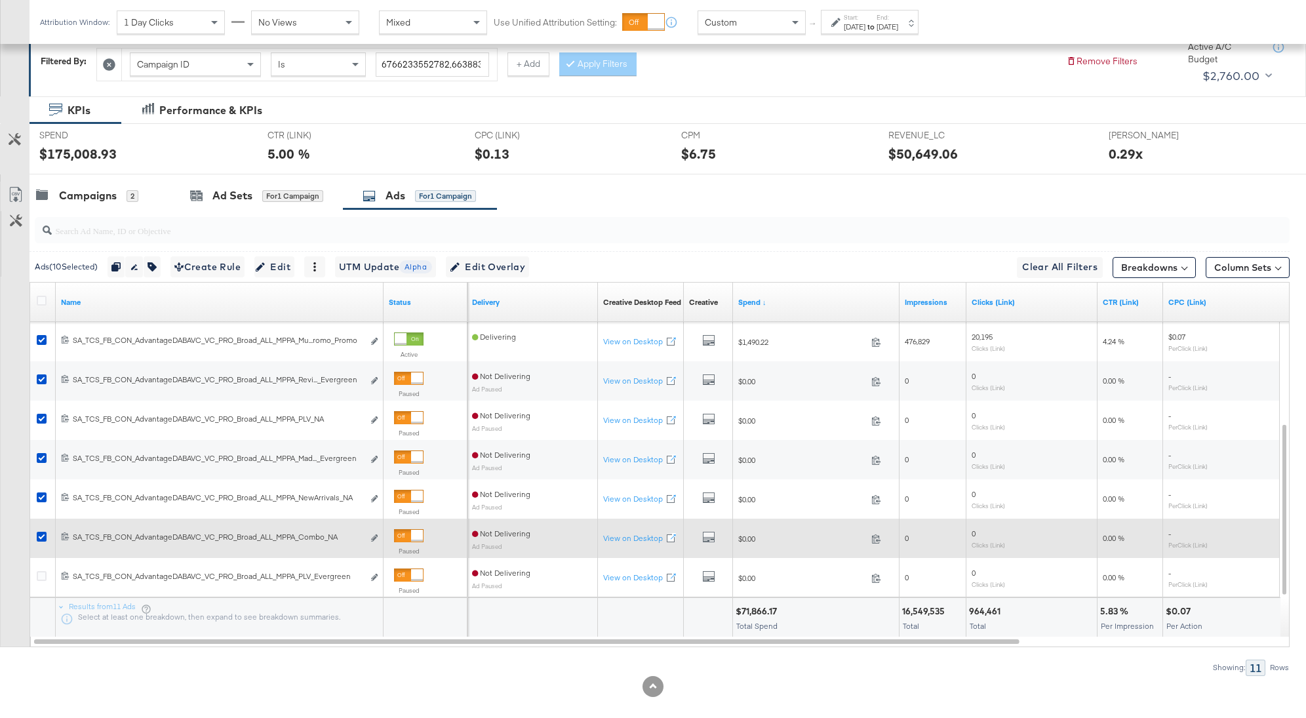
click at [37, 541] on div at bounding box center [44, 538] width 14 height 13
click at [38, 540] on div at bounding box center [44, 538] width 14 height 13
click at [39, 536] on icon at bounding box center [42, 537] width 10 height 10
click at [0, 0] on input "checkbox" at bounding box center [0, 0] width 0 height 0
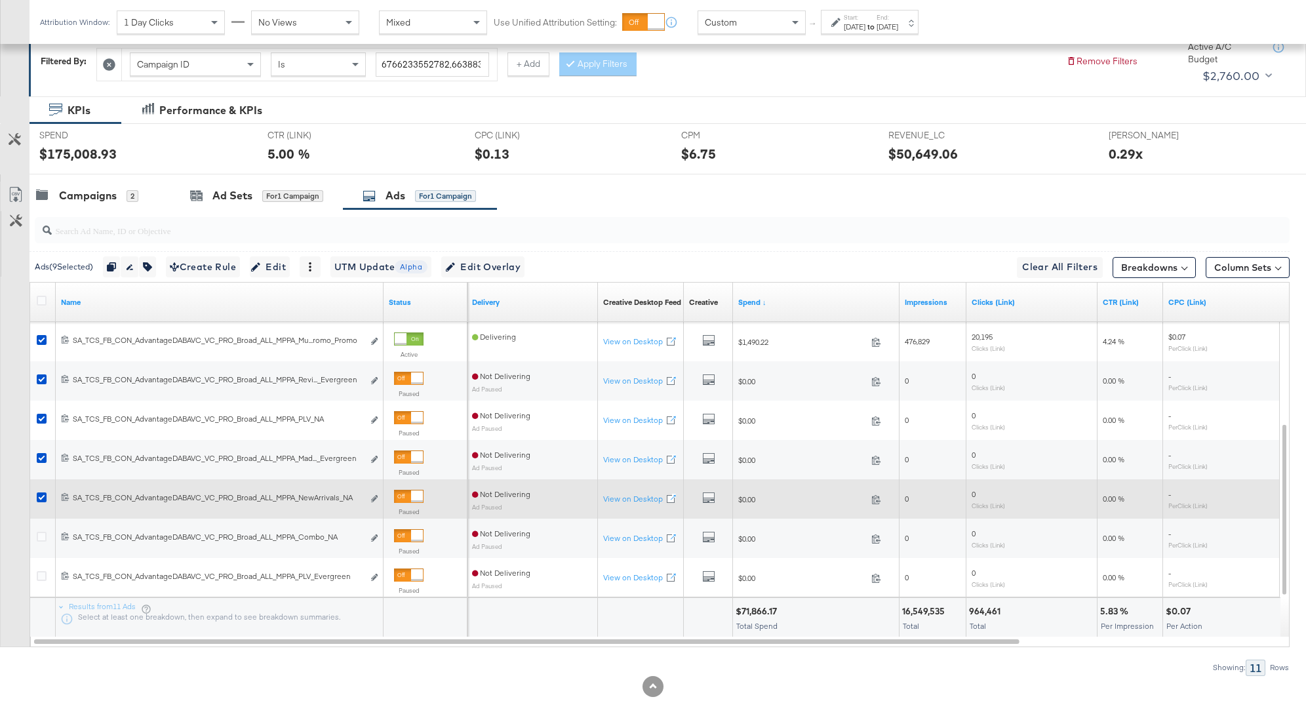
click at [39, 504] on div at bounding box center [43, 499] width 24 height 24
click at [39, 493] on icon at bounding box center [42, 497] width 10 height 10
click at [0, 0] on input "checkbox" at bounding box center [0, 0] width 0 height 0
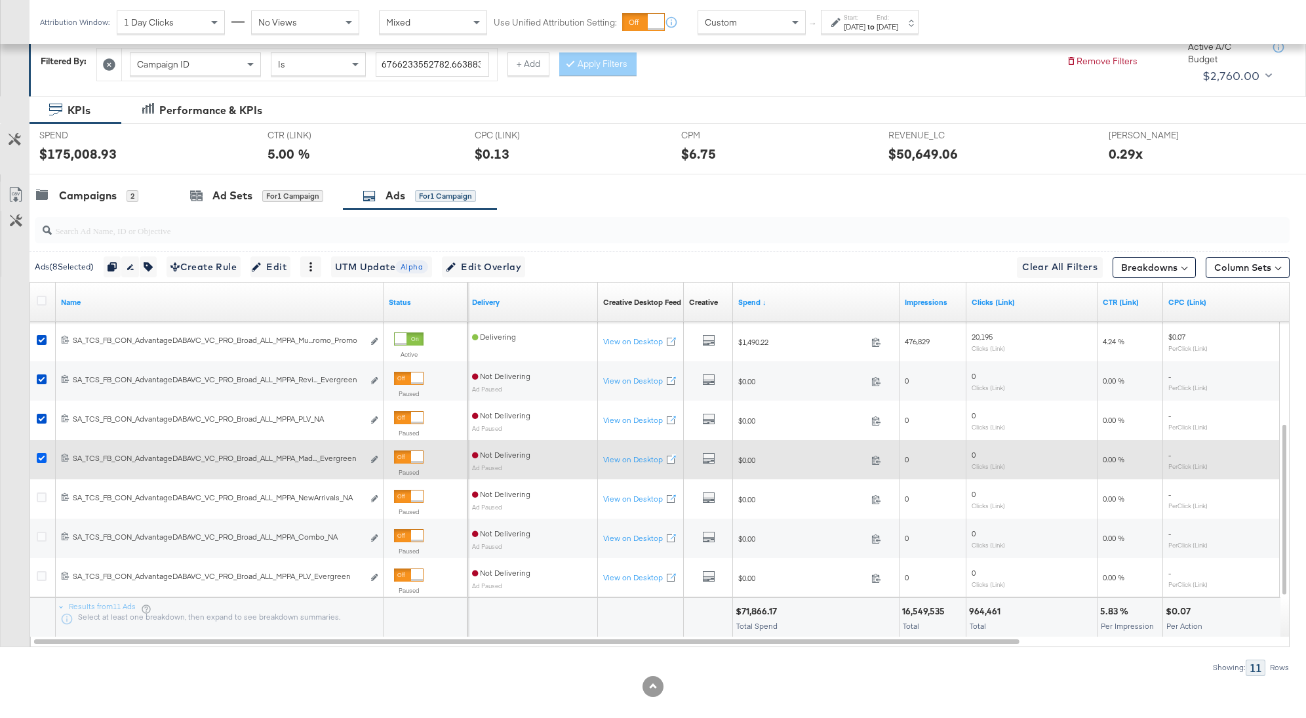
click at [41, 453] on icon at bounding box center [42, 458] width 10 height 10
click at [0, 0] on input "checkbox" at bounding box center [0, 0] width 0 height 0
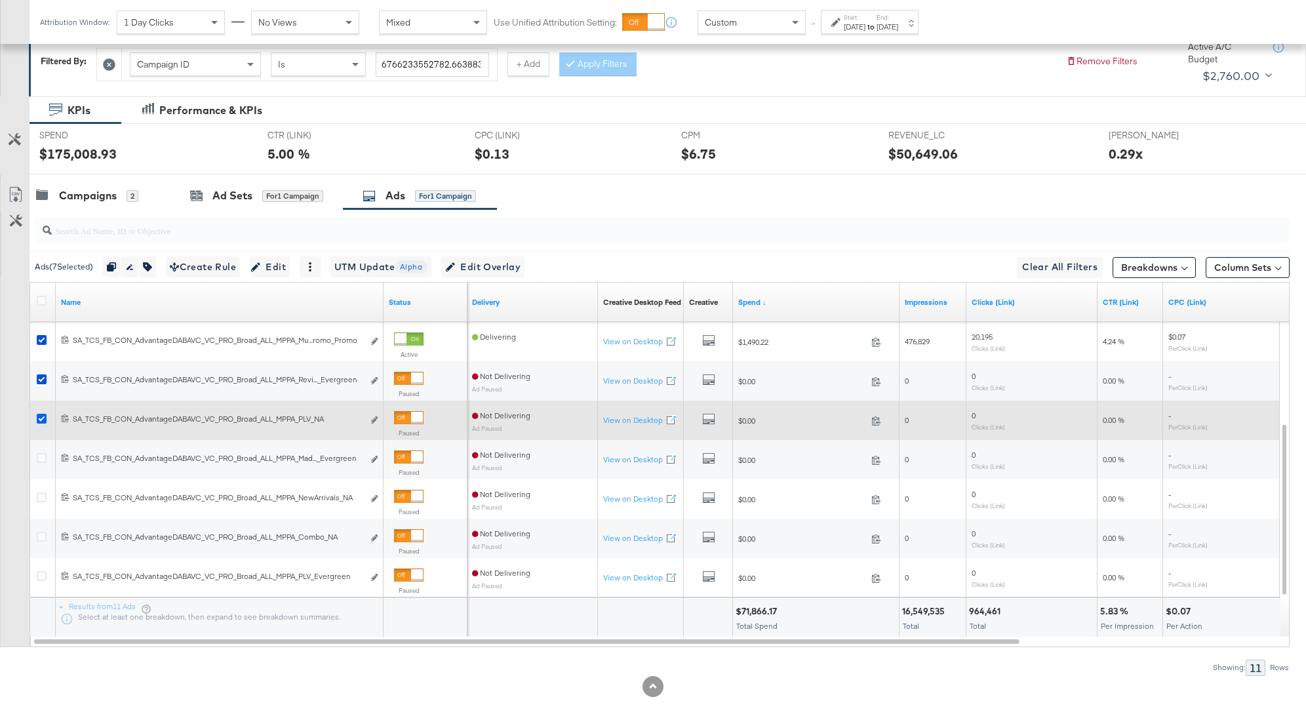
click at [41, 415] on icon at bounding box center [42, 419] width 10 height 10
click at [0, 0] on input "checkbox" at bounding box center [0, 0] width 0 height 0
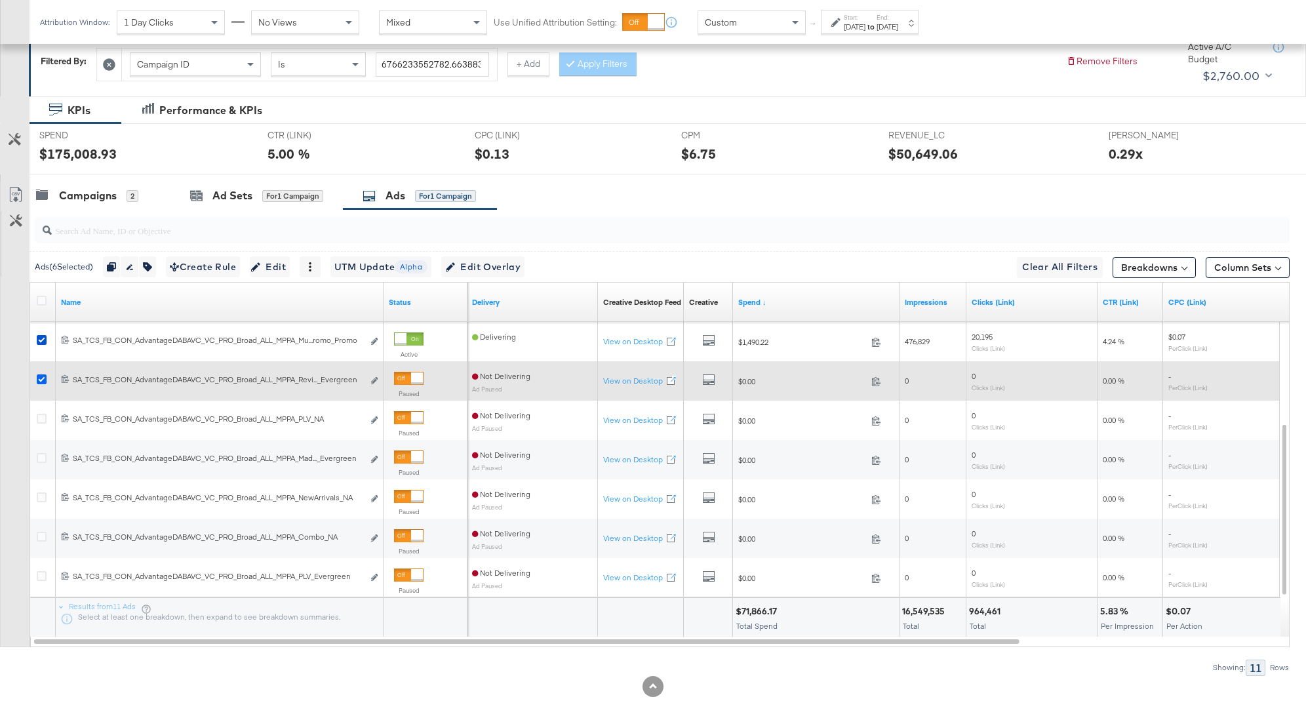
click at [43, 379] on icon at bounding box center [42, 379] width 10 height 10
click at [0, 0] on input "checkbox" at bounding box center [0, 0] width 0 height 0
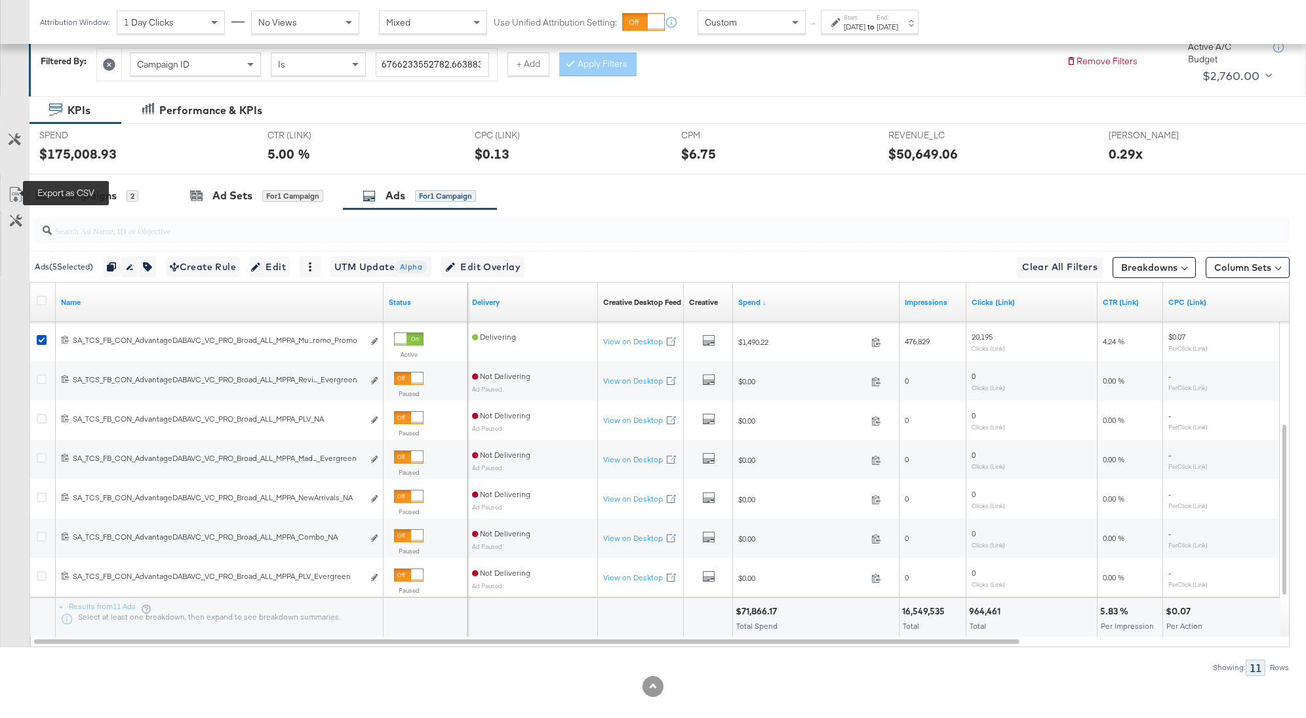
click at [12, 187] on icon at bounding box center [16, 195] width 16 height 16
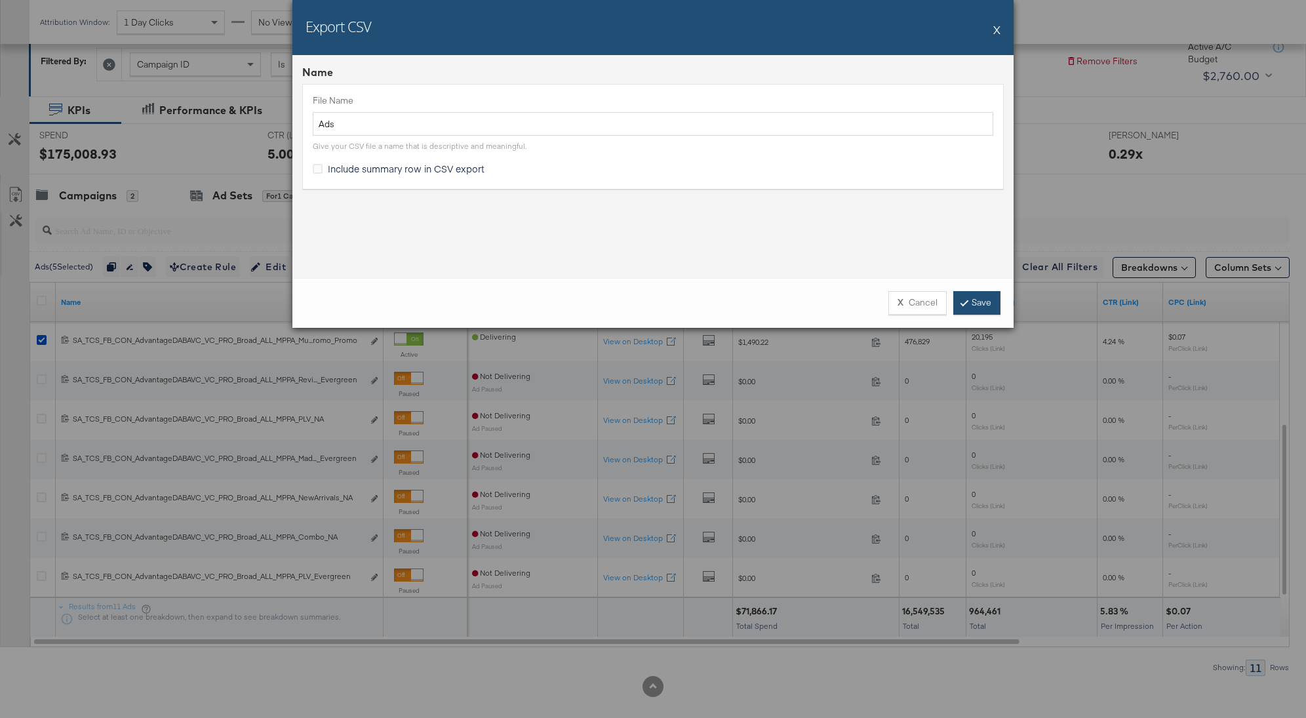
click at [965, 300] on icon at bounding box center [964, 302] width 4 height 8
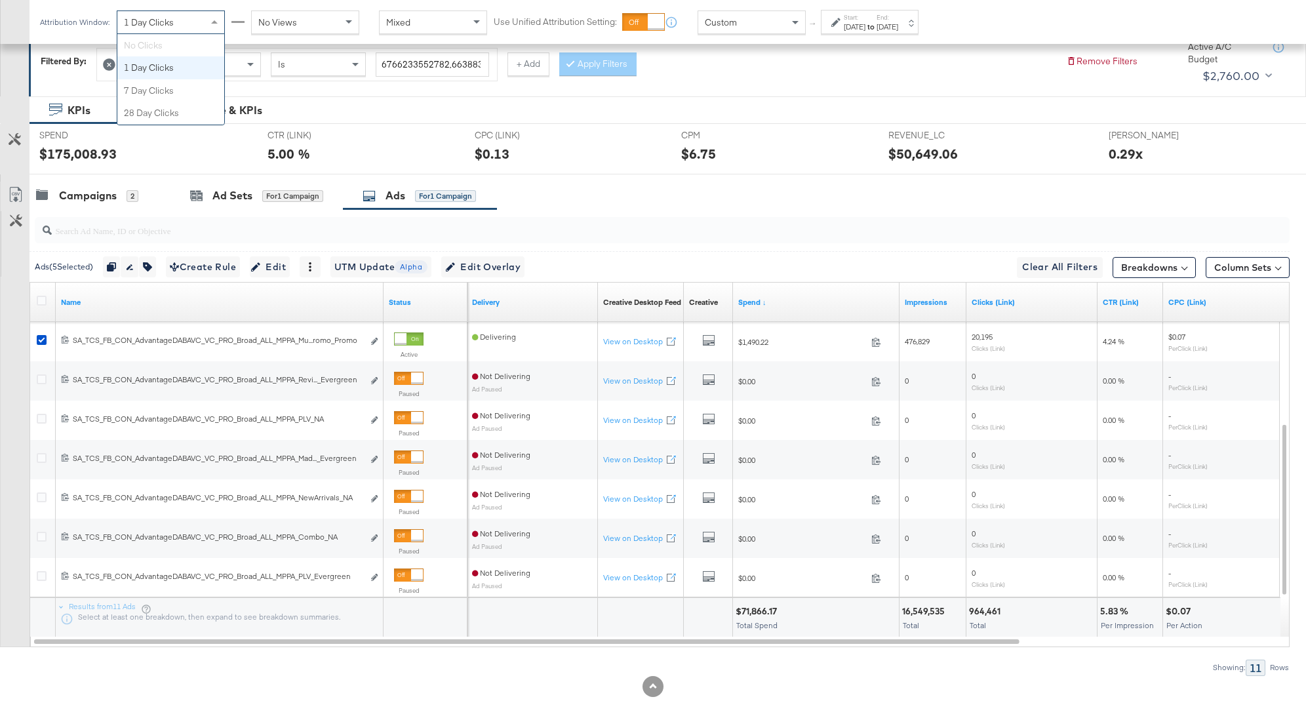
click at [167, 30] on div "1 Day Clicks" at bounding box center [170, 22] width 107 height 22
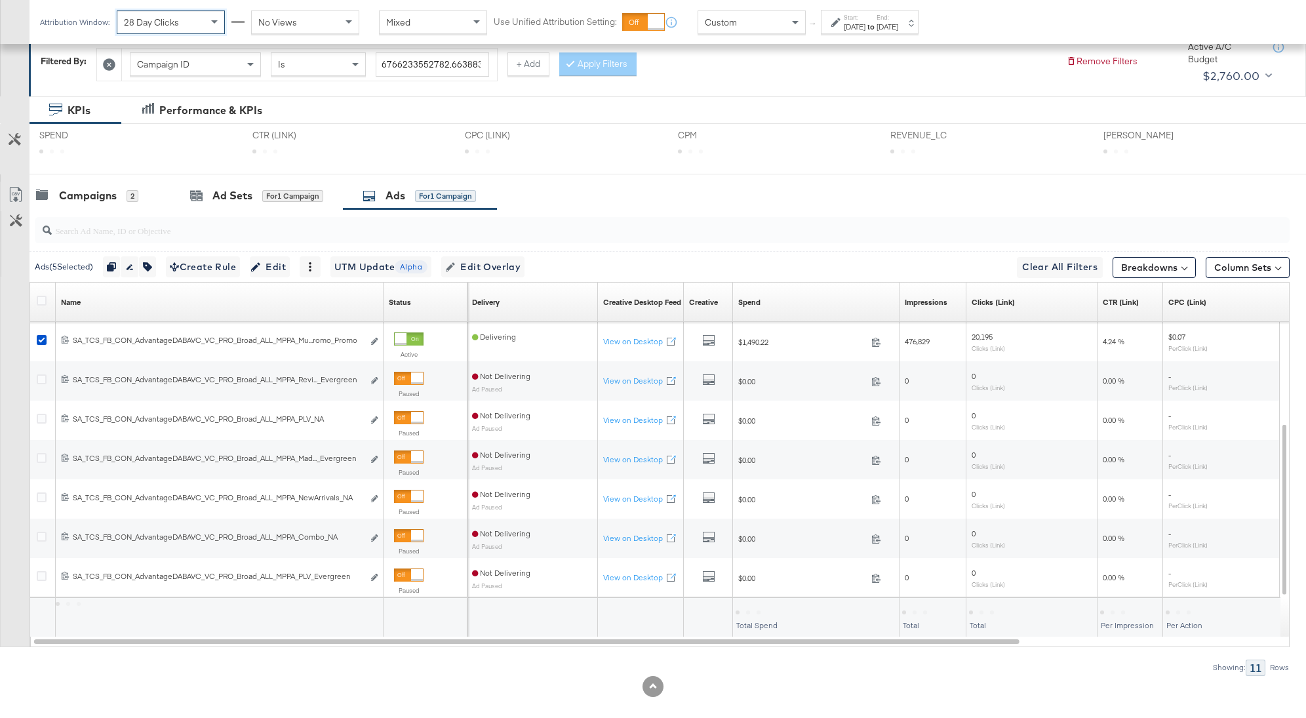
scroll to position [10, 0]
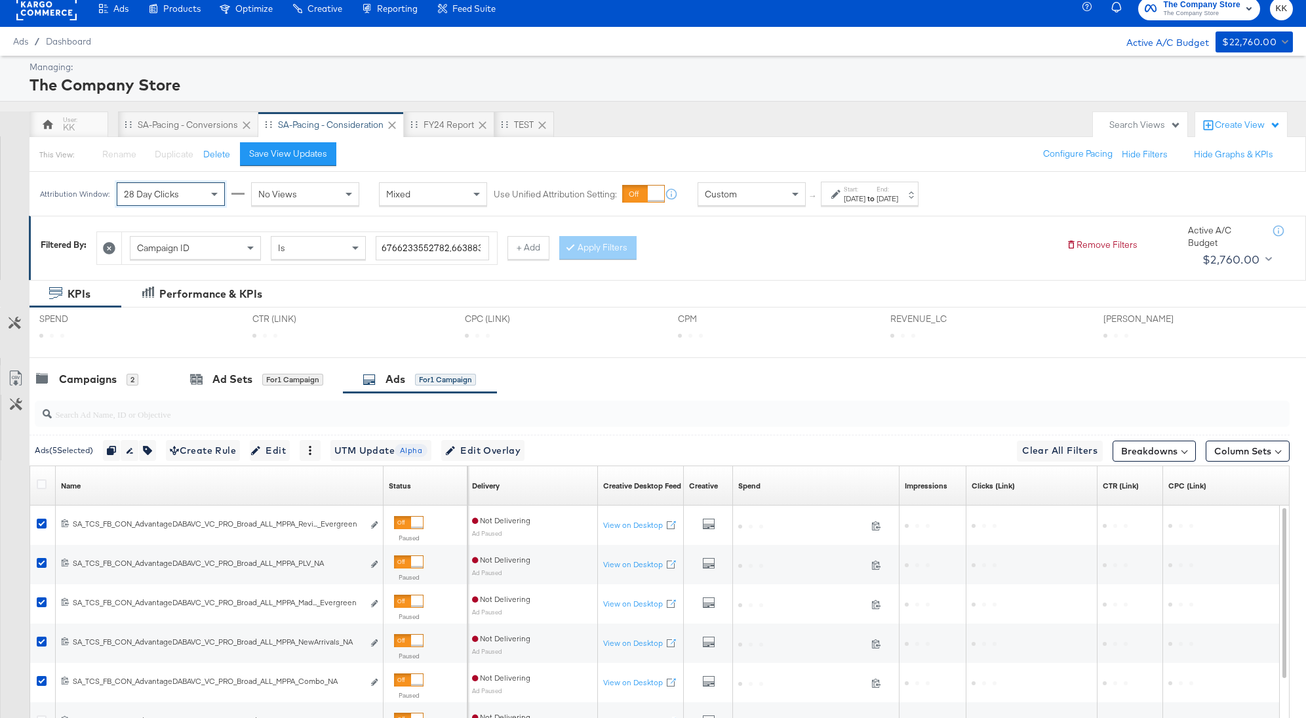
click at [269, 193] on span "No Views" at bounding box center [277, 194] width 39 height 12
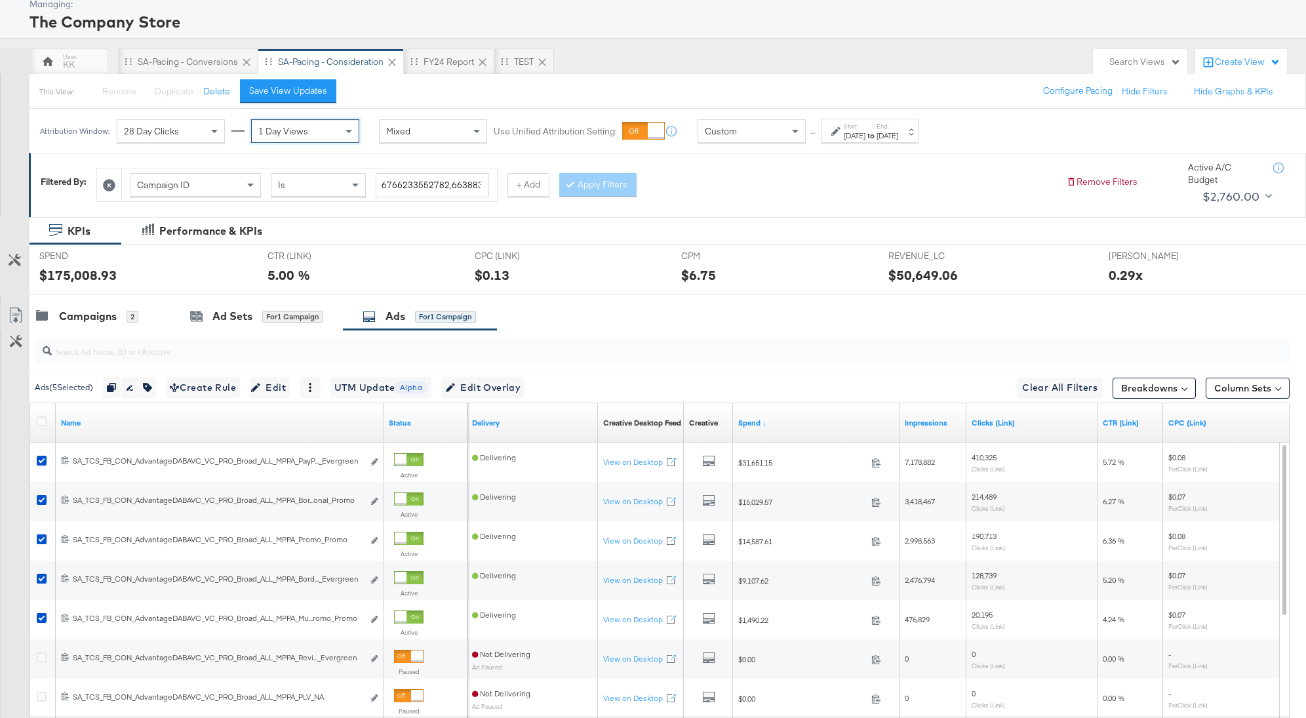
scroll to position [78, 0]
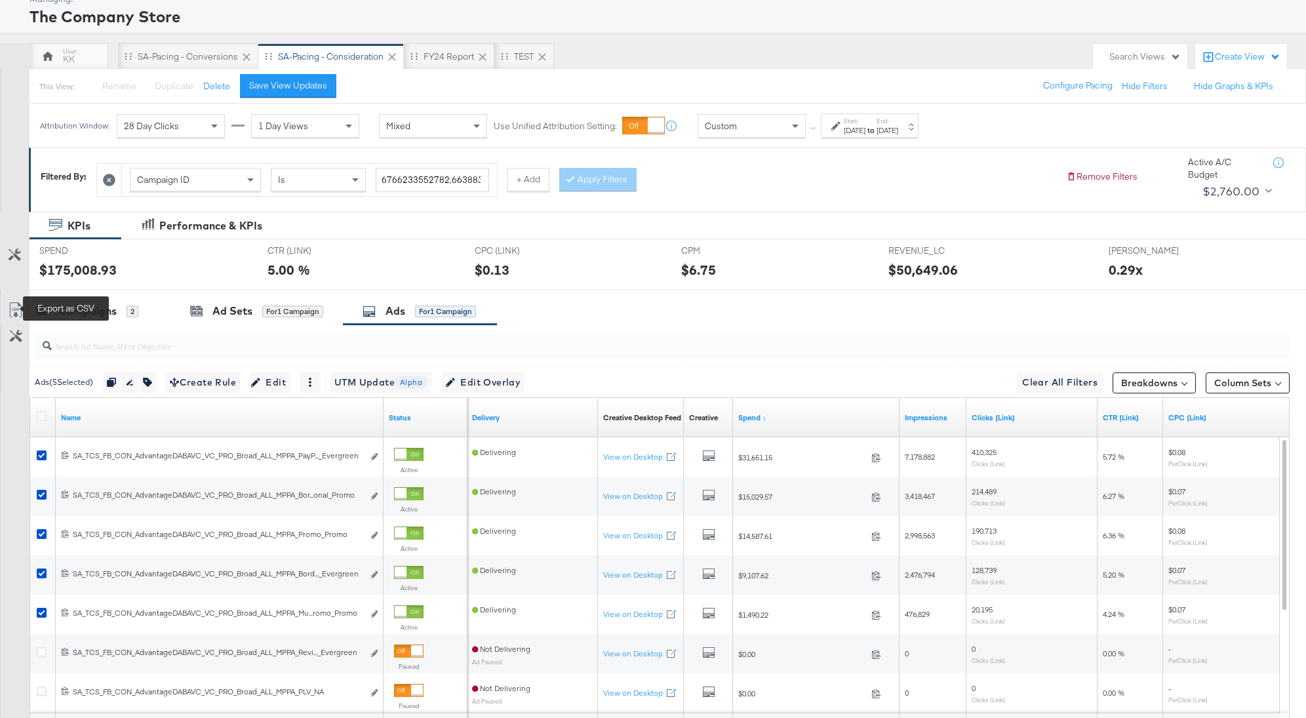
click at [14, 307] on icon at bounding box center [16, 310] width 16 height 16
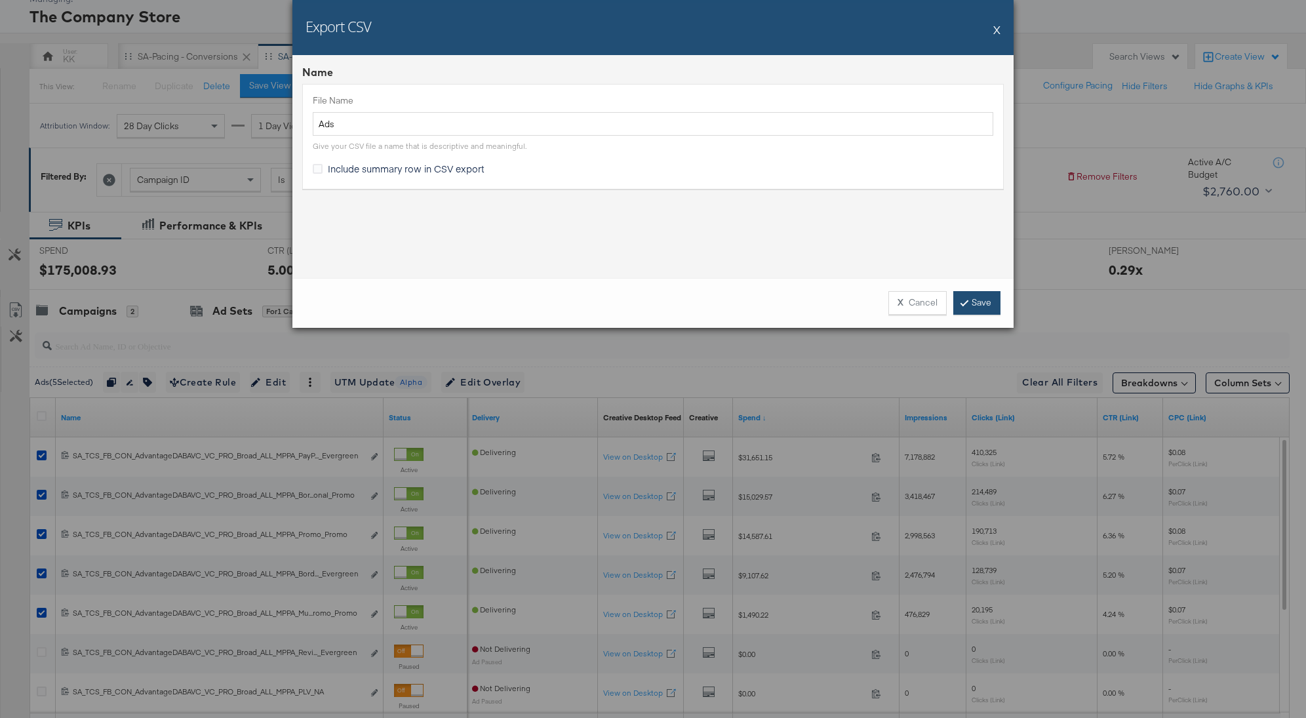
click at [966, 296] on link "Save" at bounding box center [976, 303] width 47 height 24
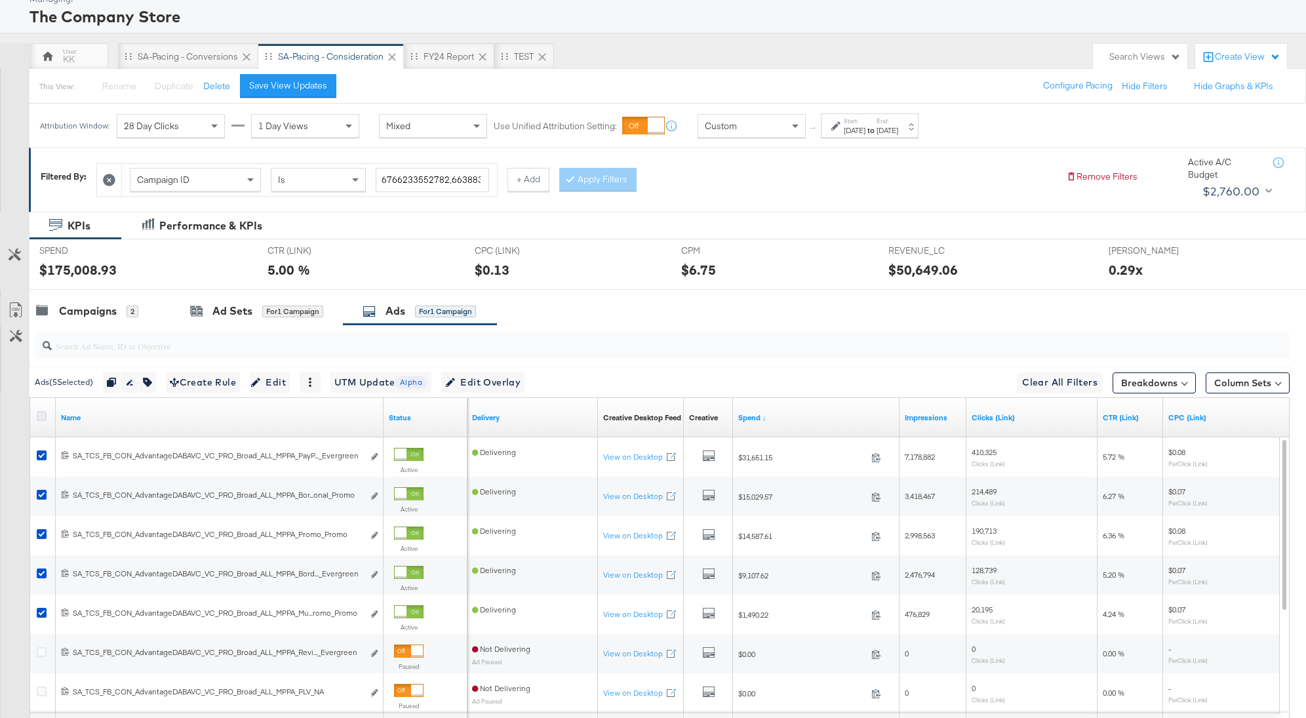
click at [38, 414] on icon at bounding box center [42, 416] width 10 height 10
click at [0, 0] on input "checkbox" at bounding box center [0, 0] width 0 height 0
click at [38, 414] on icon at bounding box center [42, 416] width 10 height 10
click at [0, 0] on input "checkbox" at bounding box center [0, 0] width 0 height 0
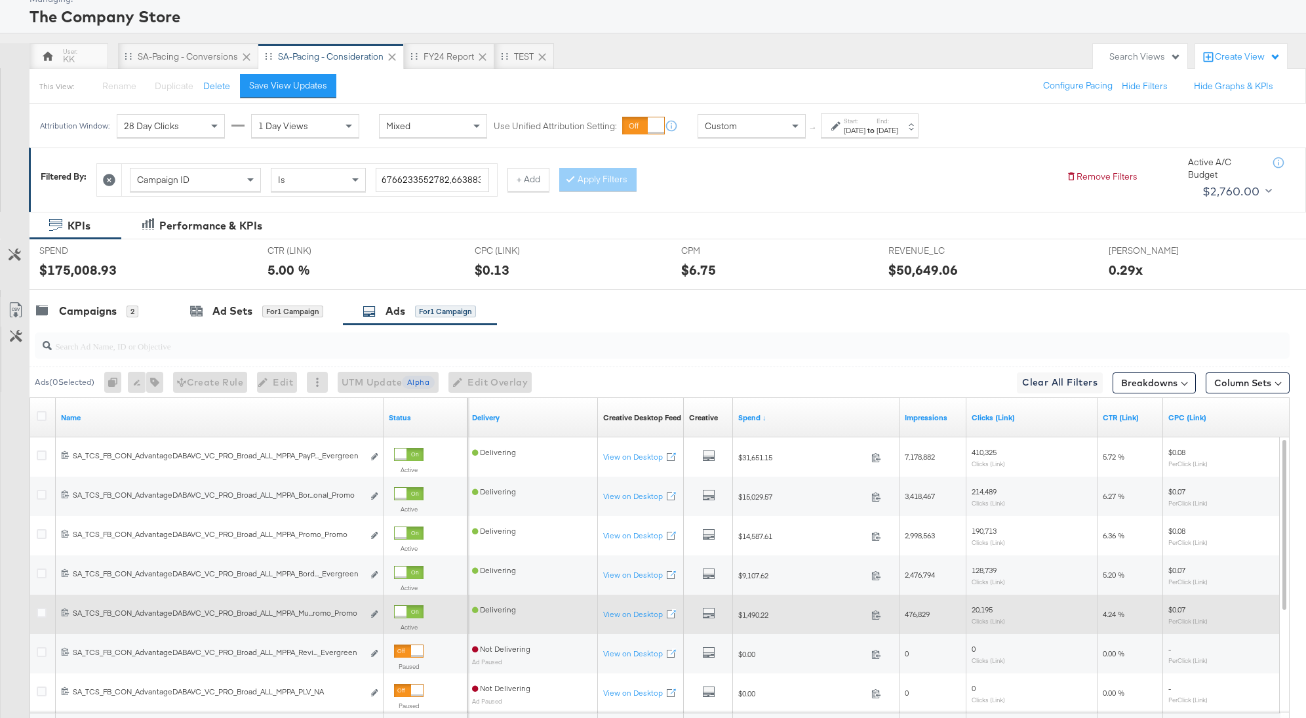
click at [405, 606] on div at bounding box center [401, 612] width 12 height 12
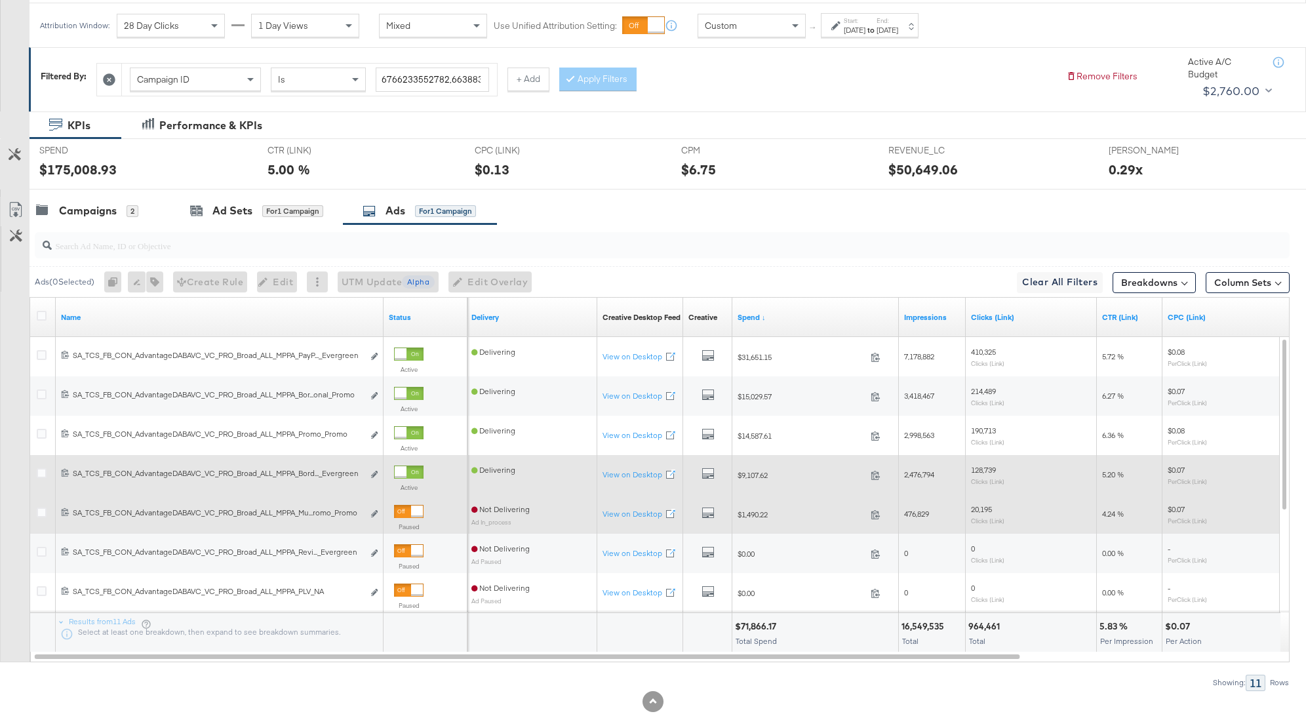
scroll to position [116, 0]
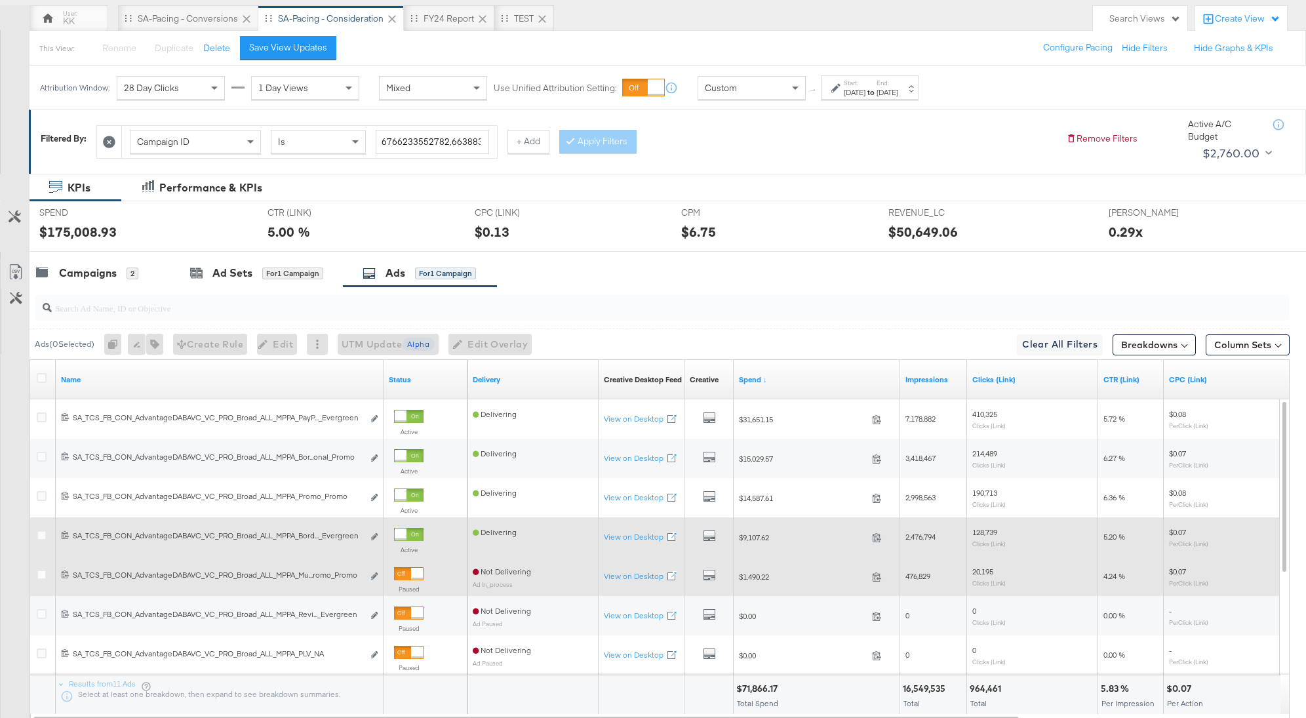
click at [406, 532] on div at bounding box center [401, 534] width 12 height 12
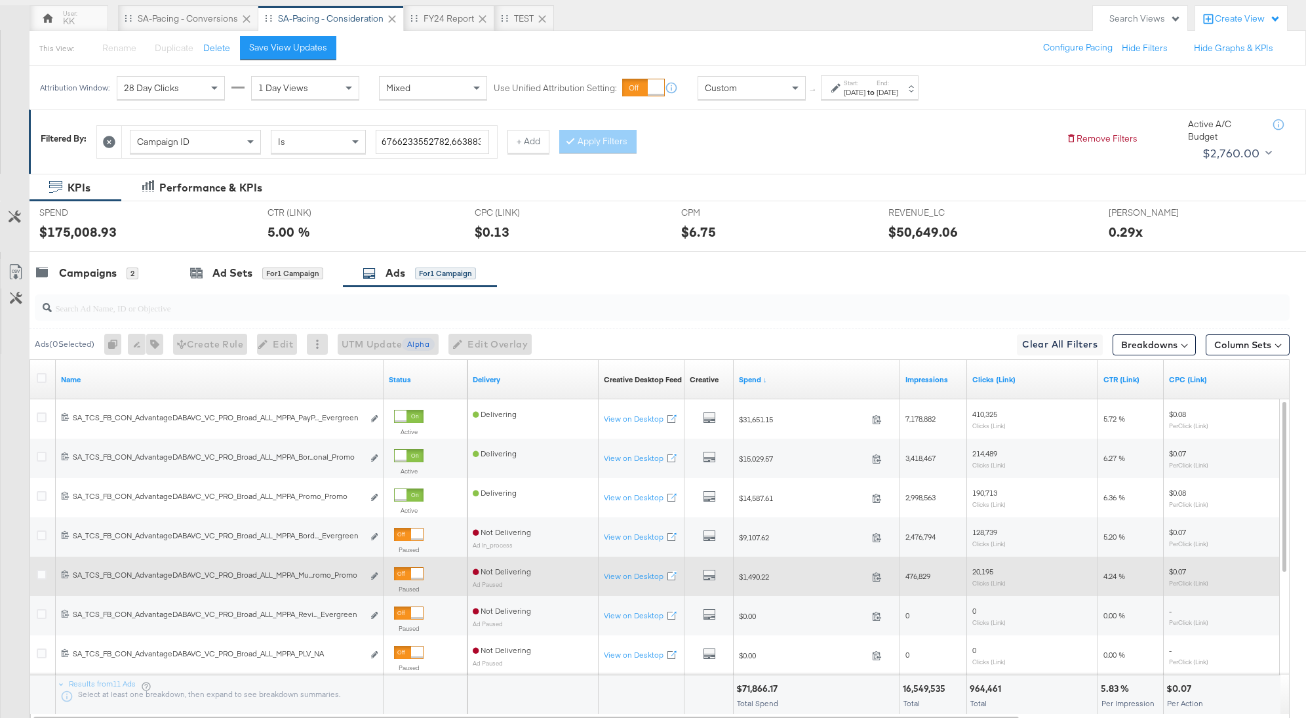
click at [857, 92] on div "May 5th 2025" at bounding box center [855, 92] width 22 height 10
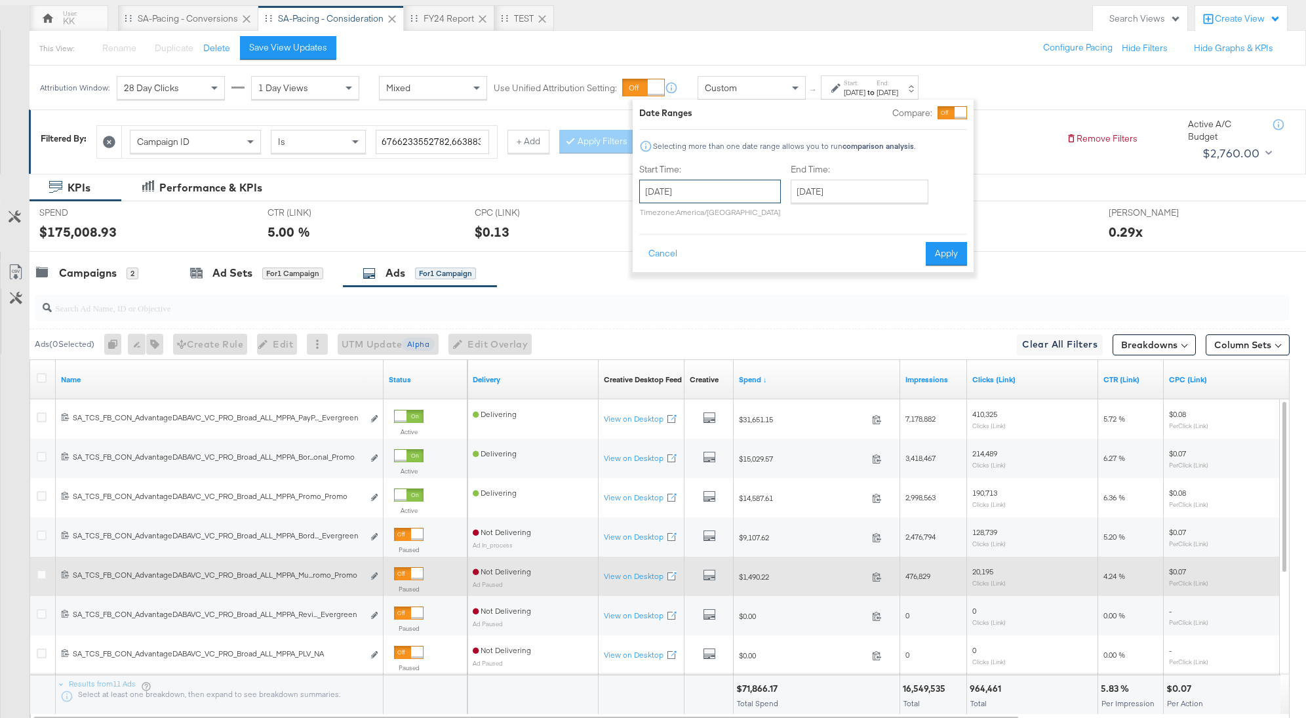
click at [698, 193] on input "May 5th 2025" at bounding box center [710, 192] width 142 height 24
click at [655, 220] on span "‹" at bounding box center [654, 218] width 20 height 20
click at [674, 267] on td "3" at bounding box center [676, 276] width 22 height 18
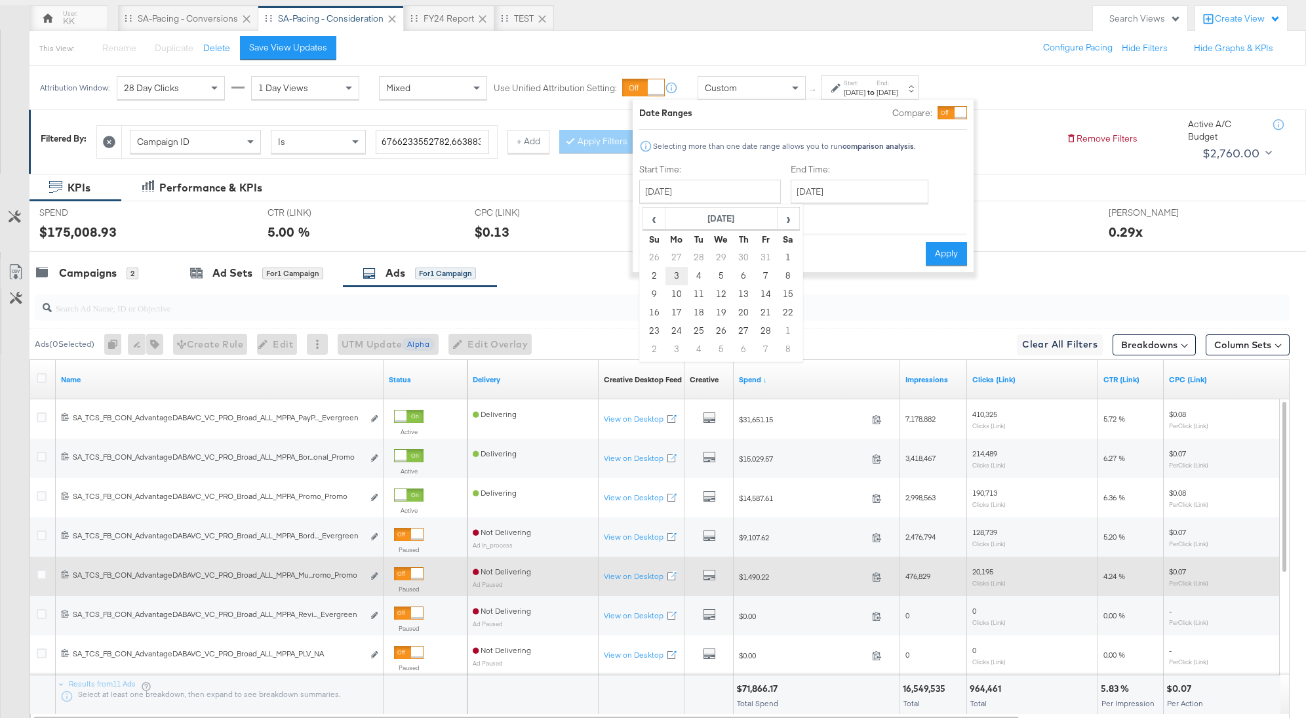
type input "February 3rd 2025"
click at [945, 258] on button "Apply" at bounding box center [945, 254] width 41 height 24
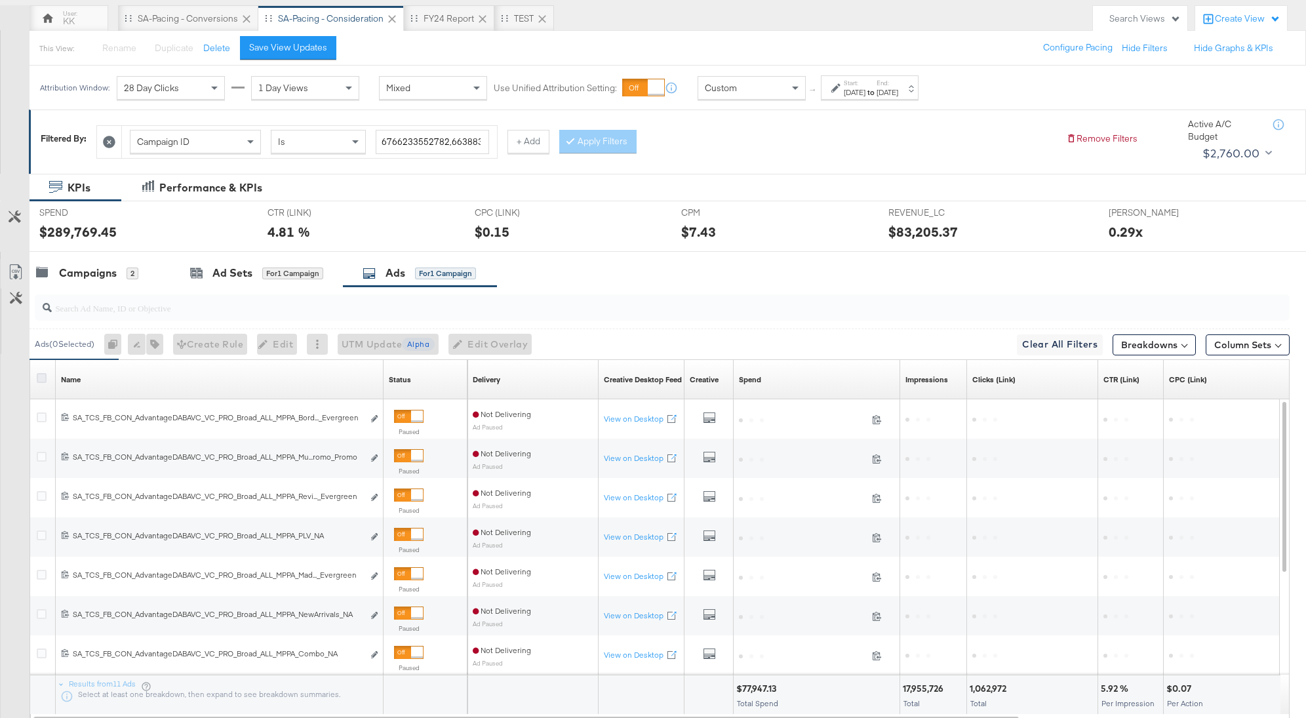
click at [43, 376] on icon at bounding box center [42, 378] width 10 height 10
click at [0, 0] on input "checkbox" at bounding box center [0, 0] width 0 height 0
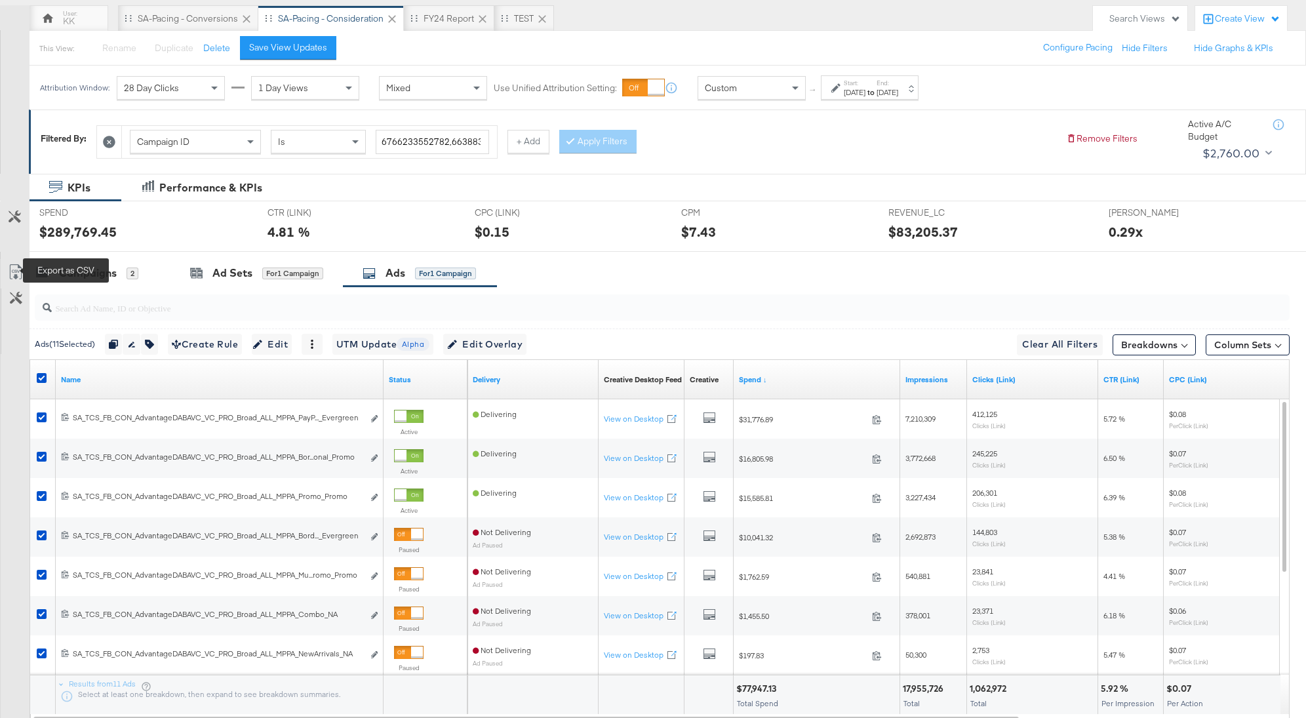
click at [18, 264] on icon at bounding box center [16, 272] width 16 height 16
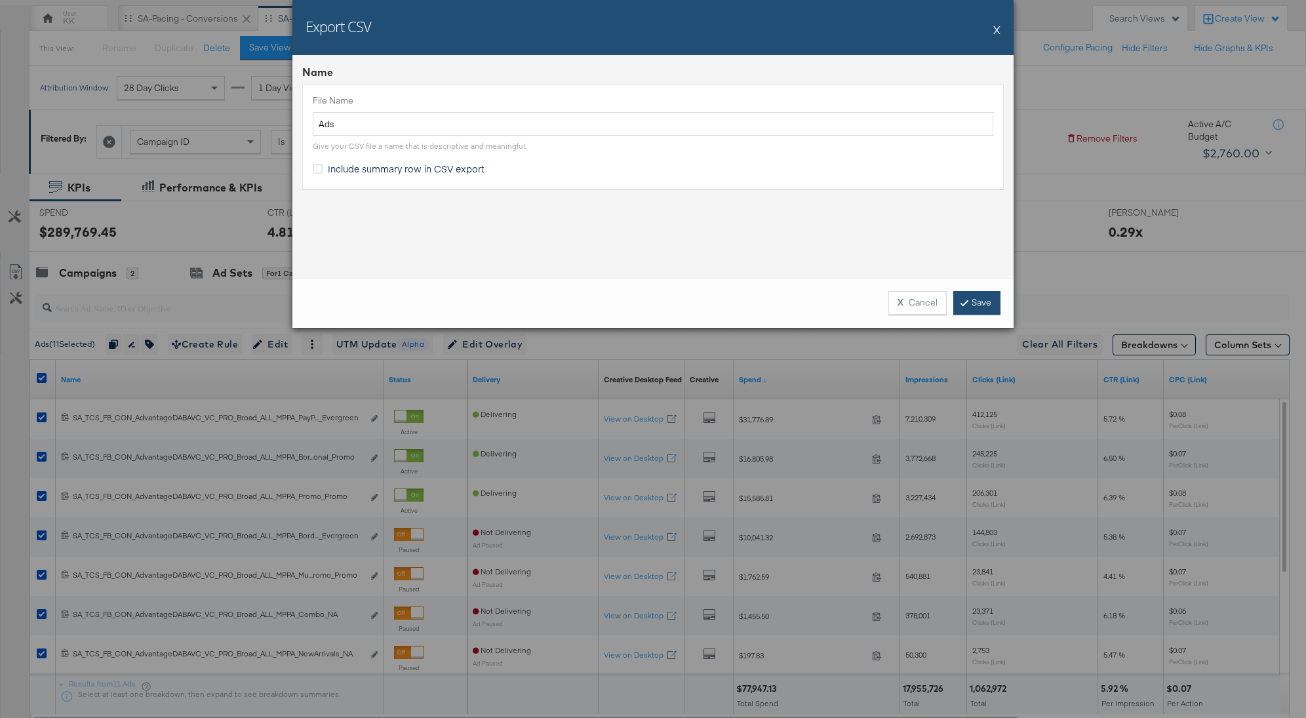
click at [987, 302] on link "Save" at bounding box center [976, 303] width 47 height 24
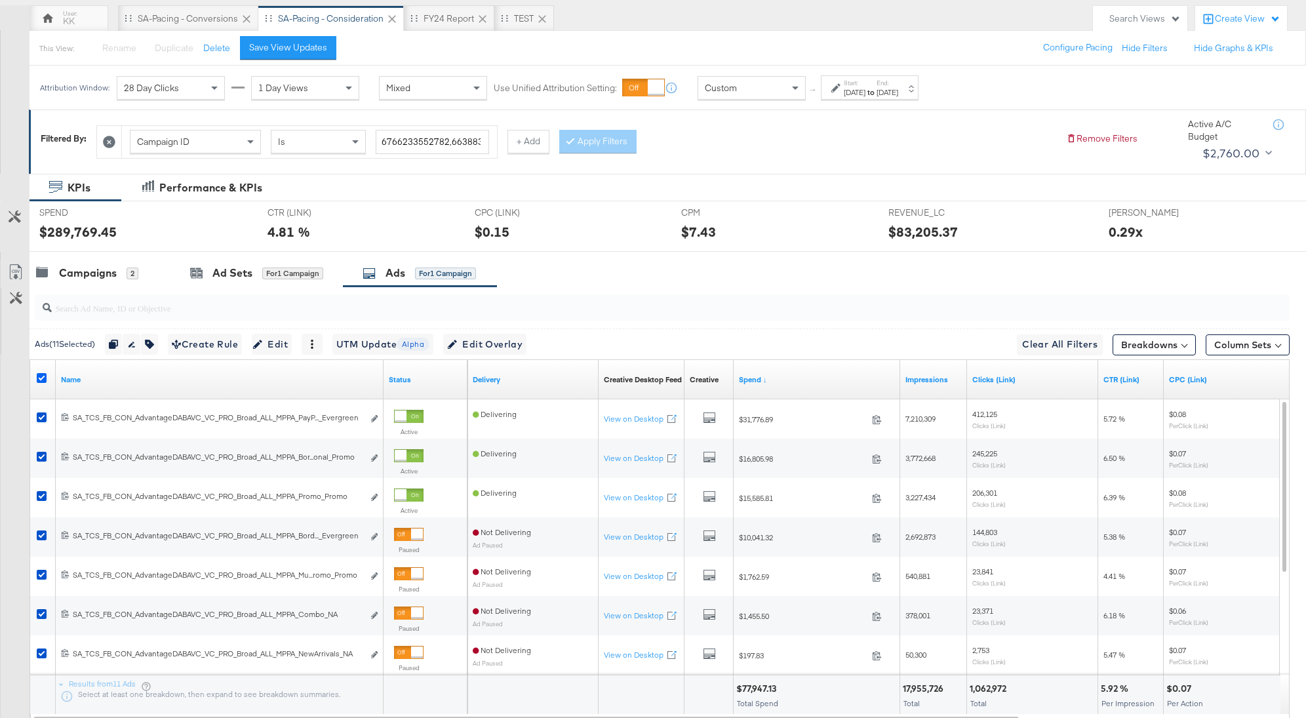
click at [38, 374] on icon at bounding box center [42, 378] width 10 height 10
click at [0, 0] on input "checkbox" at bounding box center [0, 0] width 0 height 0
click at [77, 328] on div "Ads ( 0 Selected) 0 Rename 0 ads Tags for 0 campaigns Create Rule Edit 0 ads Ed…" at bounding box center [659, 343] width 1260 height 31
click at [110, 302] on input "search" at bounding box center [613, 303] width 1122 height 26
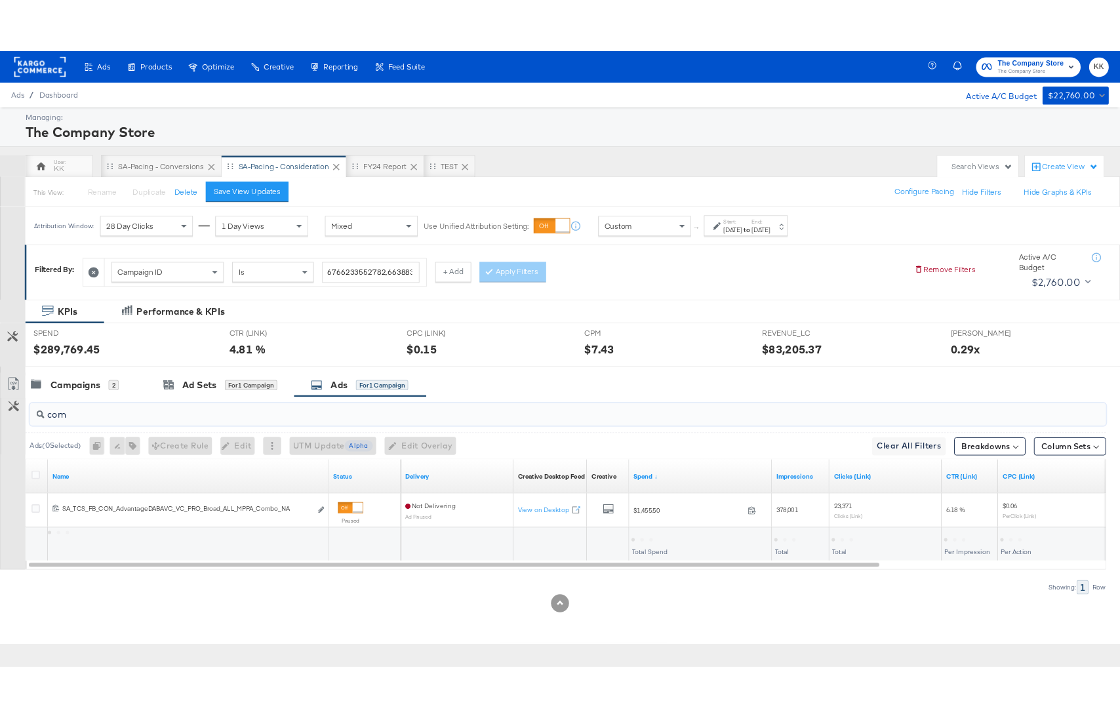
scroll to position [0, 0]
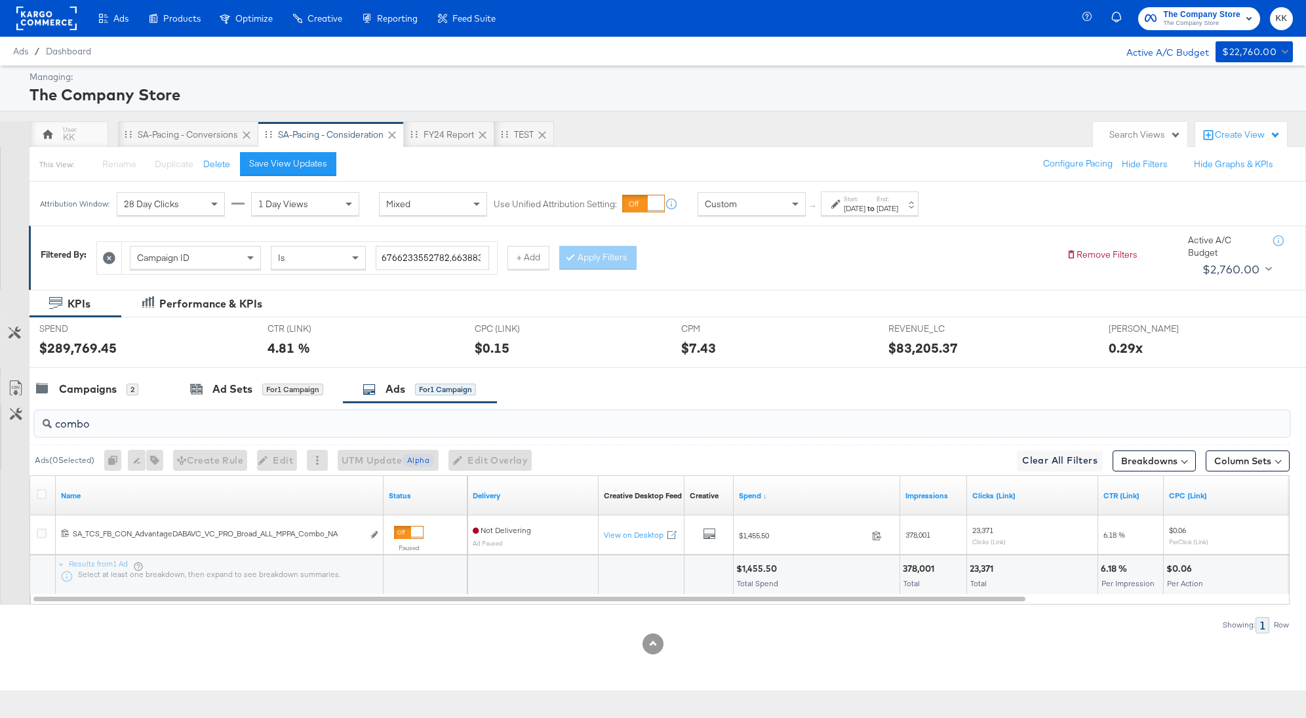
type input "combo"
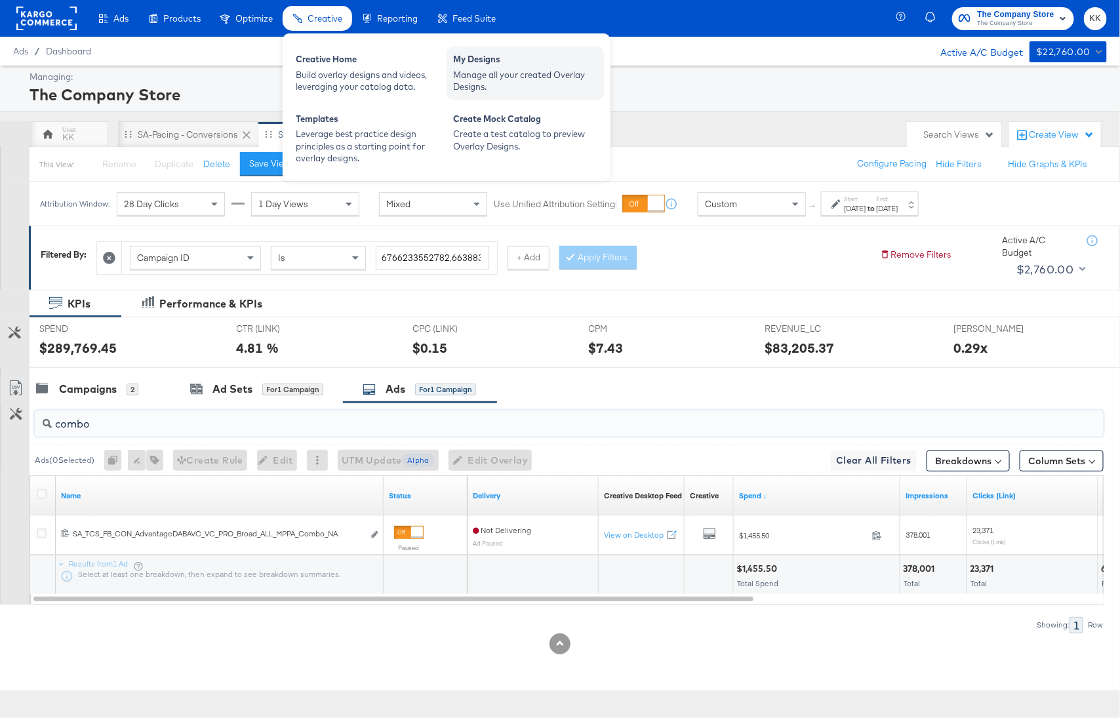
click at [509, 77] on div "Manage all your created Overlay Designs." at bounding box center [525, 81] width 144 height 24
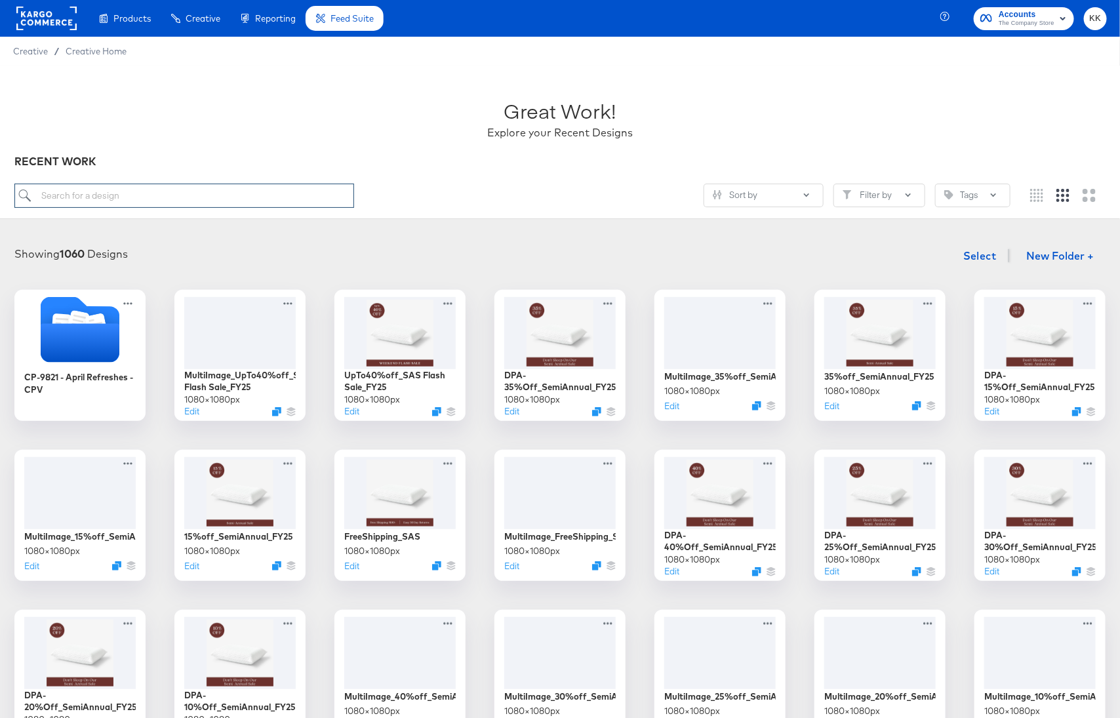
click at [148, 204] on input "search" at bounding box center [184, 196] width 340 height 24
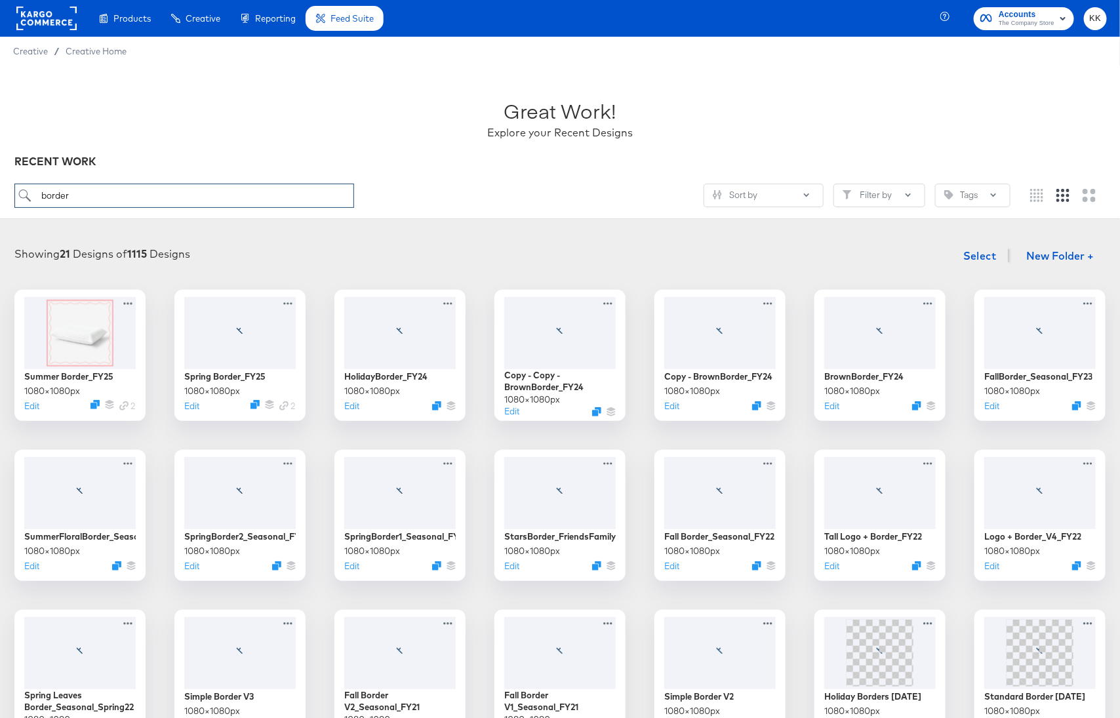
type input "border"
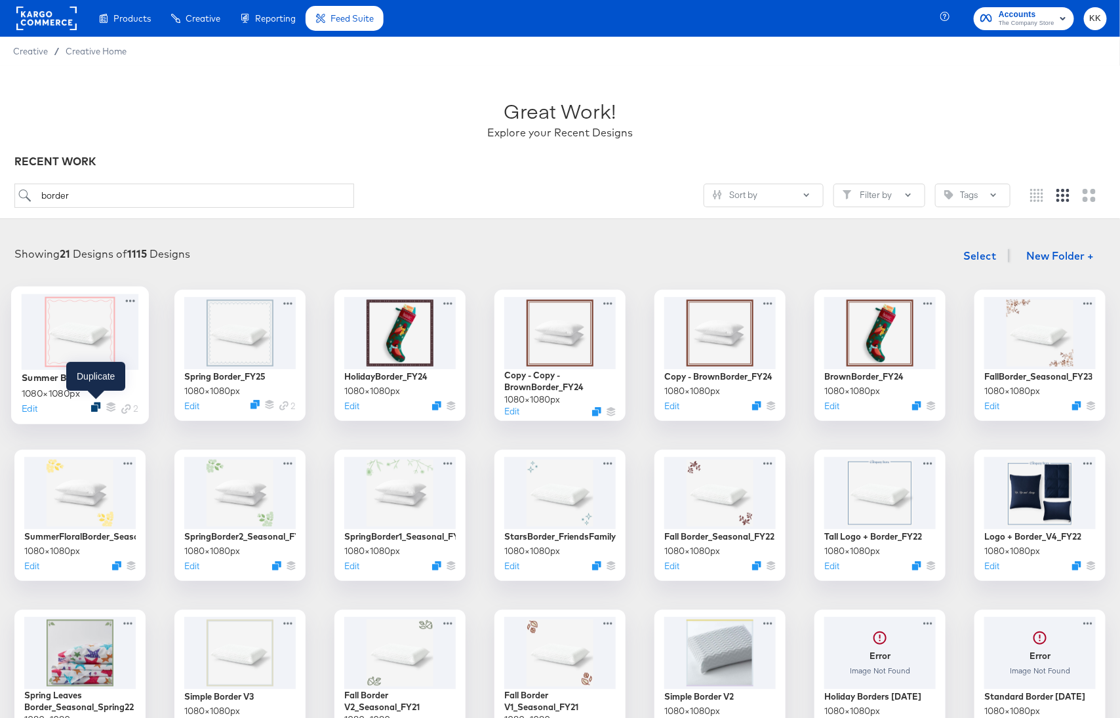
click at [94, 404] on icon "Duplicate" at bounding box center [96, 407] width 10 height 10
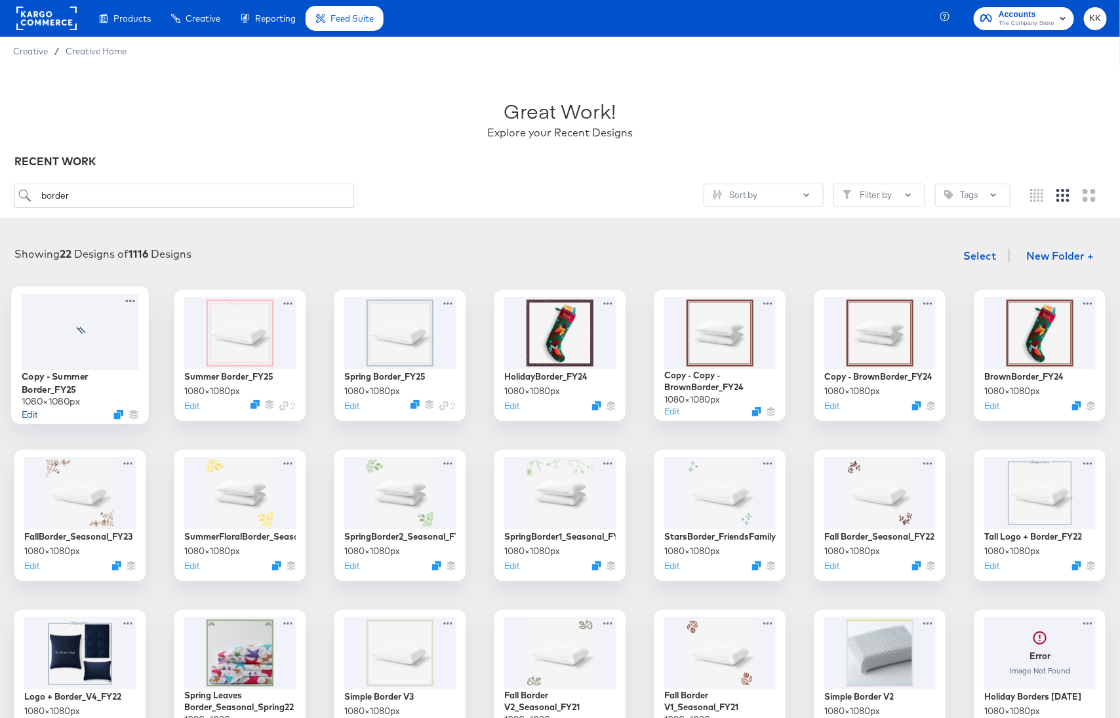
click at [29, 412] on button "Edit" at bounding box center [30, 414] width 16 height 12
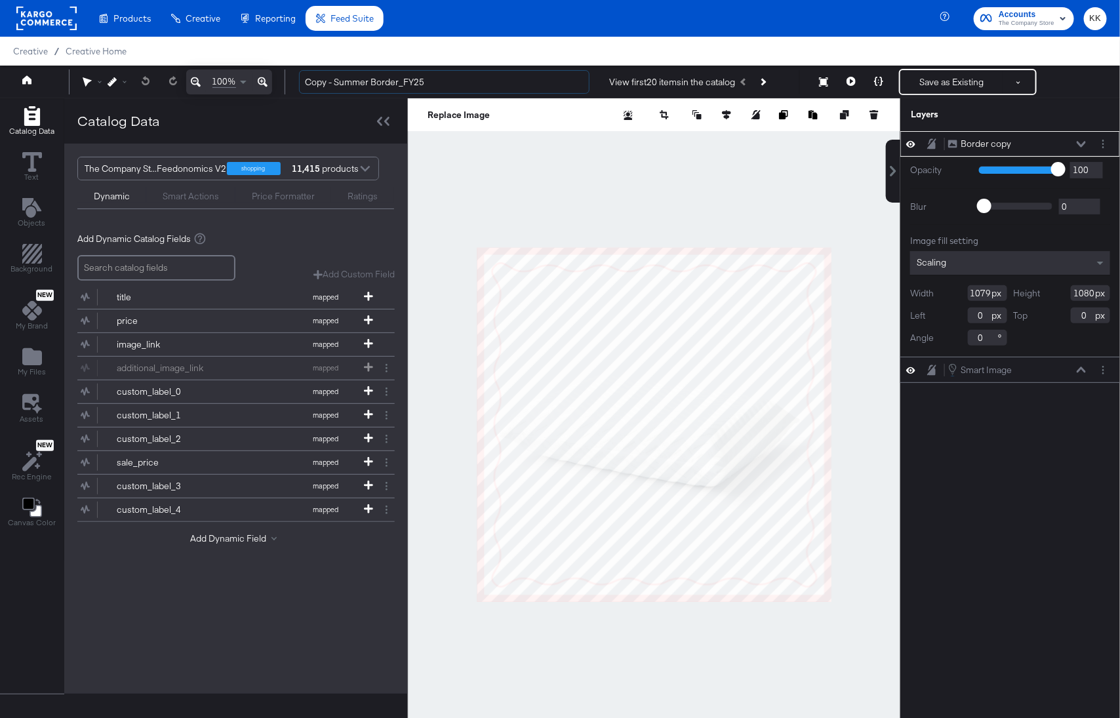
drag, startPoint x: 370, startPoint y: 83, endPoint x: 269, endPoint y: 83, distance: 100.3
click at [269, 83] on div "100% Copy - Summer Border_FY25 View first 20 items in the catalog Save as Exist…" at bounding box center [560, 82] width 1120 height 33
type input "Fall Border_FY25"
click at [1103, 144] on icon "Layer Options" at bounding box center [1103, 144] width 2 height 9
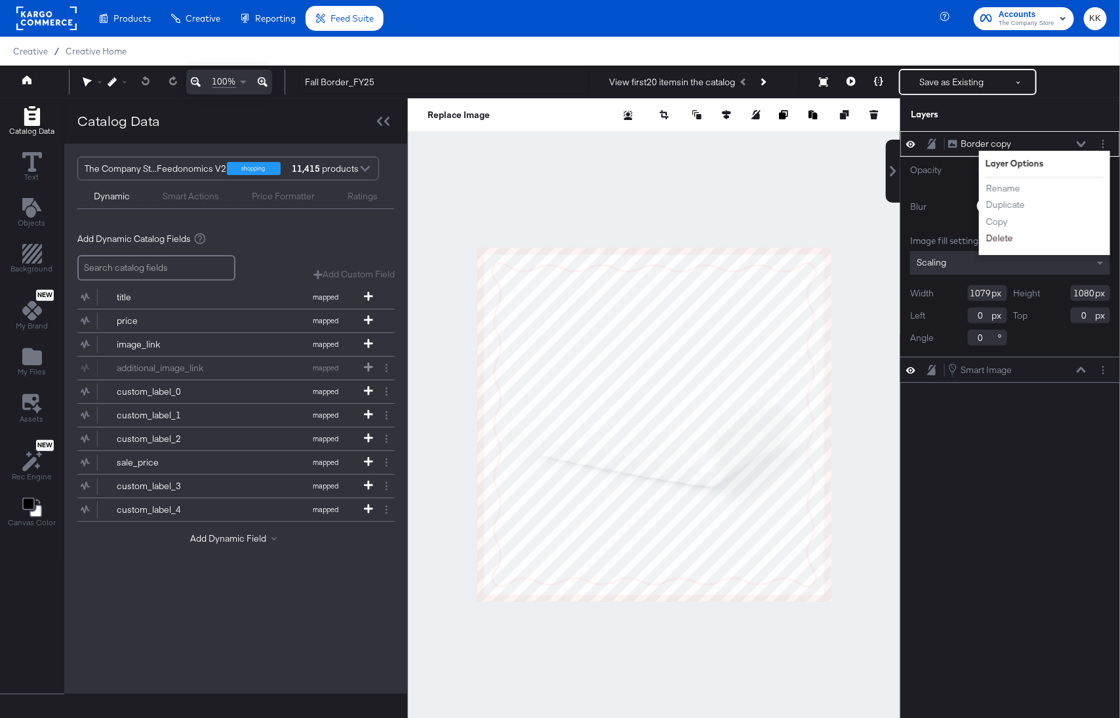
click at [1005, 235] on button "Delete" at bounding box center [999, 238] width 28 height 14
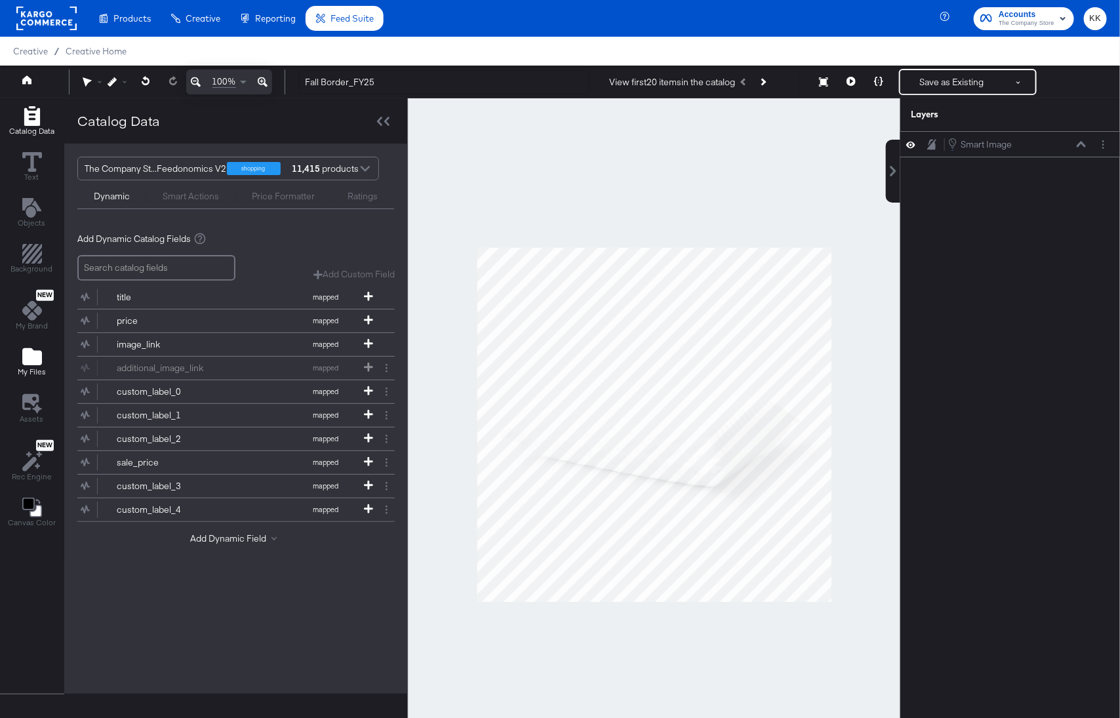
click at [28, 369] on span "My Files" at bounding box center [32, 371] width 28 height 10
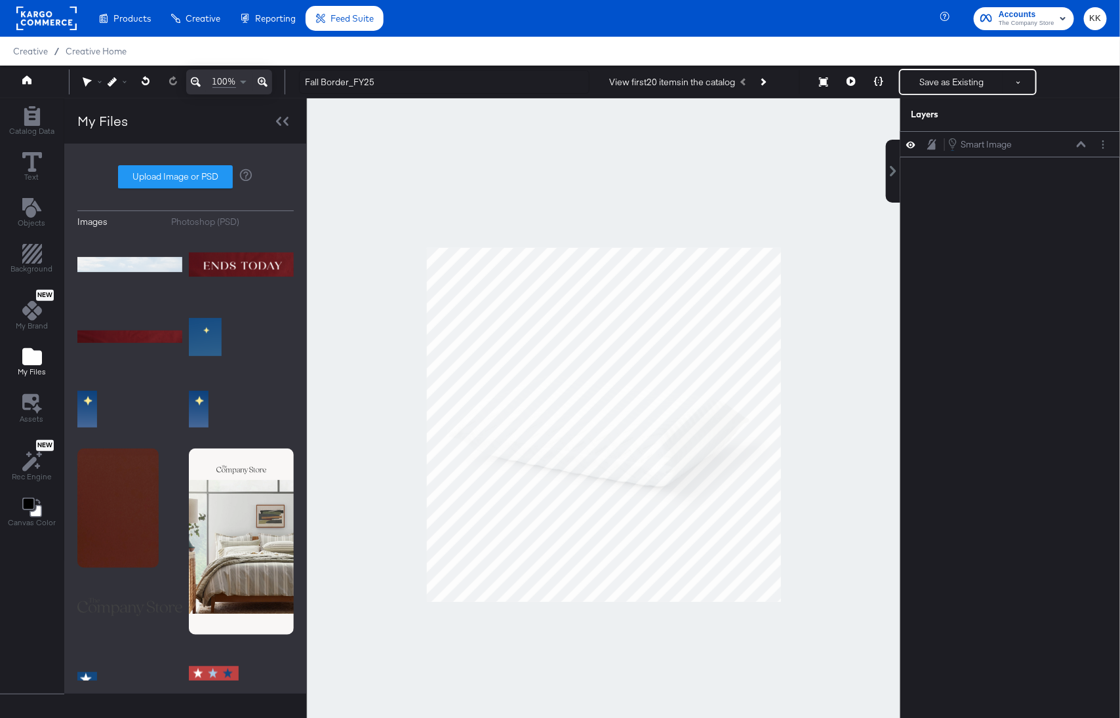
click at [202, 218] on div "Photoshop (PSD)" at bounding box center [206, 222] width 68 height 12
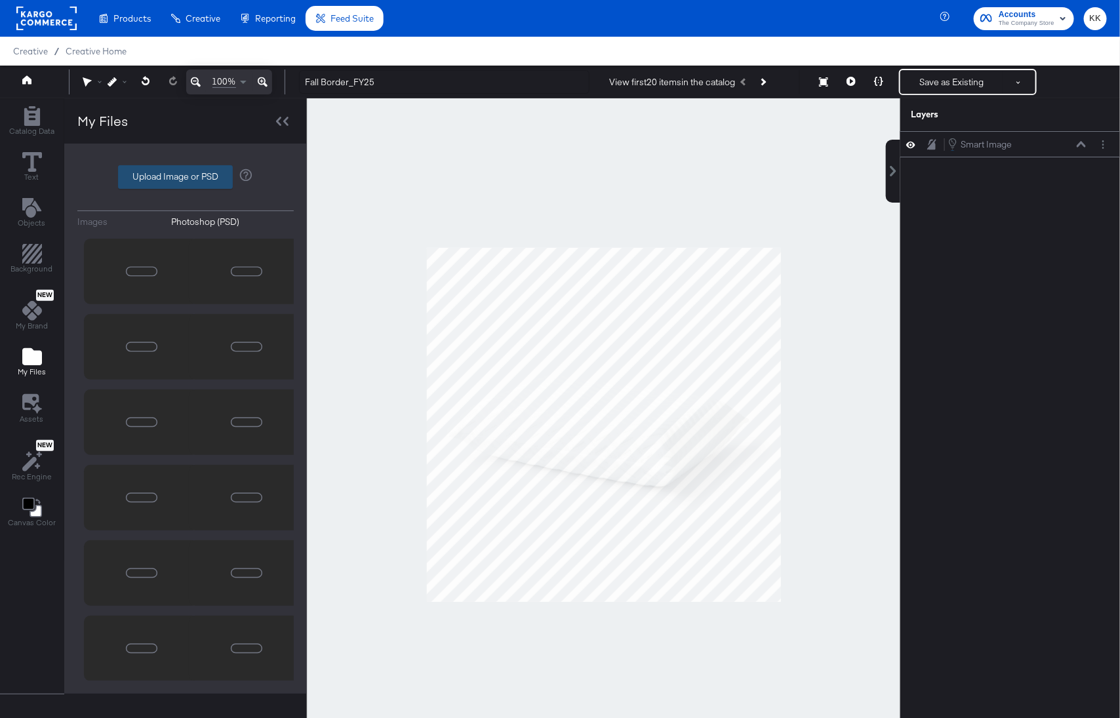
click at [161, 174] on label "Upload Image or PSD" at bounding box center [175, 177] width 113 height 22
click at [186, 177] on input "Upload Image or PSD" at bounding box center [186, 177] width 0 height 0
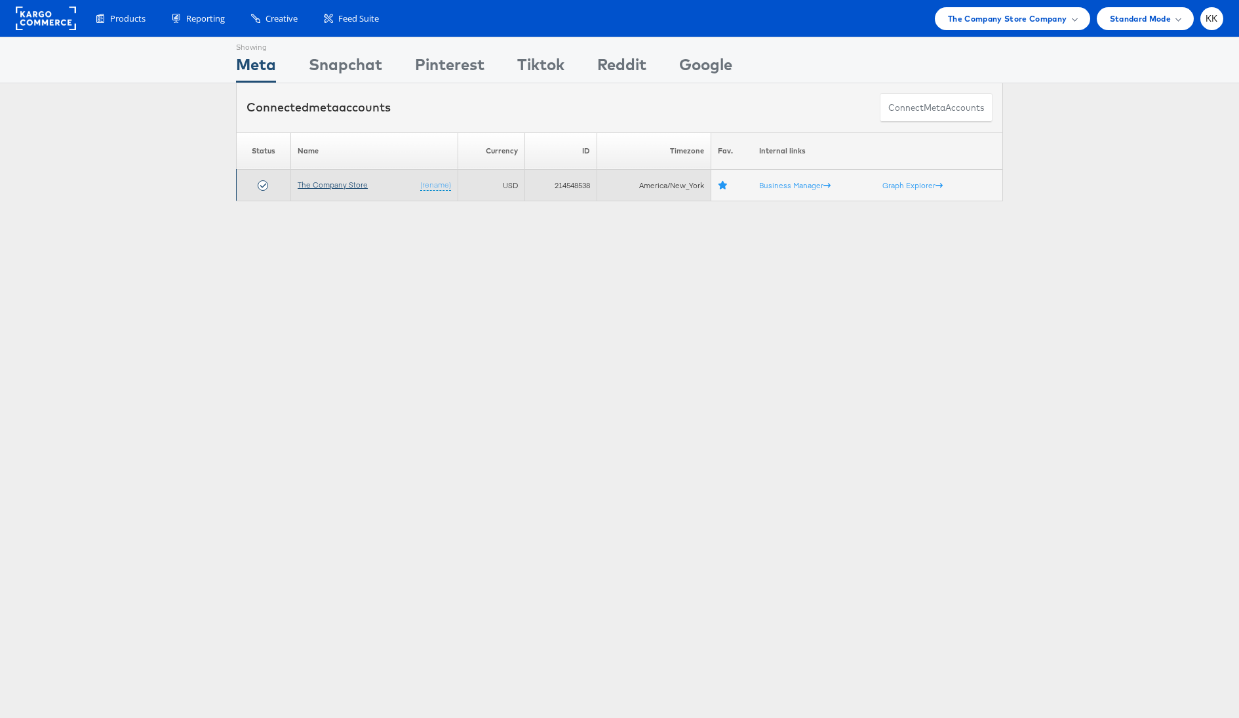
click at [323, 182] on link "The Company Store" at bounding box center [333, 185] width 70 height 10
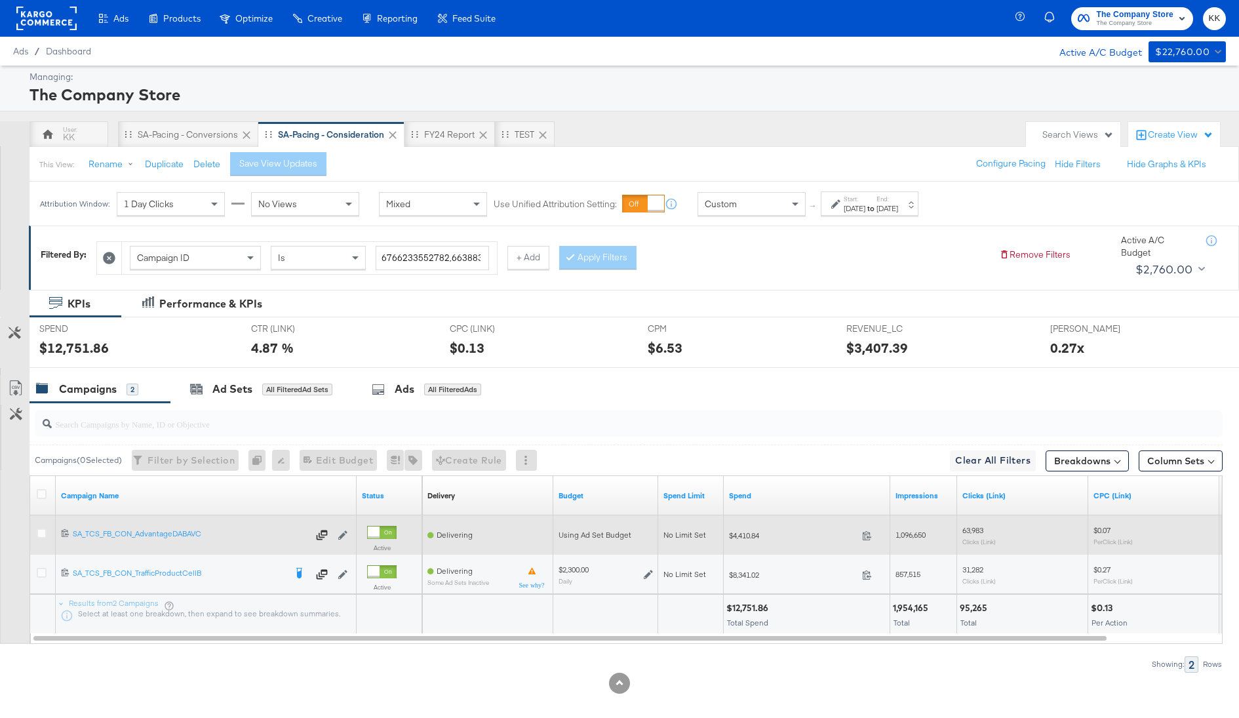
click at [47, 531] on div at bounding box center [44, 534] width 14 height 13
click at [41, 531] on icon at bounding box center [42, 533] width 10 height 10
click at [0, 0] on input "checkbox" at bounding box center [0, 0] width 0 height 0
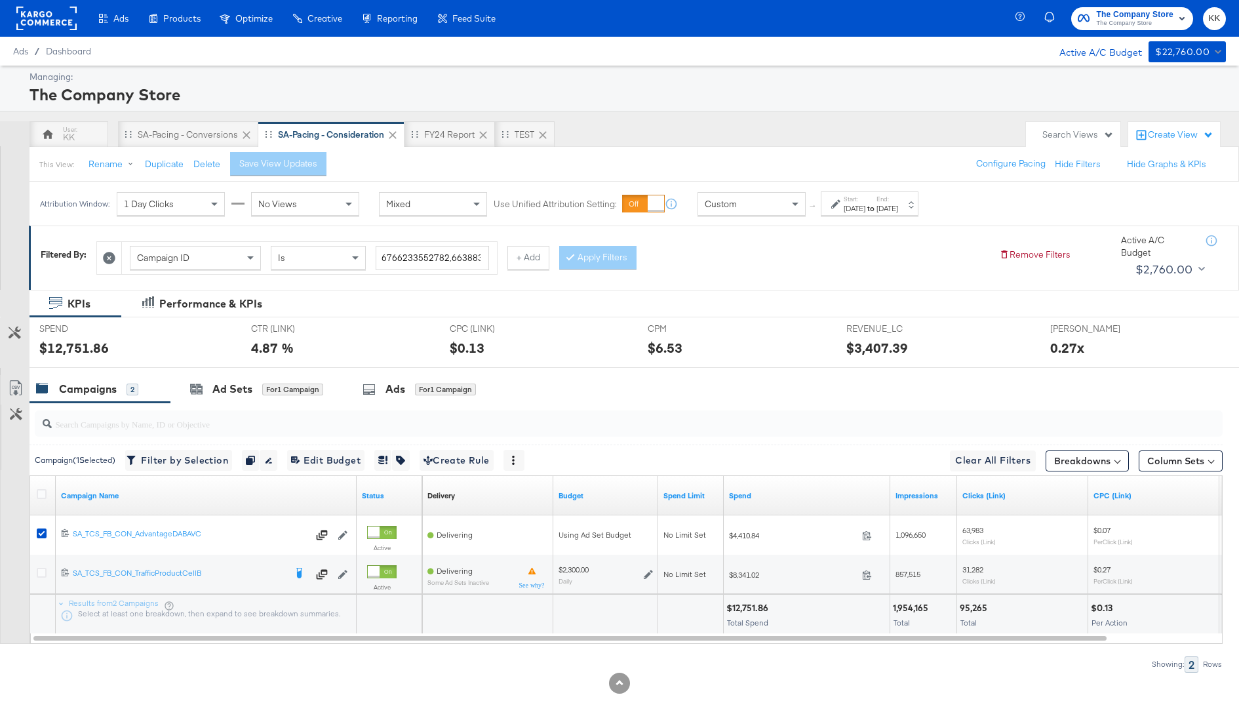
click at [457, 406] on input "search" at bounding box center [583, 419] width 1062 height 26
click at [451, 395] on div "Ads for 1 Campaign" at bounding box center [420, 389] width 154 height 28
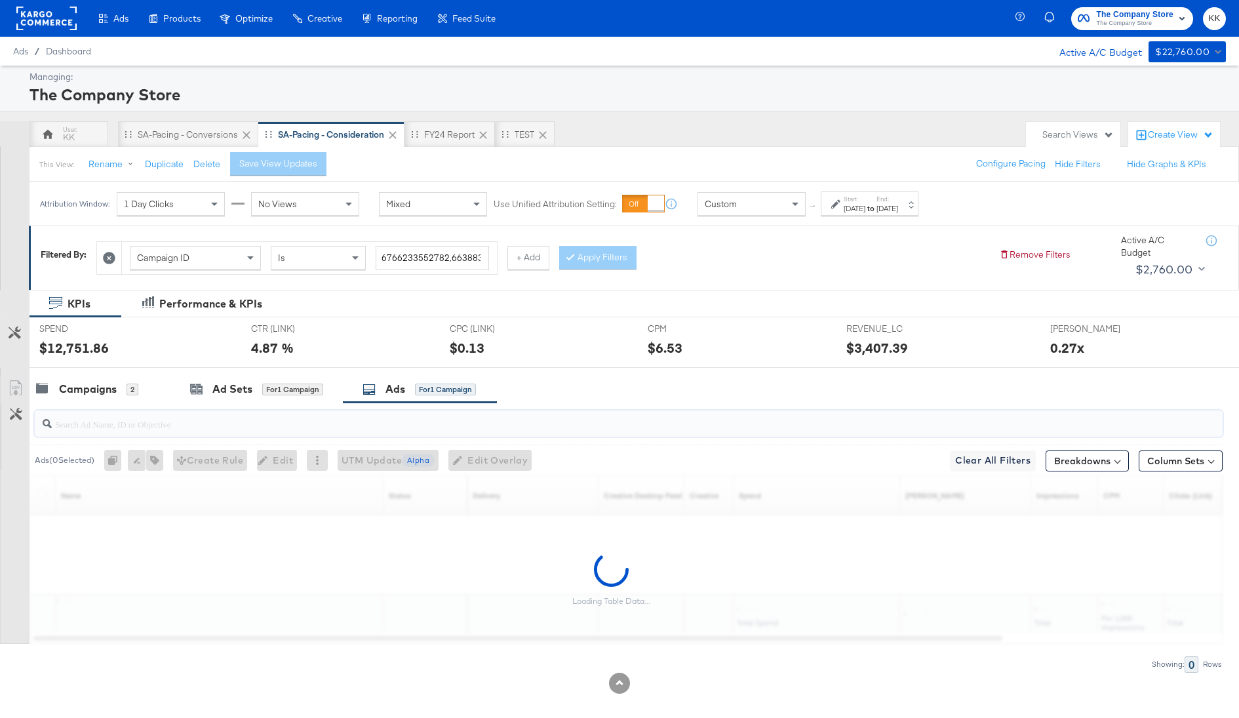
click at [291, 417] on input "search" at bounding box center [583, 419] width 1062 height 26
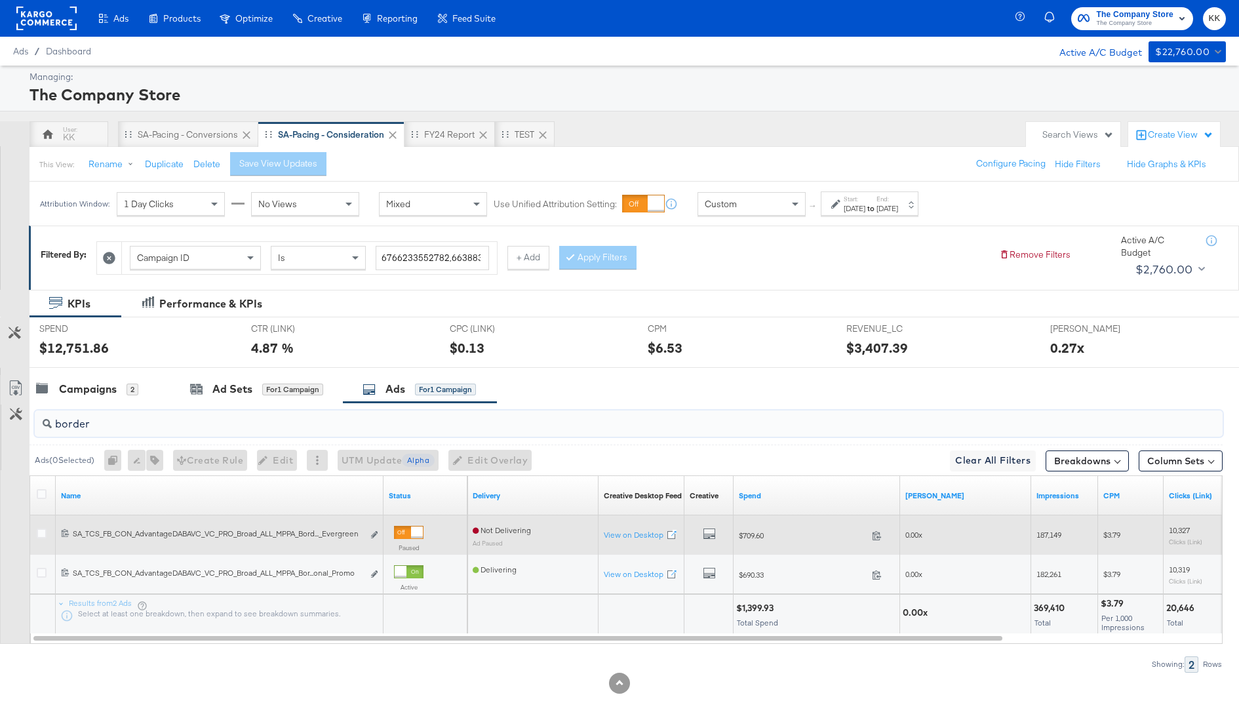
type input "border"
click at [412, 528] on div at bounding box center [417, 532] width 12 height 12
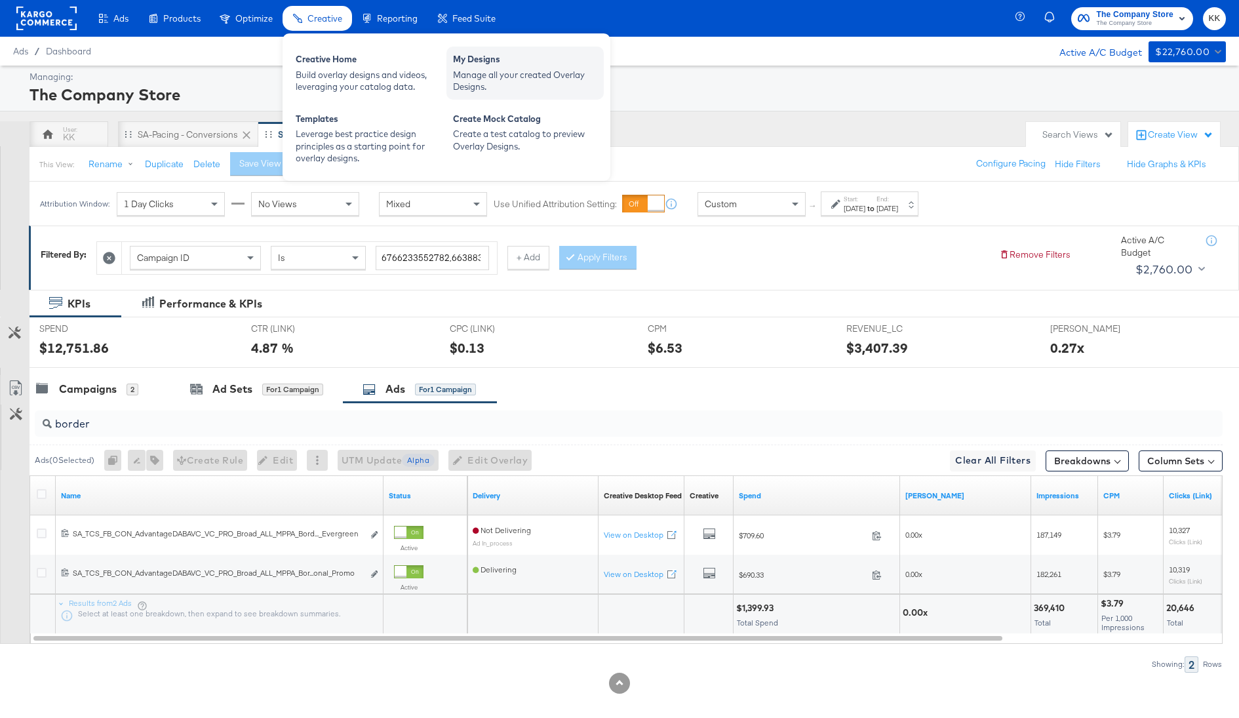
click at [535, 69] on div "Manage all your created Overlay Designs." at bounding box center [525, 81] width 144 height 24
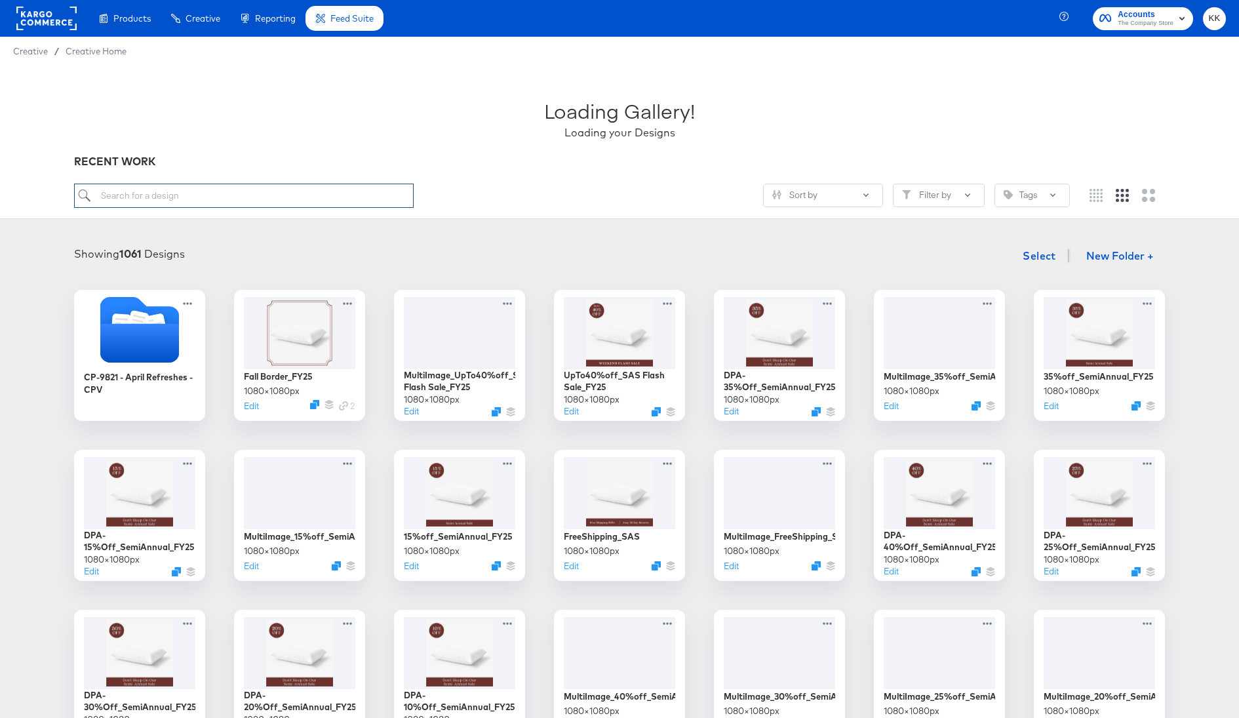
click at [178, 192] on input "search" at bounding box center [244, 196] width 340 height 24
type input "multi"
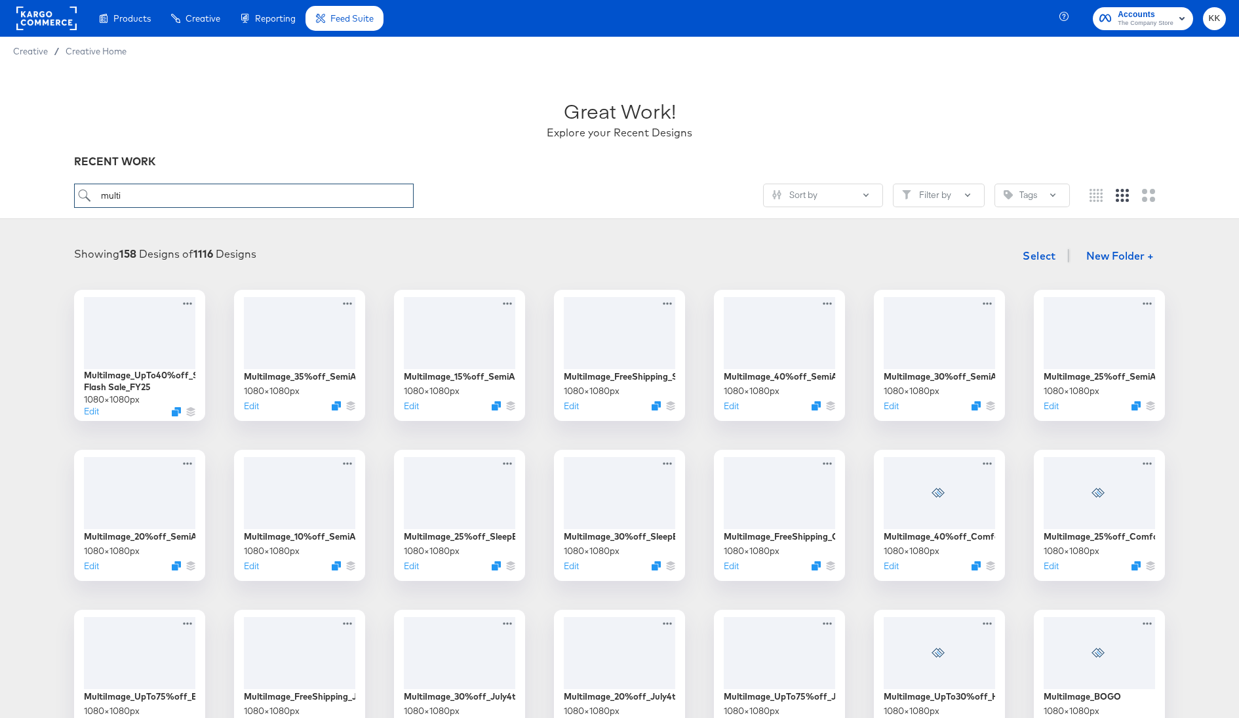
drag, startPoint x: 184, startPoint y: 193, endPoint x: 72, endPoint y: 193, distance: 112.1
click at [72, 193] on div "Great Work! Explore your Recent Designs RECENT WORK multi Sort by Filter by Tags" at bounding box center [619, 142] width 1239 height 153
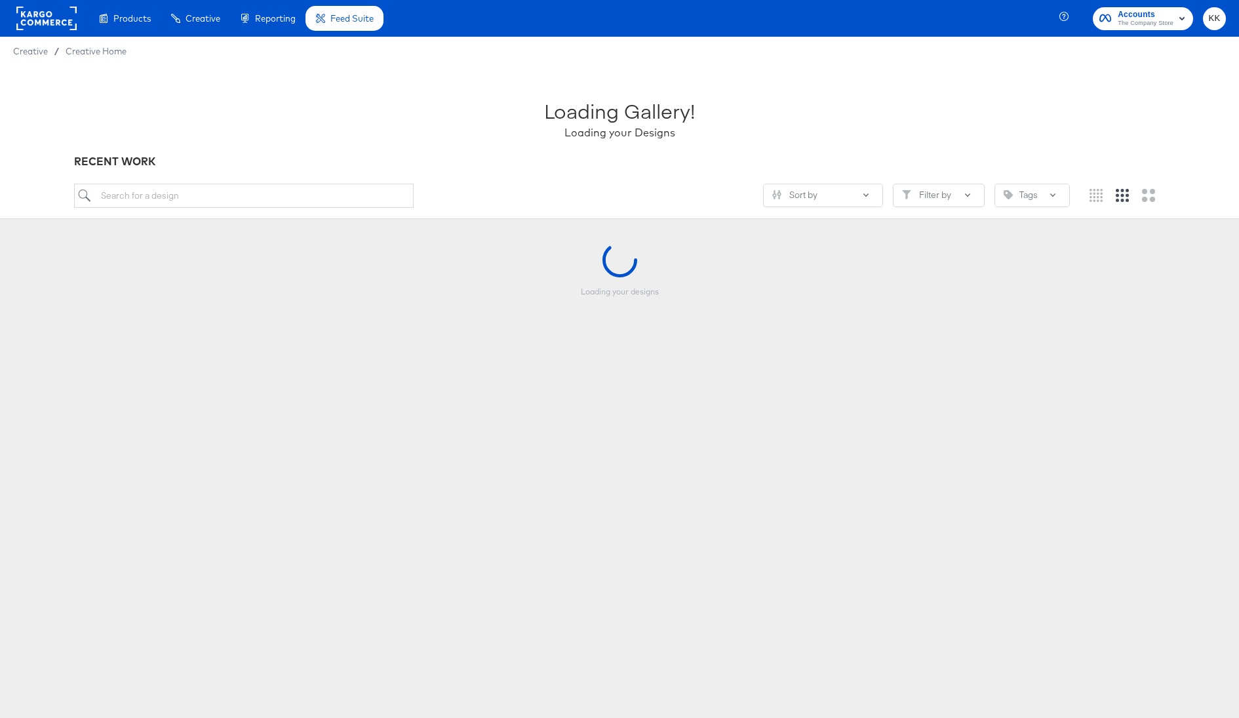
click at [443, 226] on article "Loading Gallery! Loading your Designs RECENT WORK Sort by Filter by Tags Loadin…" at bounding box center [619, 251] width 1239 height 371
